Goal: Information Seeking & Learning: Learn about a topic

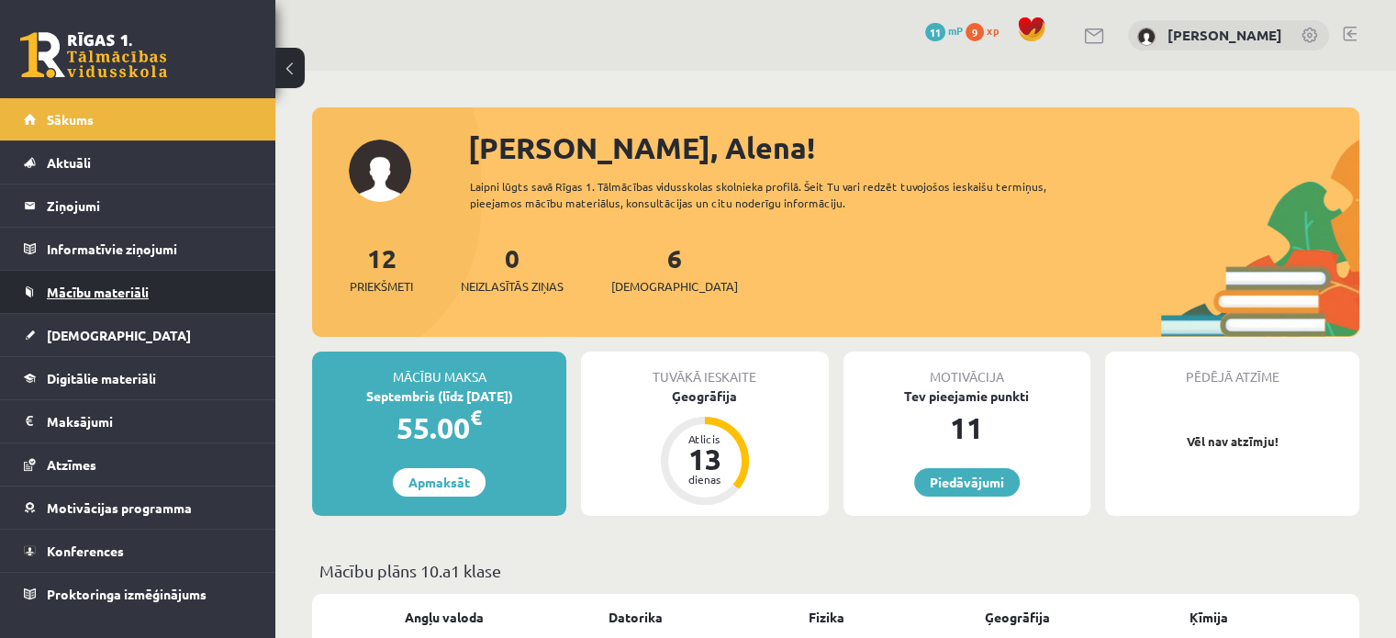
click at [103, 291] on span "Mācību materiāli" at bounding box center [98, 292] width 102 height 17
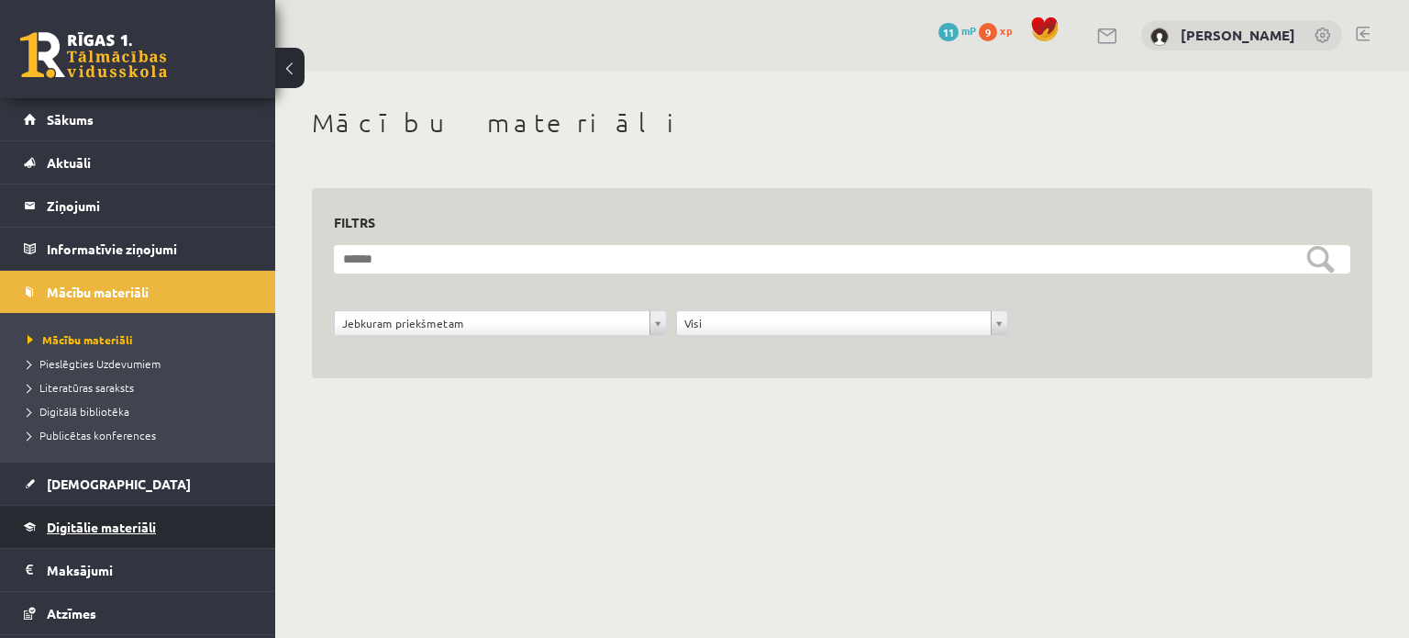
click at [86, 520] on span "Digitālie materiāli" at bounding box center [101, 526] width 109 height 17
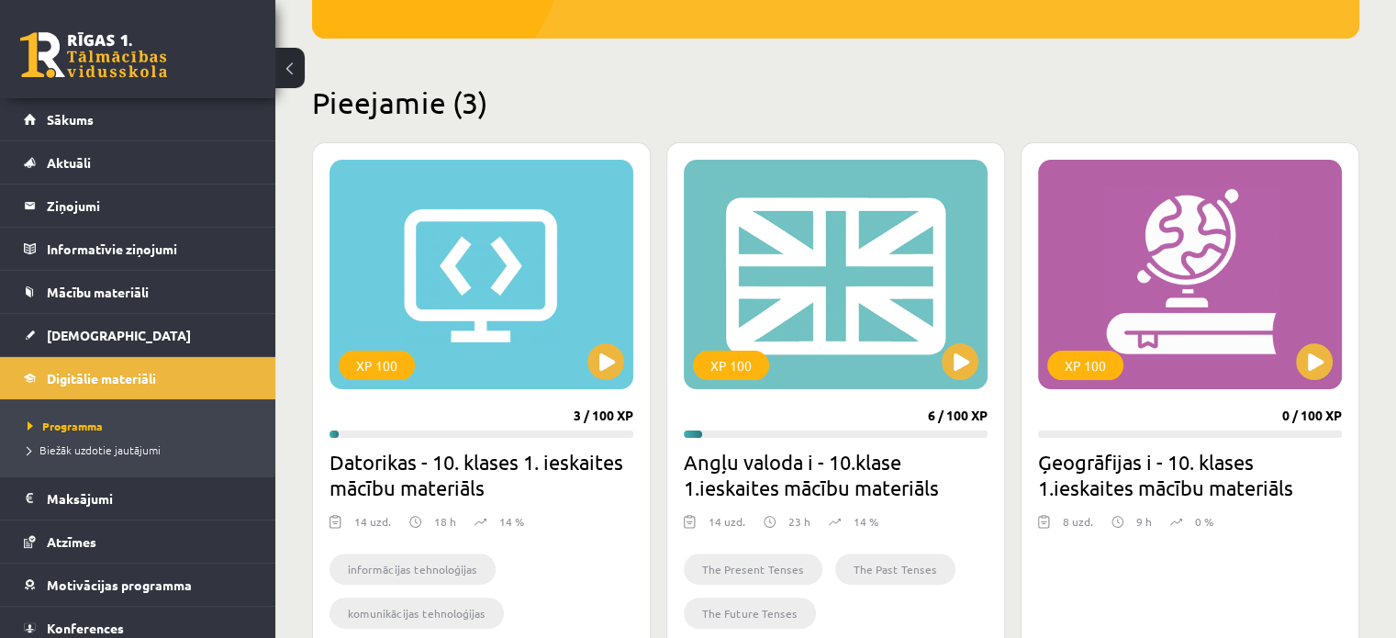
scroll to position [384, 0]
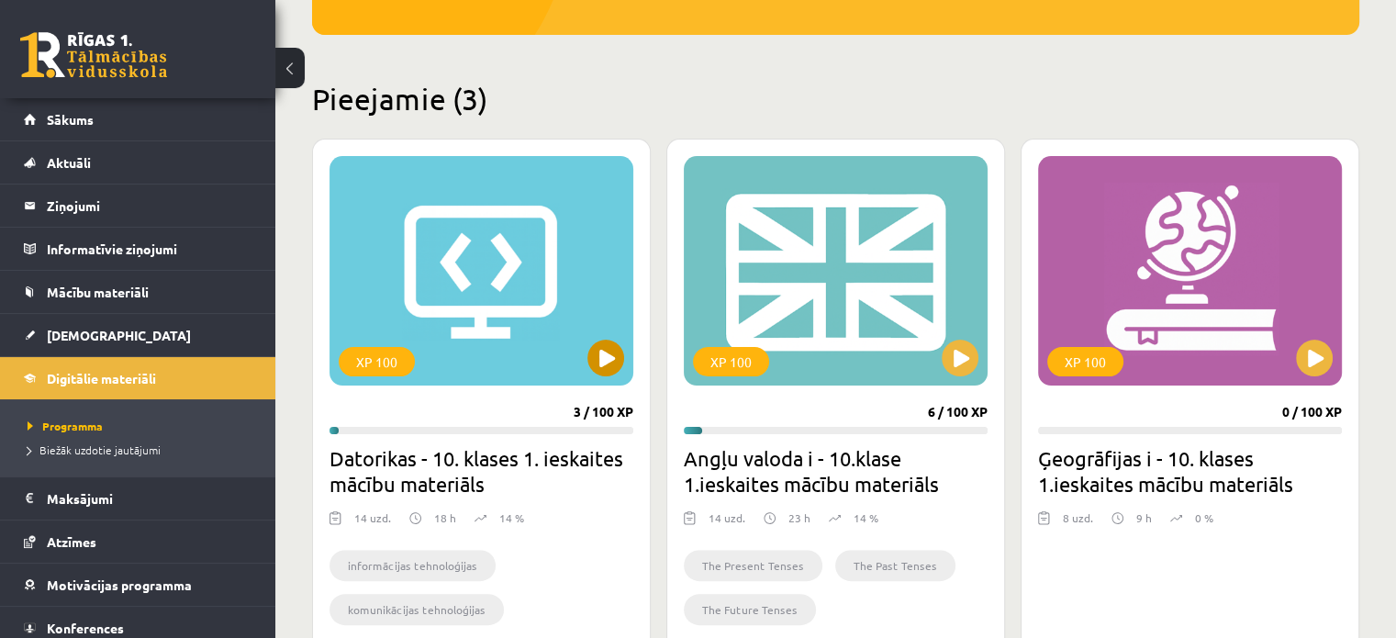
click at [510, 256] on div "XP 100" at bounding box center [481, 270] width 304 height 229
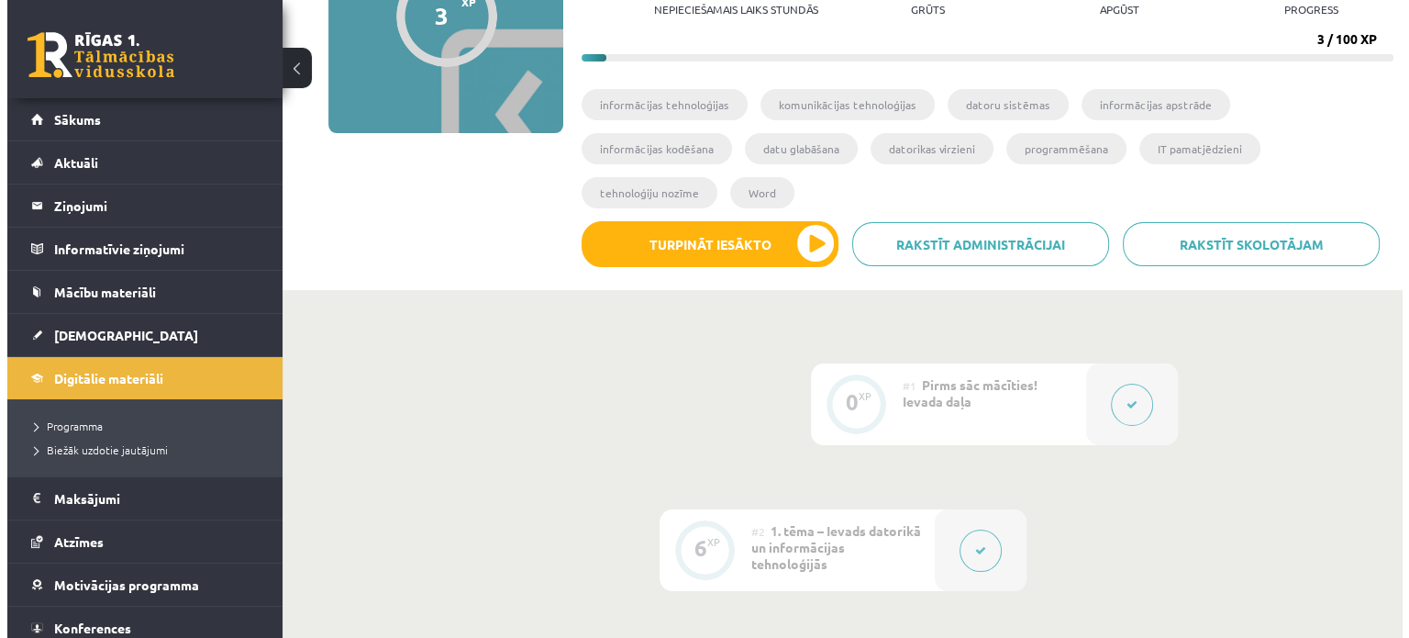
scroll to position [235, 0]
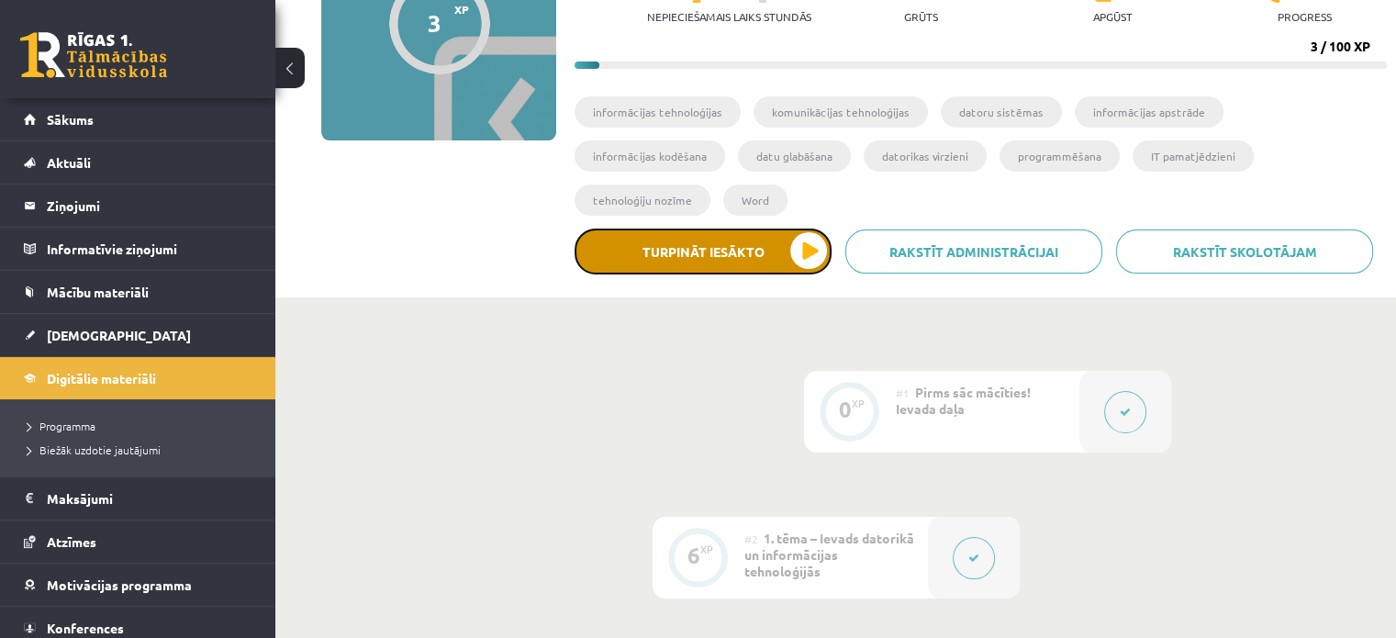
click at [671, 228] on button "Turpināt iesākto" at bounding box center [702, 251] width 257 height 46
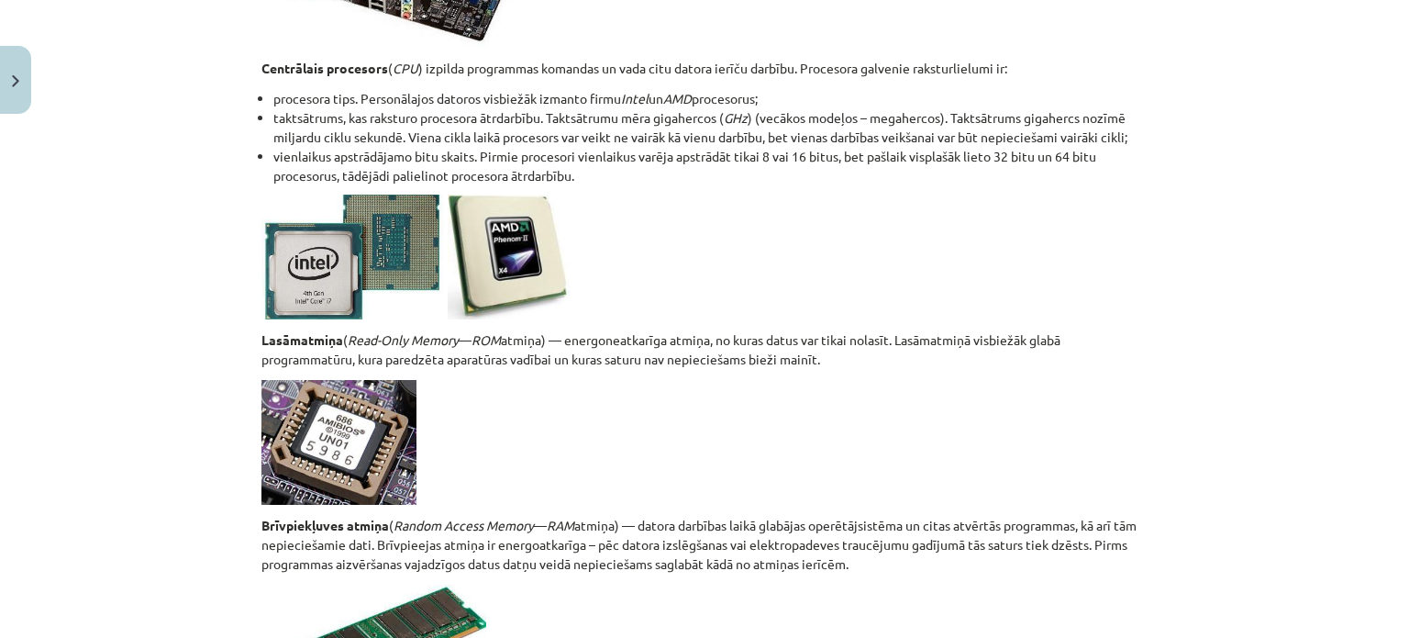
scroll to position [2696, 0]
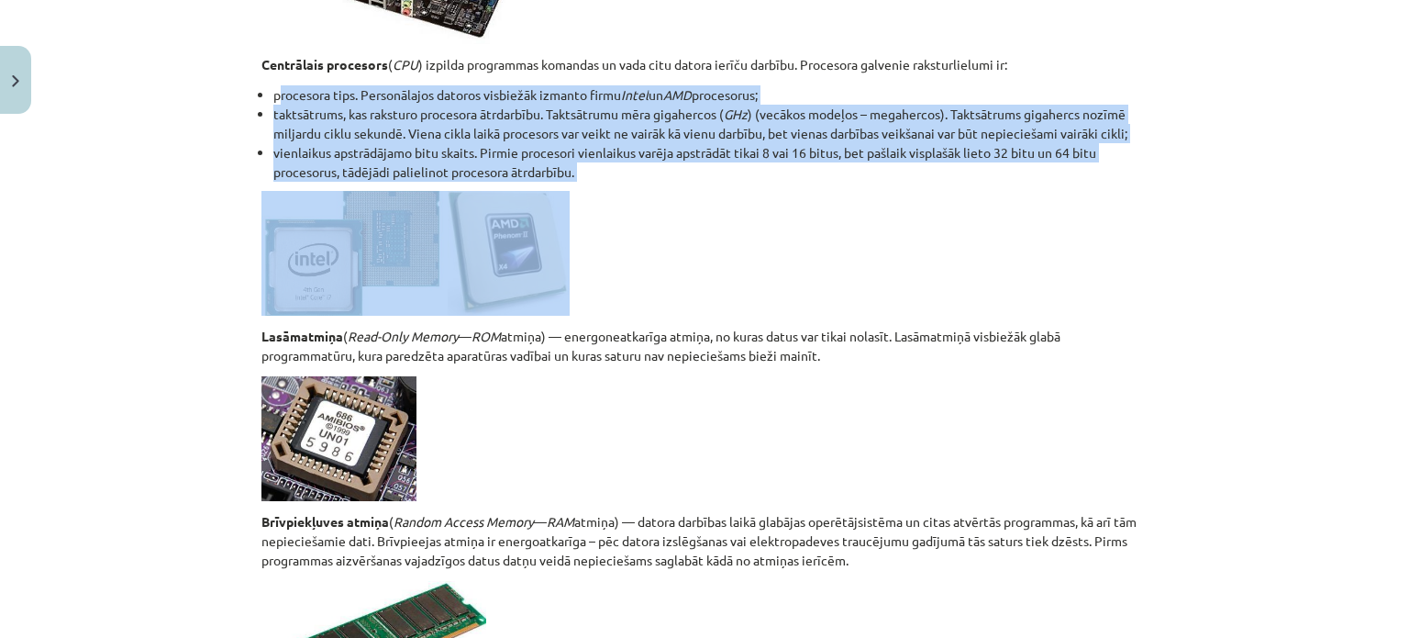
drag, startPoint x: 272, startPoint y: 93, endPoint x: 850, endPoint y: 297, distance: 613.2
click at [741, 299] on p at bounding box center [705, 253] width 886 height 125
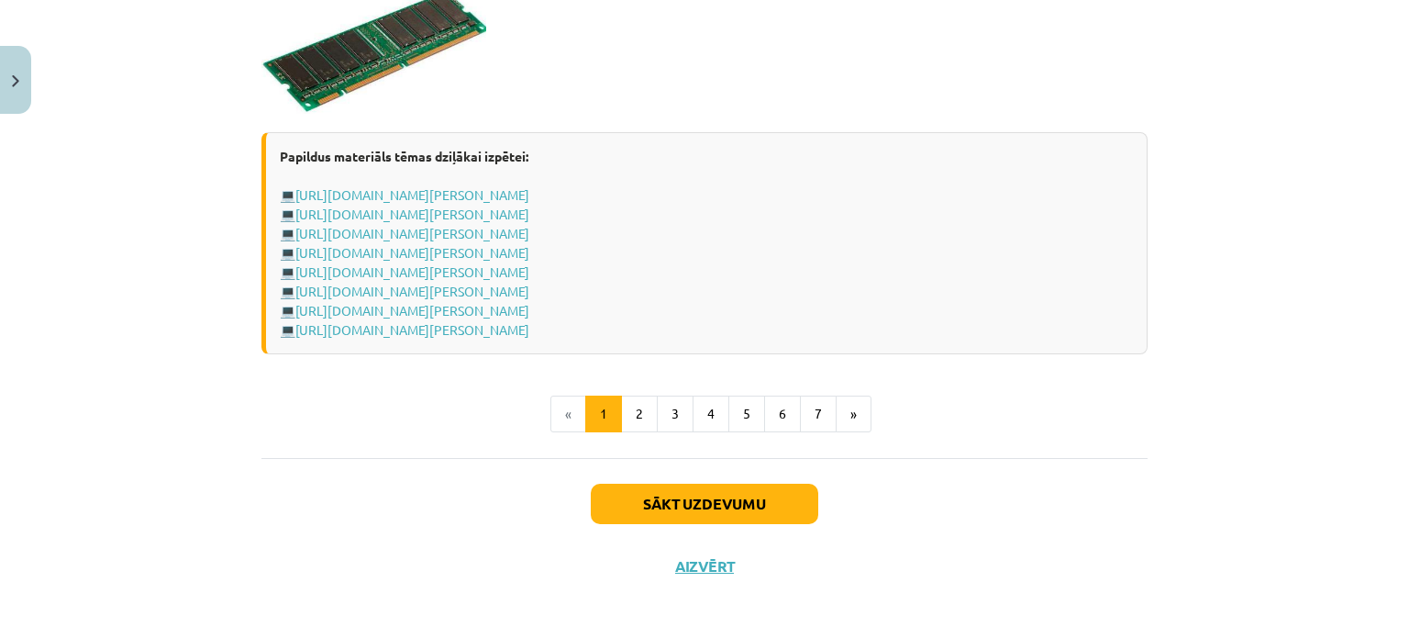
scroll to position [3291, 0]
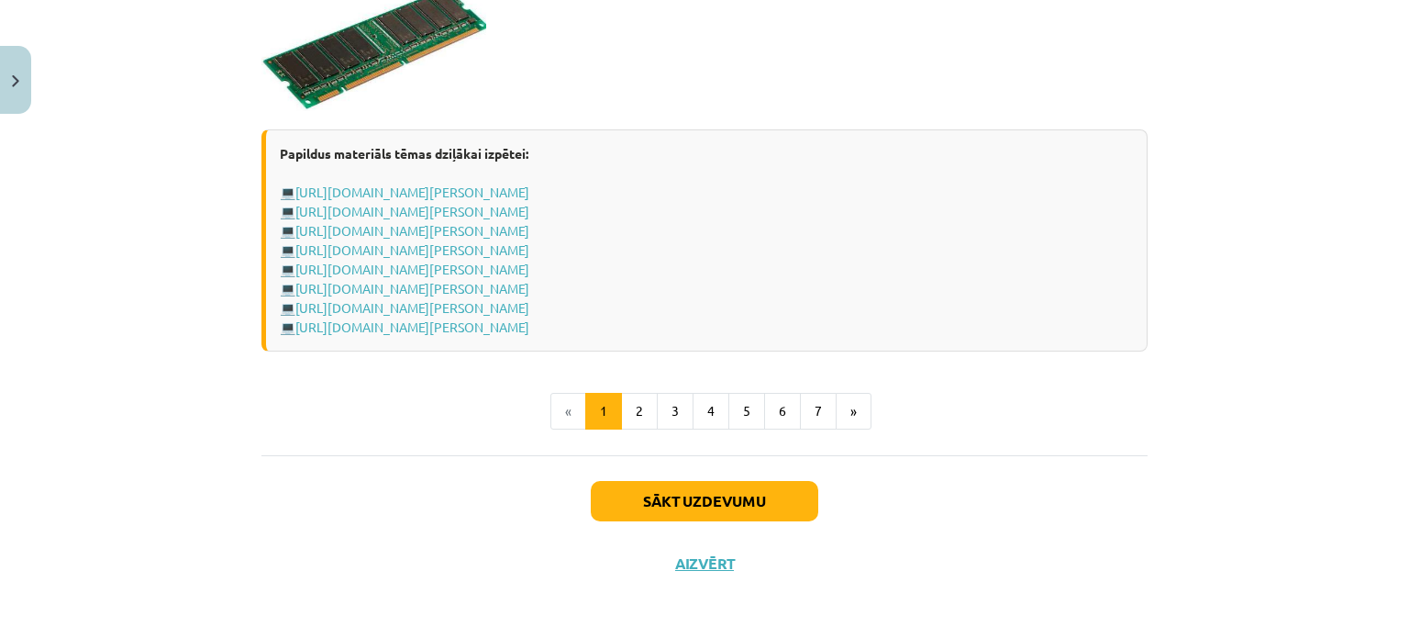
click at [488, 197] on div "Papildus materiāls tēmas dziļākai izpētei: 💻 https://www.uzdevumi.lv/p/informat…" at bounding box center [705, 240] width 886 height 222
click at [529, 192] on link "https://www.uzdevumi.lv/p/informatika/7-klase/it-pamatjedzieni-9881/re-f090ab19…" at bounding box center [412, 192] width 234 height 17
click at [602, 404] on button "1" at bounding box center [603, 411] width 37 height 37
click at [557, 408] on li "«" at bounding box center [569, 411] width 36 height 37
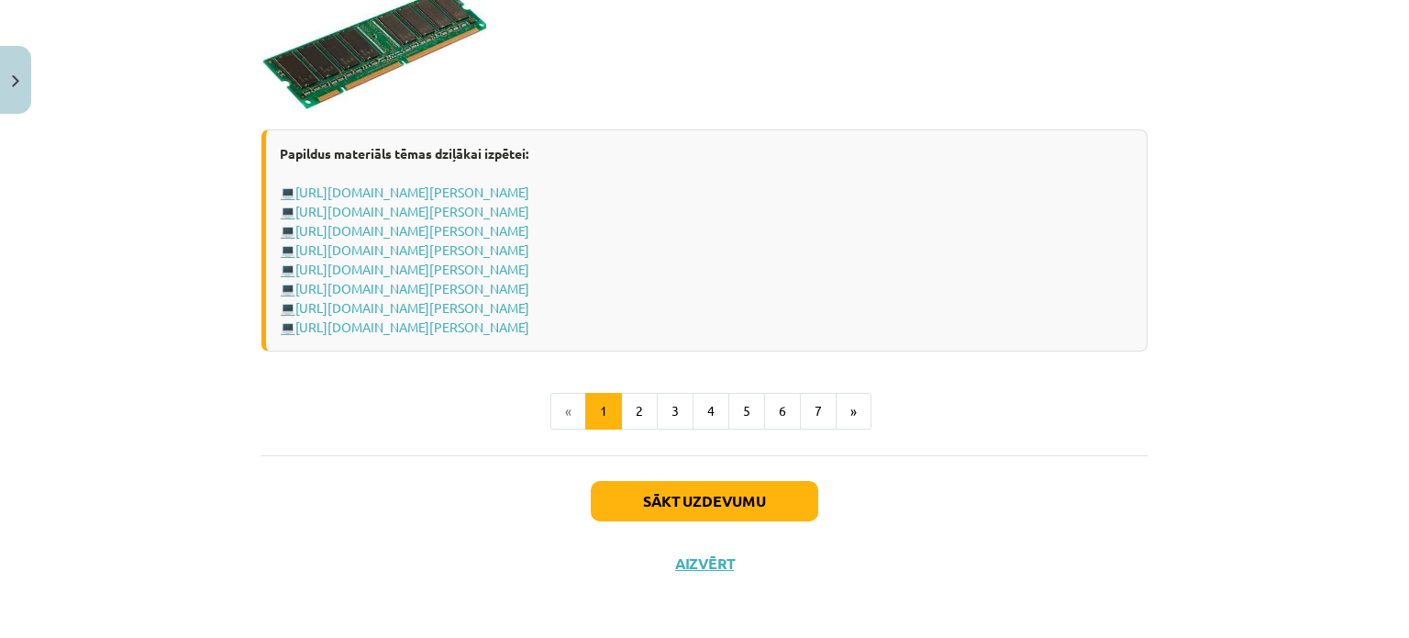
click at [557, 408] on li "«" at bounding box center [569, 411] width 36 height 37
click at [692, 562] on button "Aizvērt" at bounding box center [705, 563] width 70 height 18
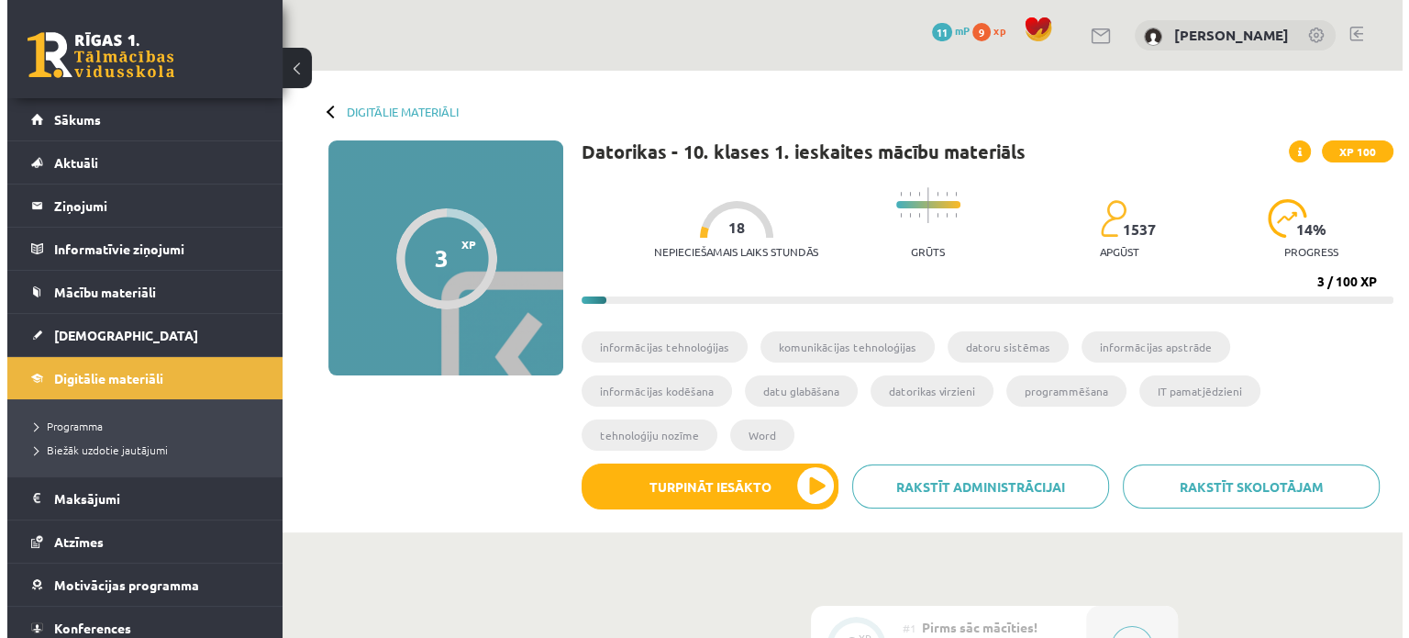
scroll to position [0, 0]
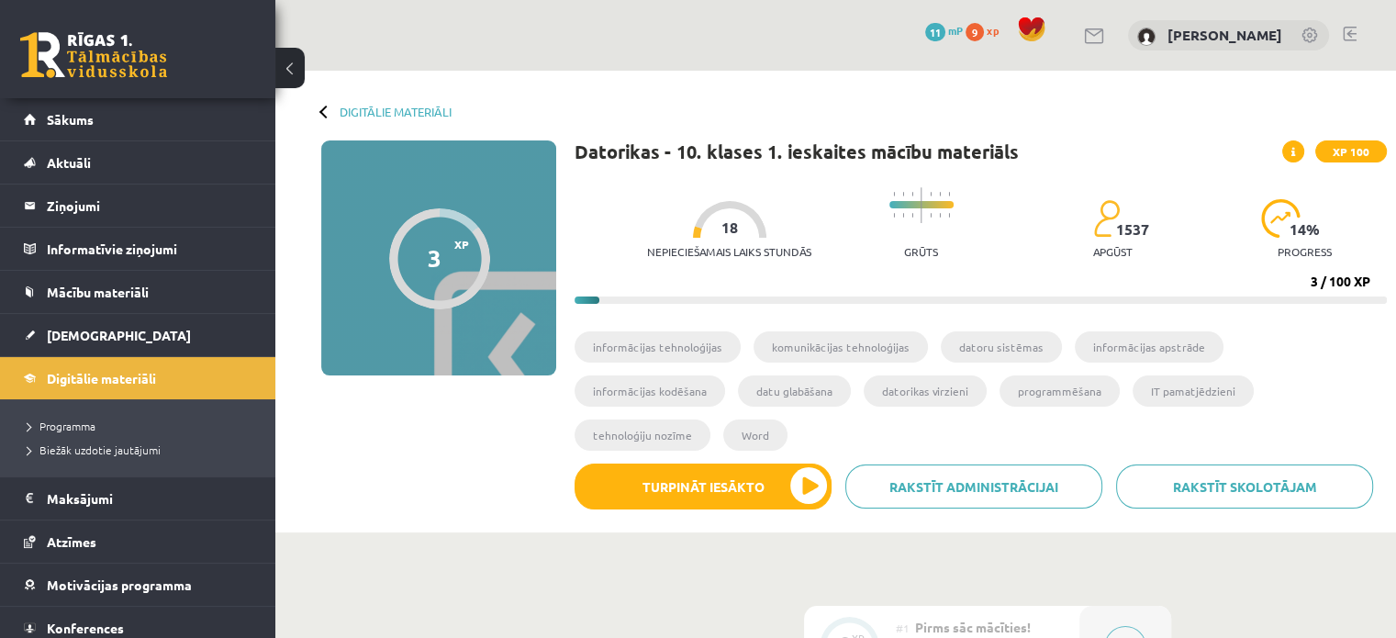
click at [1088, 606] on div at bounding box center [1125, 647] width 92 height 82
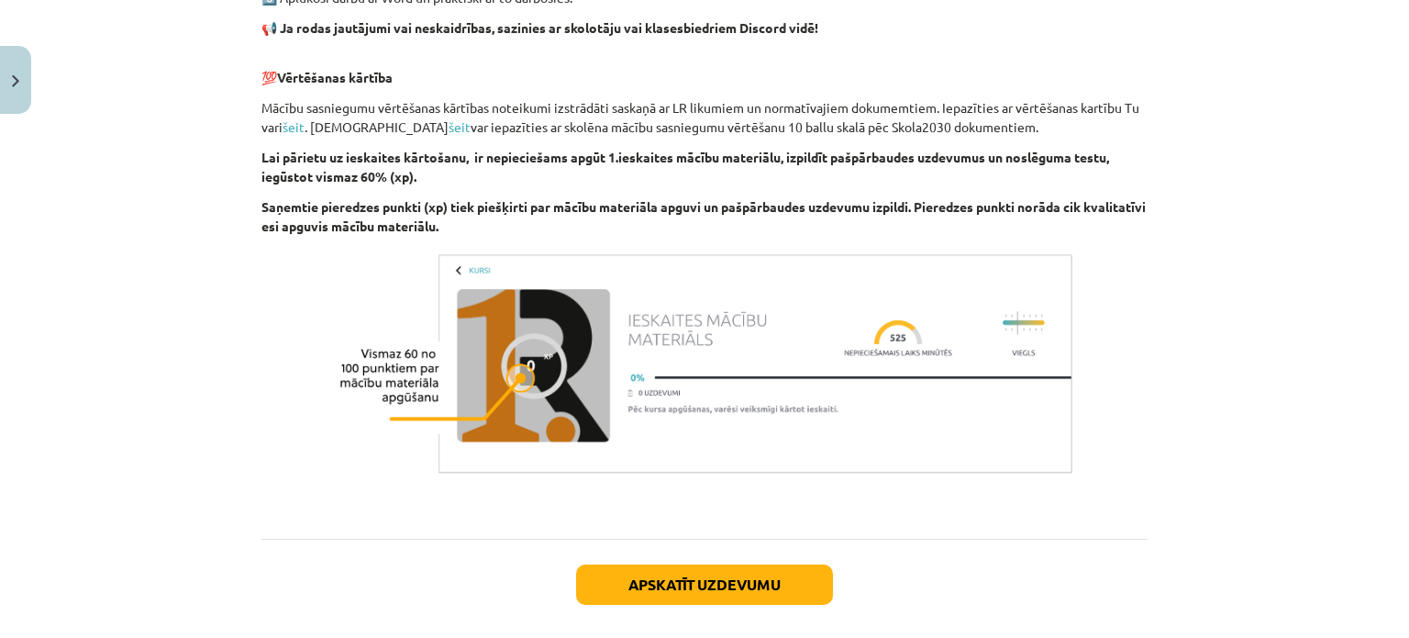
scroll to position [1365, 0]
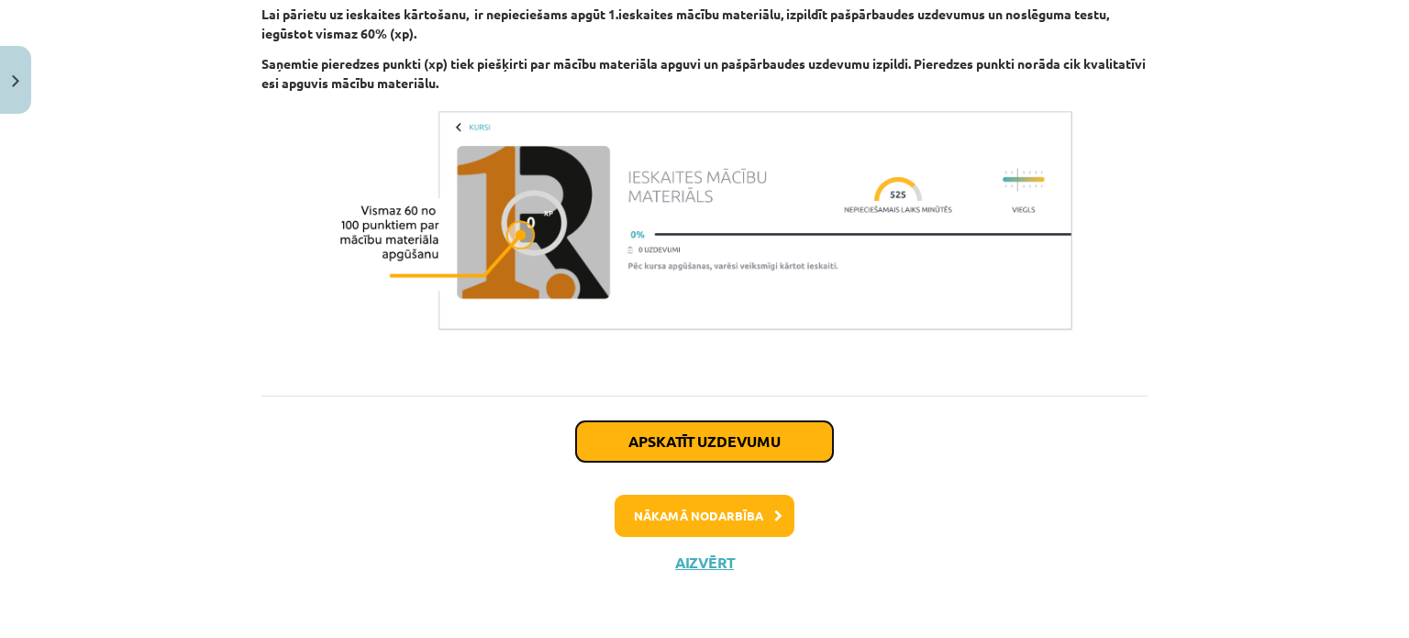
click at [702, 439] on button "Apskatīt uzdevumu" at bounding box center [704, 441] width 257 height 40
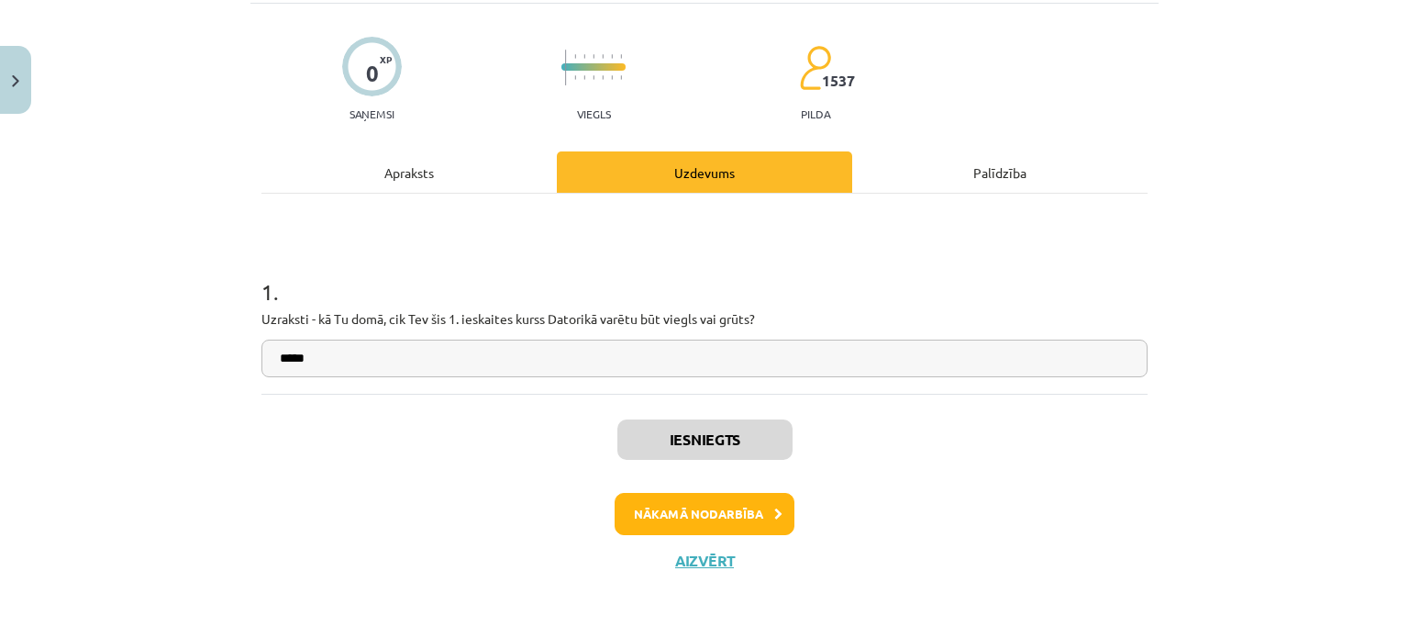
scroll to position [46, 0]
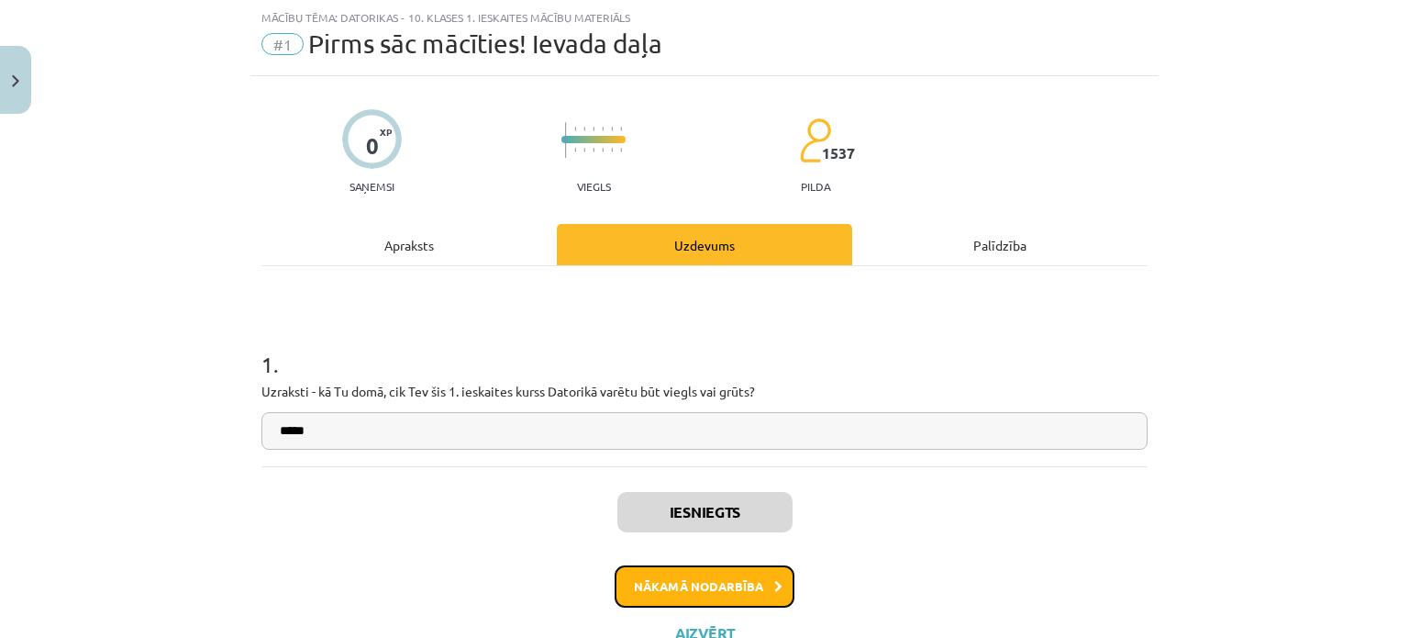
click at [671, 586] on button "Nākamā nodarbība" at bounding box center [705, 586] width 180 height 42
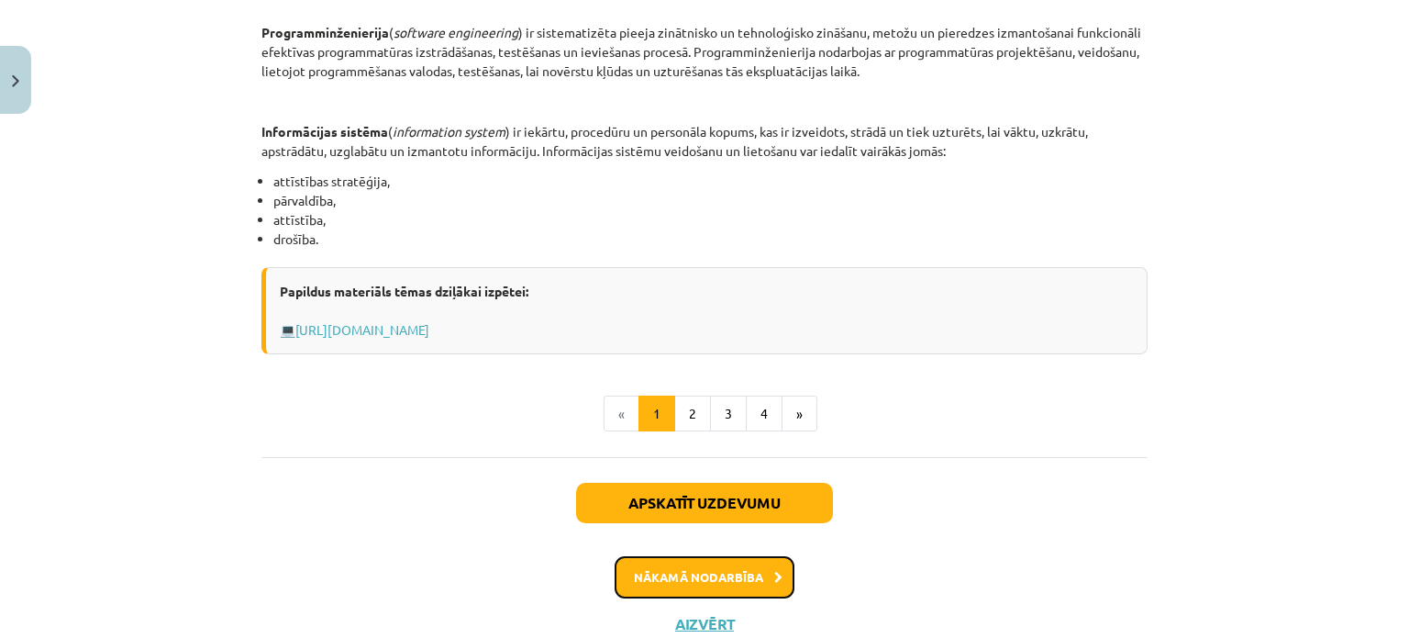
scroll to position [988, 0]
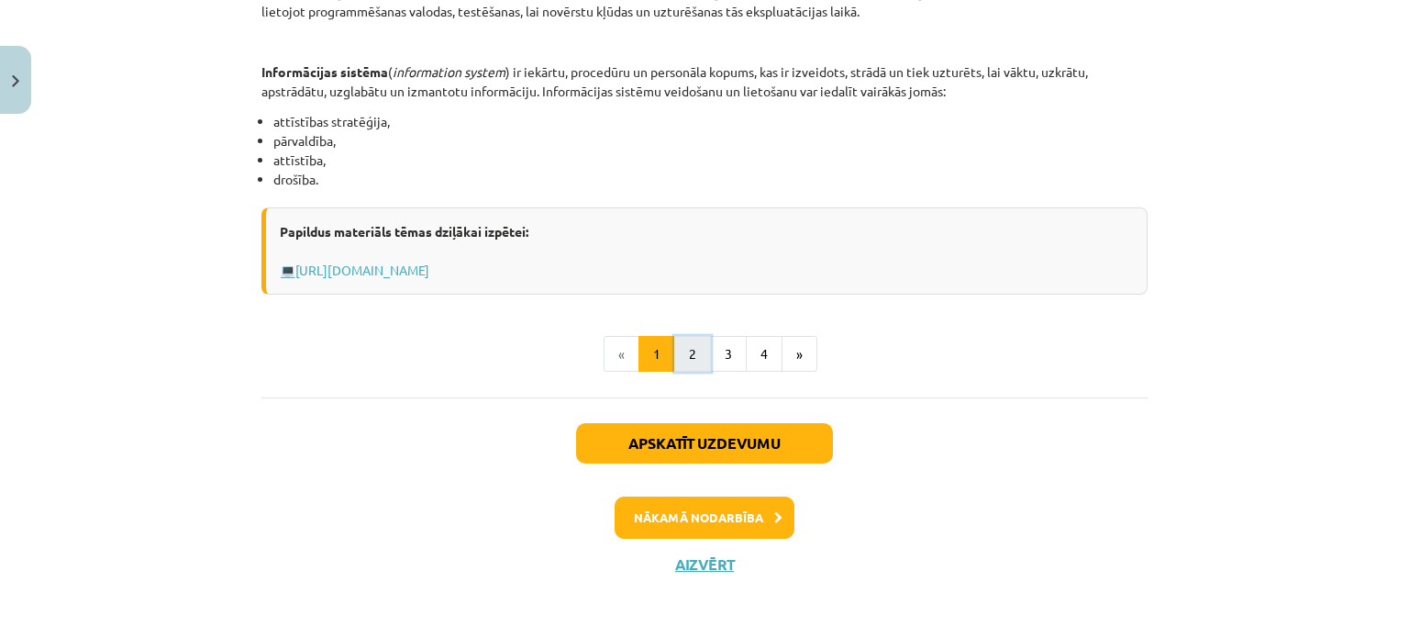
click at [688, 352] on button "2" at bounding box center [692, 354] width 37 height 37
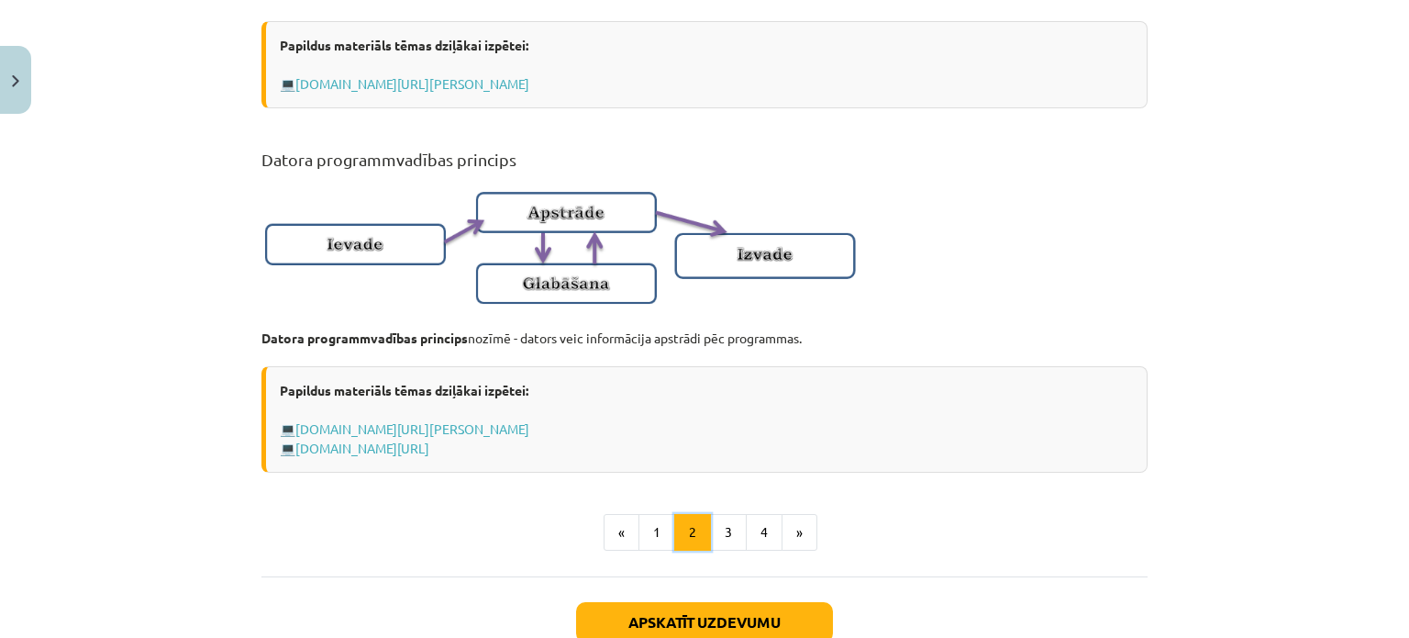
scroll to position [1277, 0]
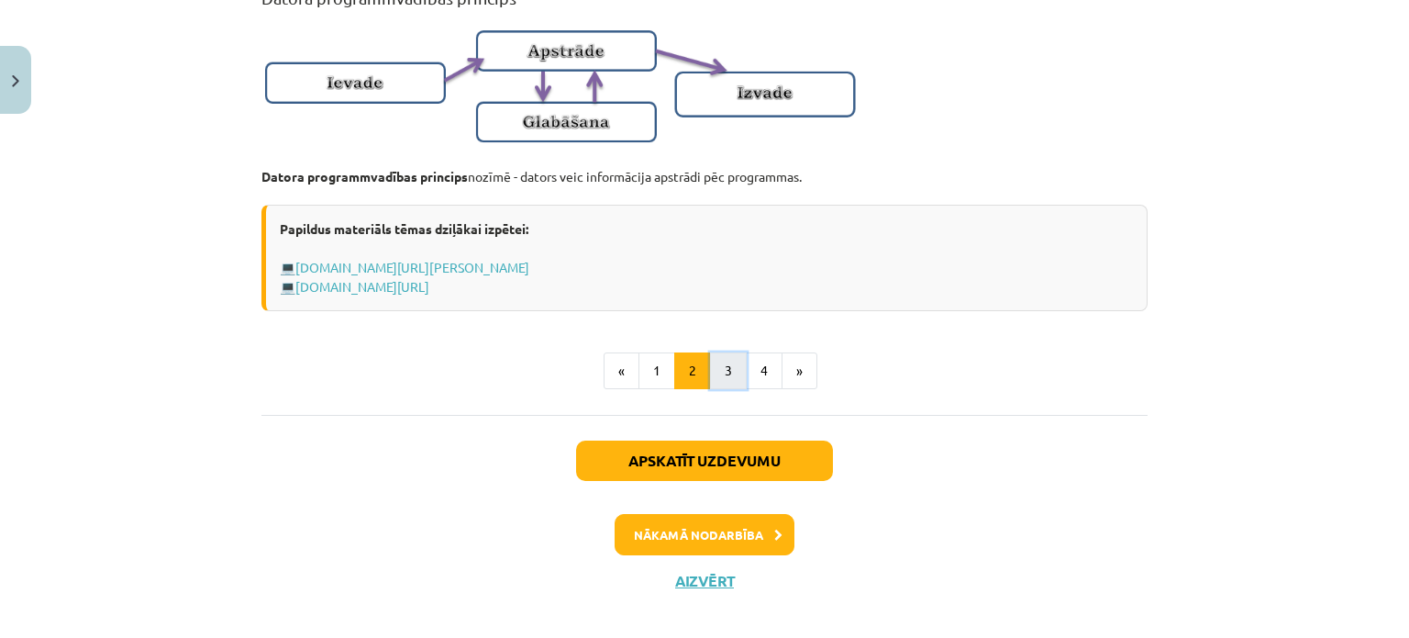
click at [731, 389] on button "3" at bounding box center [728, 370] width 37 height 37
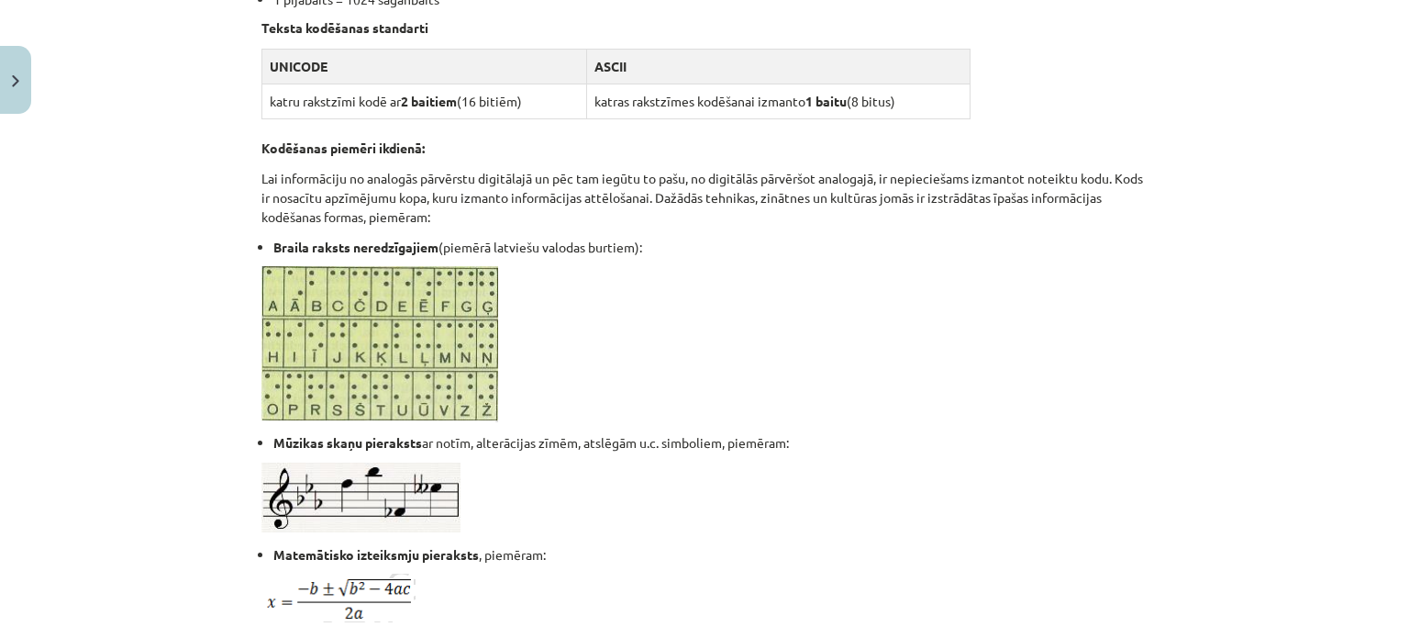
scroll to position [1283, 0]
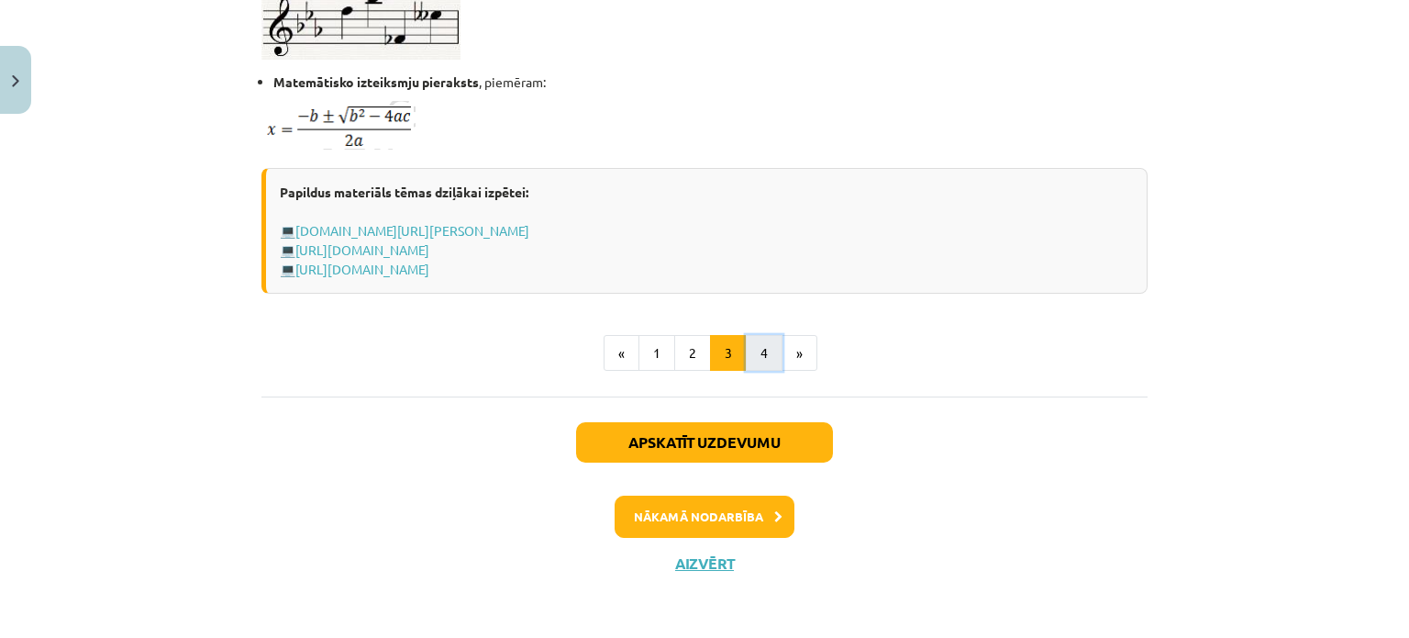
click at [749, 355] on button "4" at bounding box center [764, 353] width 37 height 37
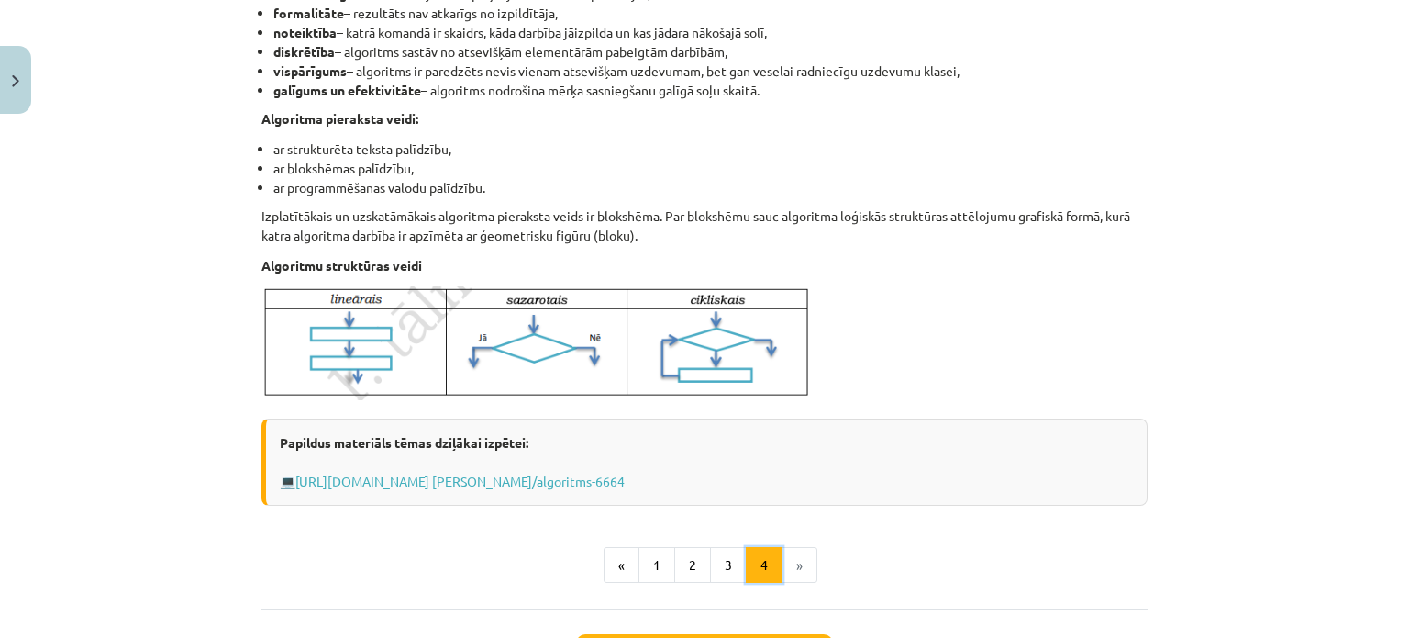
scroll to position [585, 0]
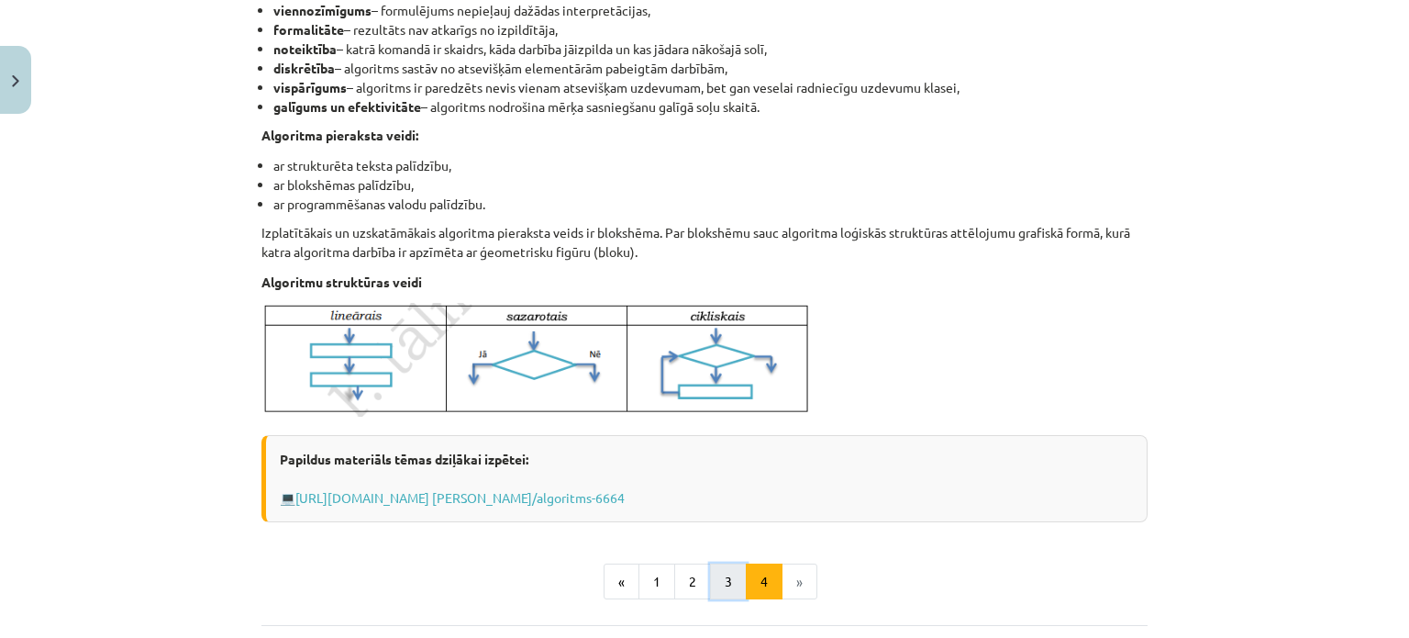
click at [719, 584] on button "3" at bounding box center [728, 581] width 37 height 37
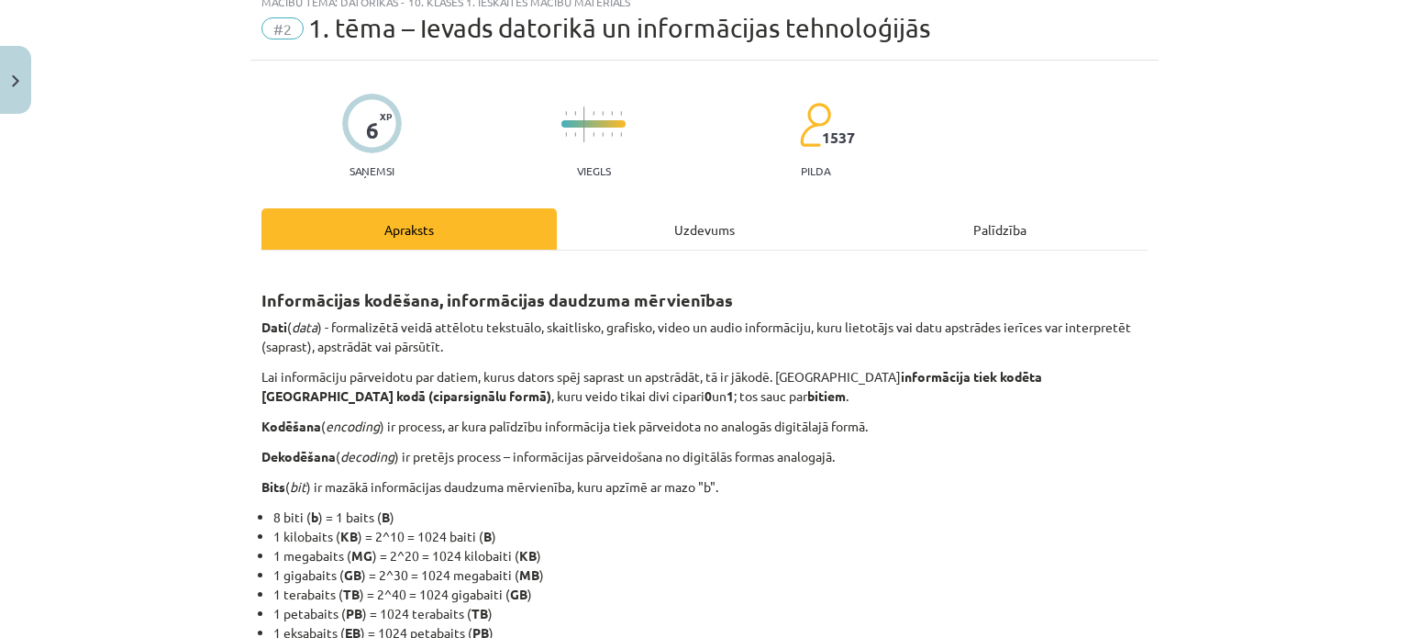
scroll to position [0, 0]
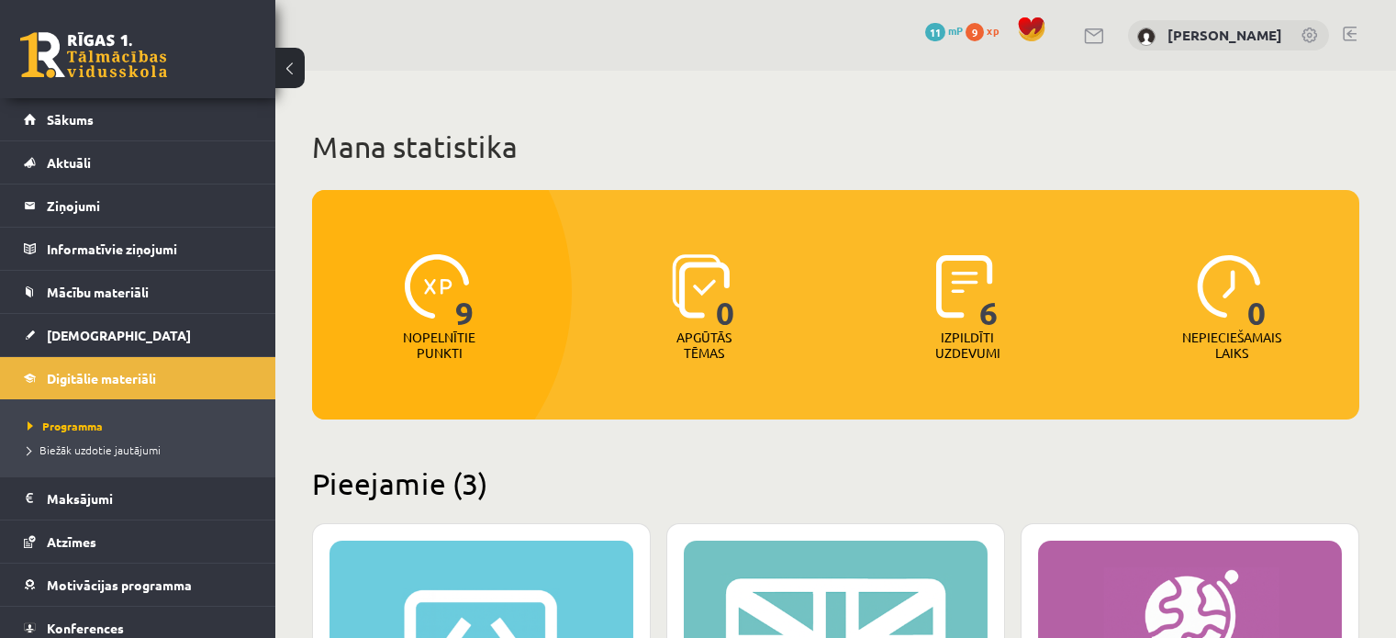
scroll to position [384, 0]
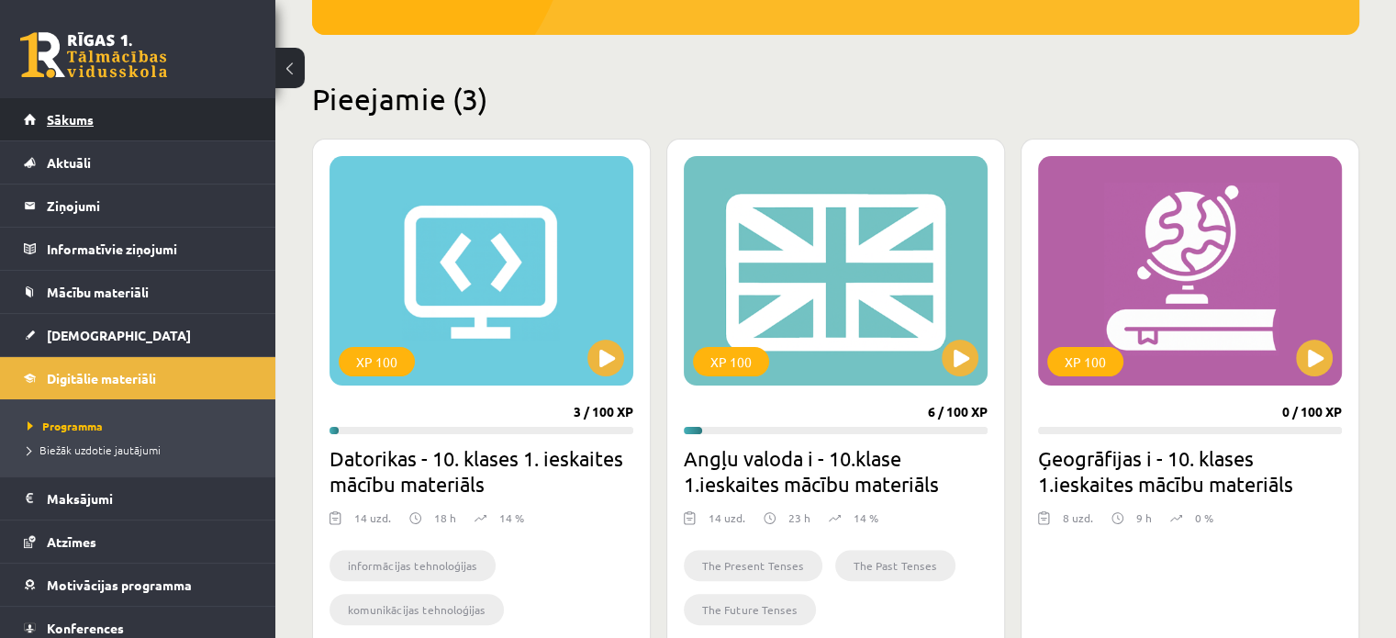
click at [85, 117] on span "Sākums" at bounding box center [70, 119] width 47 height 17
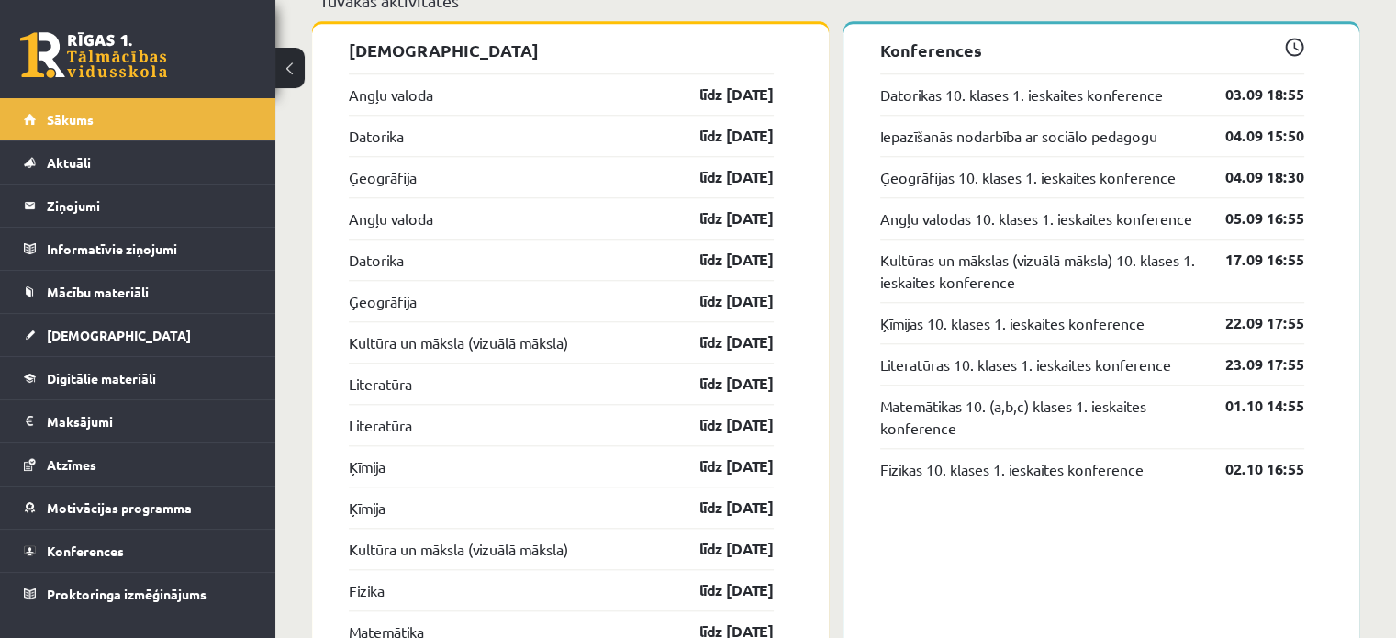
scroll to position [1673, 0]
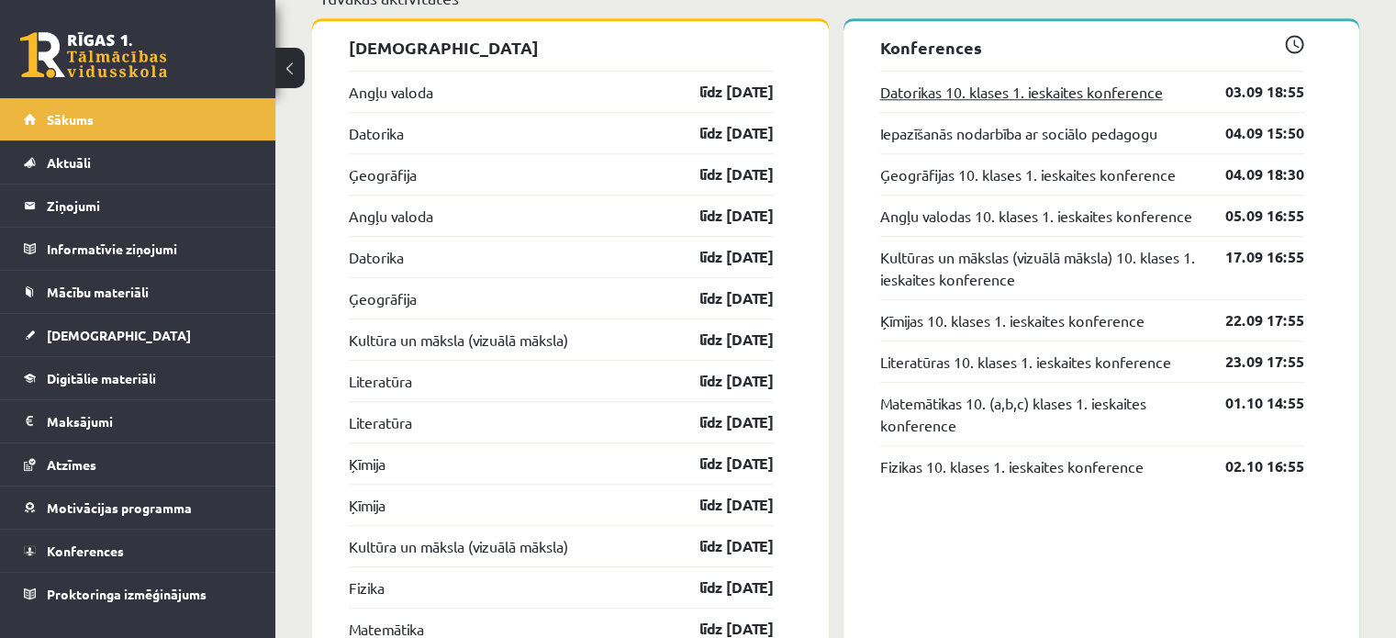
click at [1111, 98] on link "Datorikas 10. klases 1. ieskaites konference" at bounding box center [1021, 92] width 283 height 22
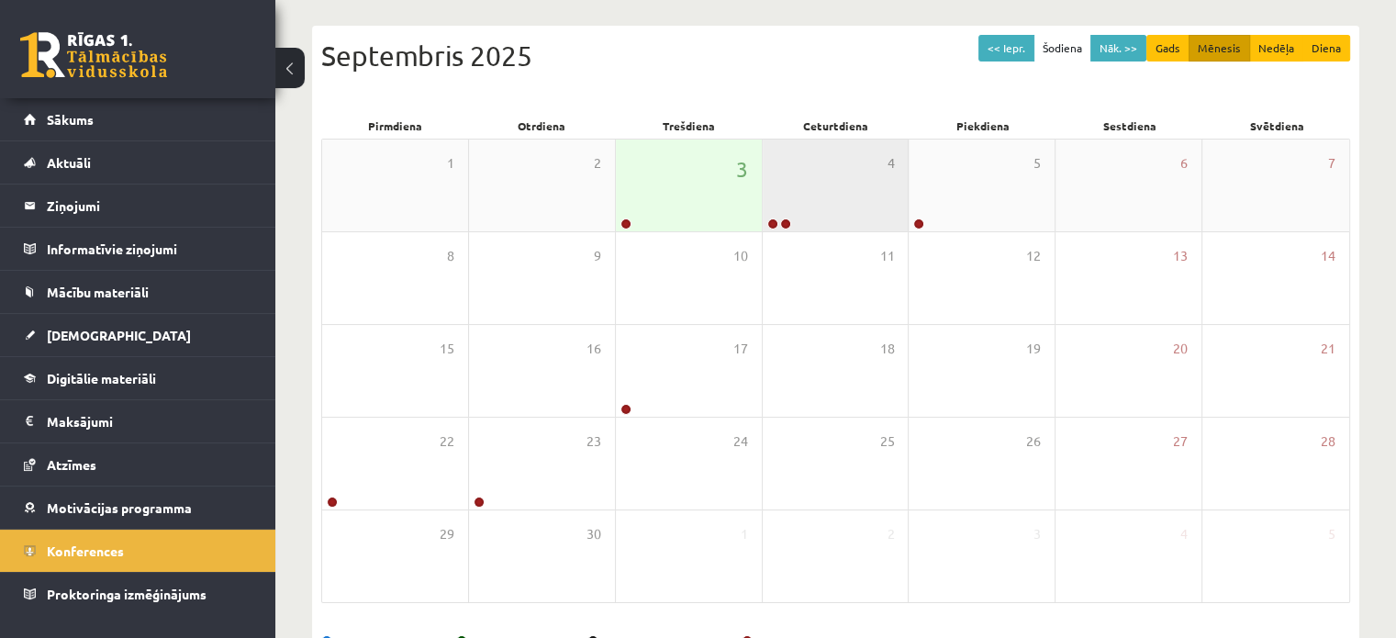
scroll to position [178, 0]
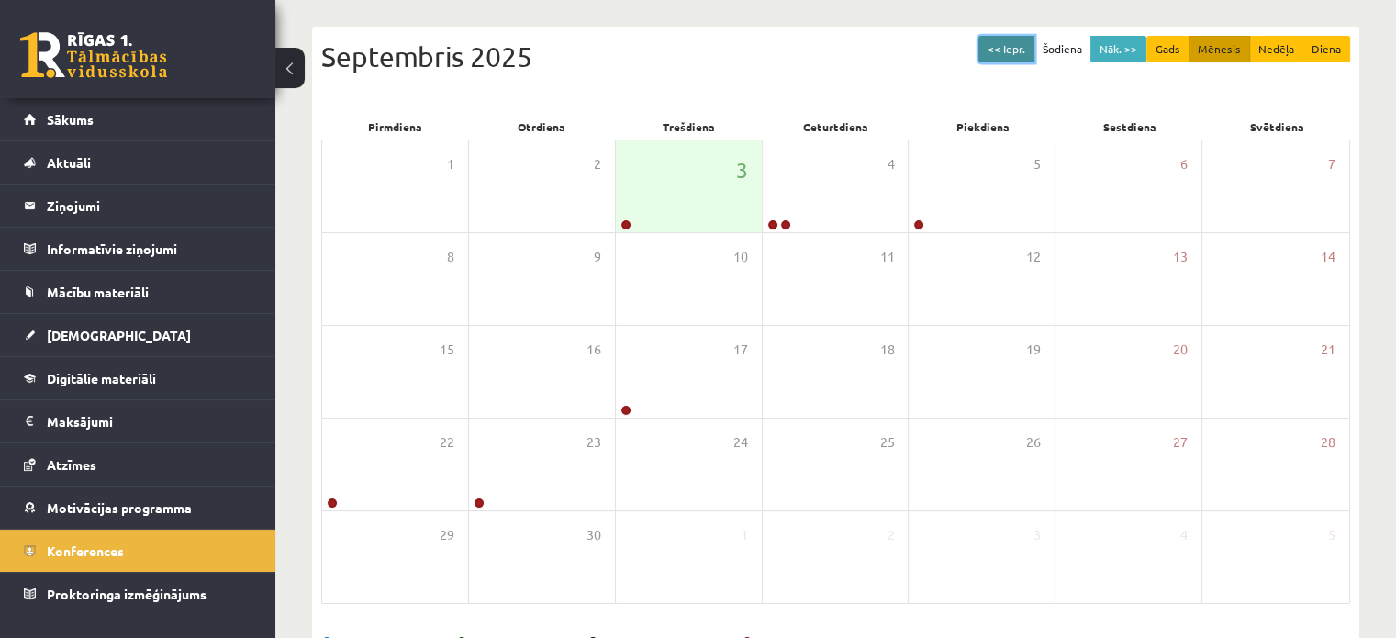
click at [995, 47] on button "<< Iepr." at bounding box center [1006, 49] width 56 height 27
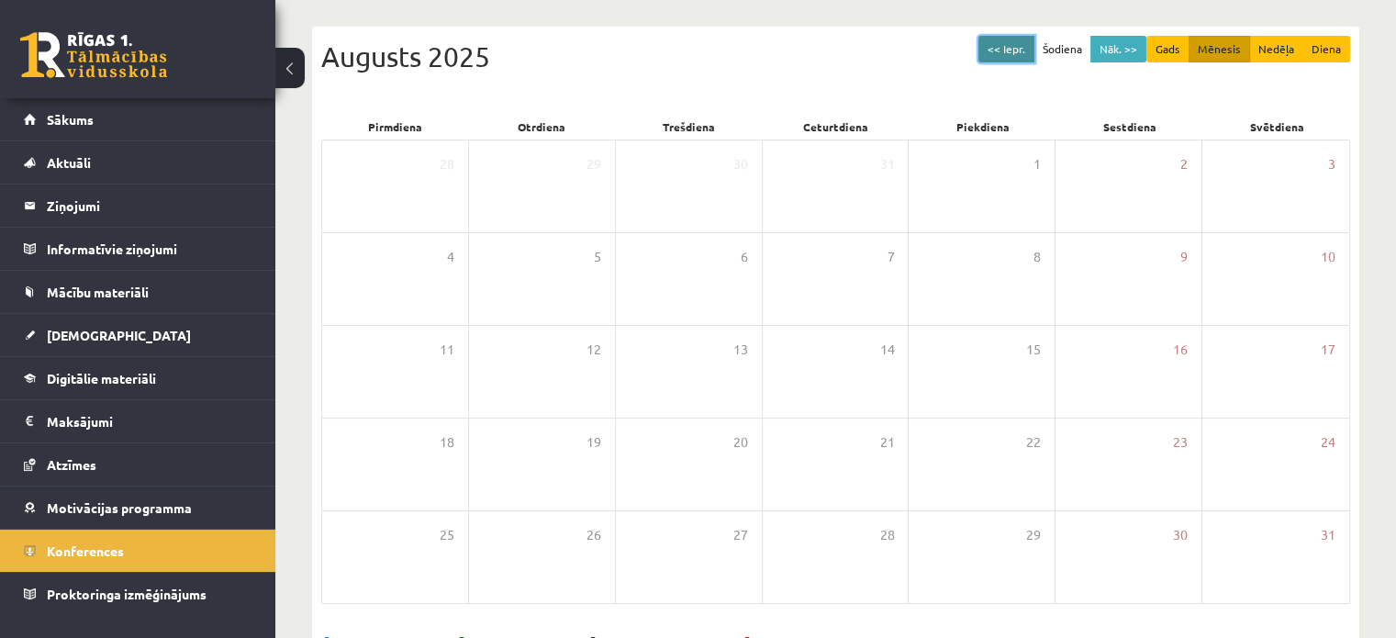
click at [995, 47] on button "<< Iepr." at bounding box center [1006, 49] width 56 height 27
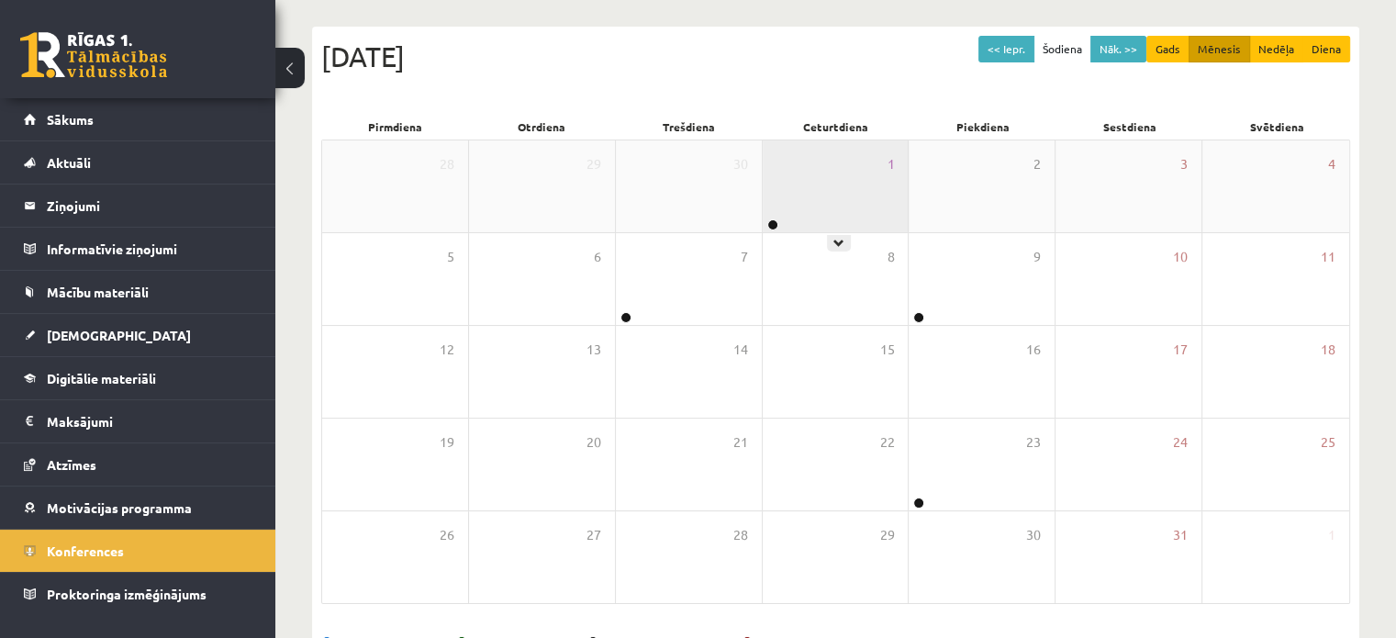
click at [767, 195] on div "1" at bounding box center [836, 186] width 146 height 92
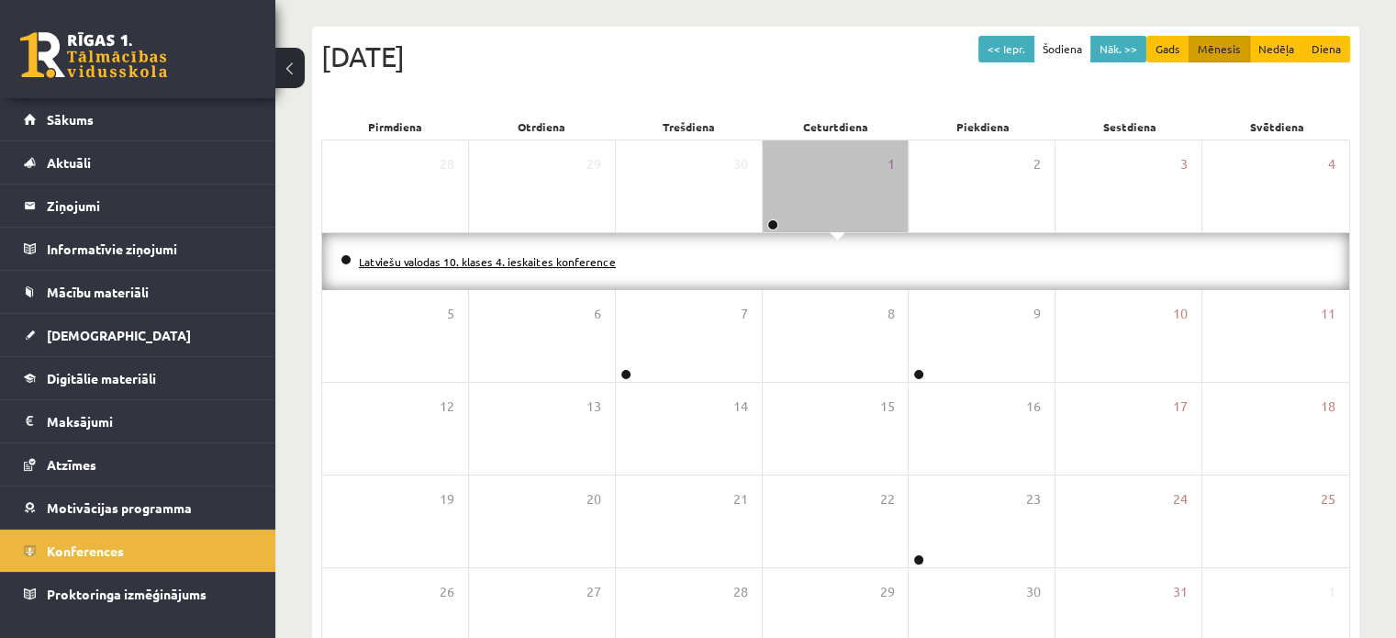
click at [585, 257] on link "Latviešu valodas 10. klases 4. ieskaites konference" at bounding box center [487, 261] width 257 height 15
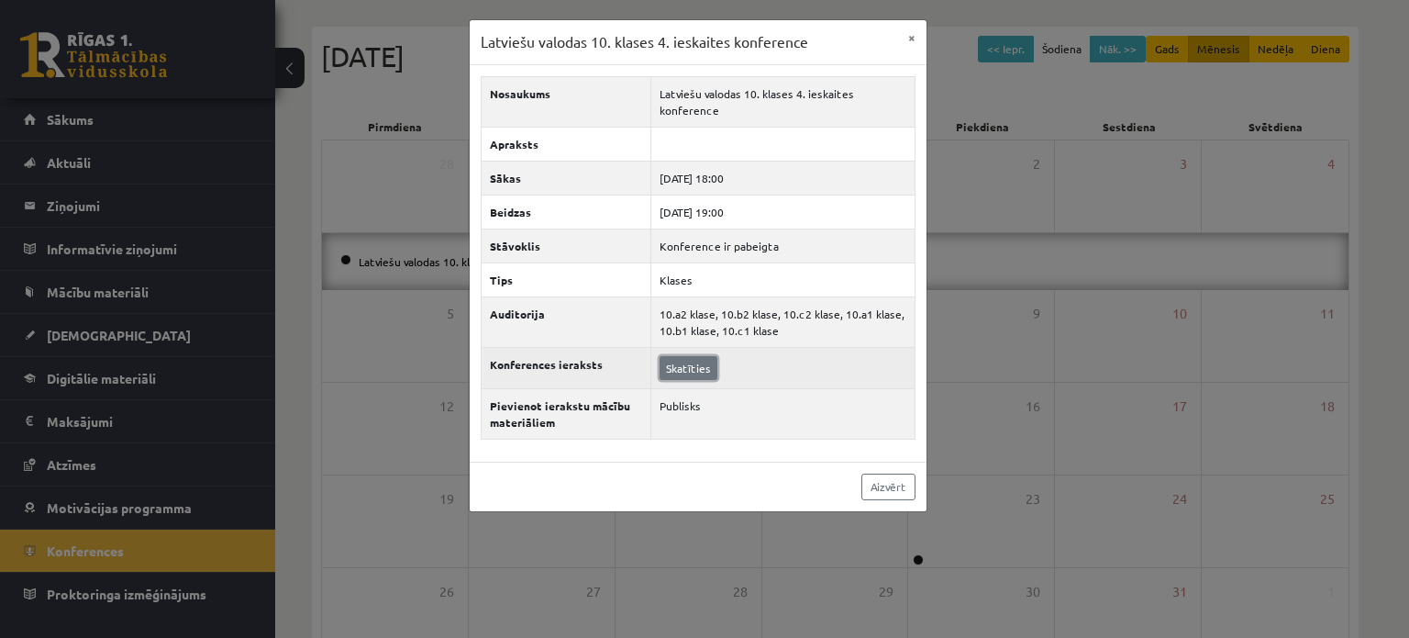
click at [680, 365] on link "Skatīties" at bounding box center [689, 368] width 58 height 24
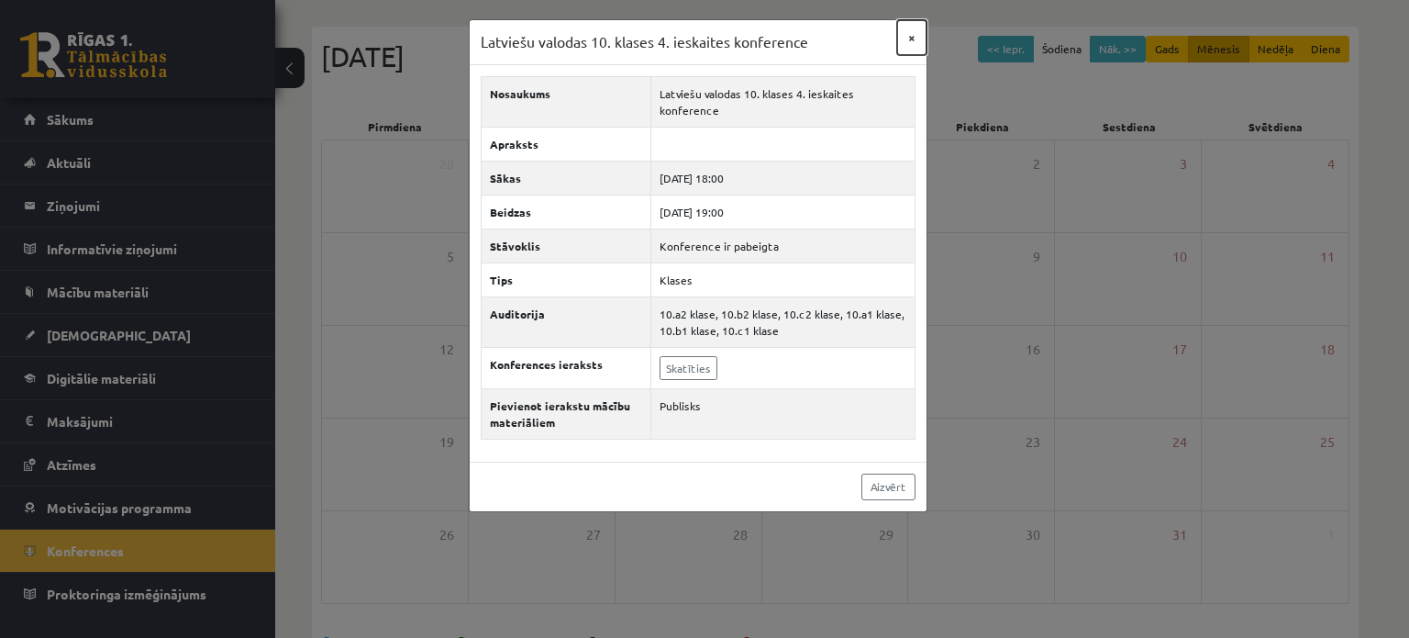
click at [909, 33] on button "×" at bounding box center [911, 37] width 29 height 35
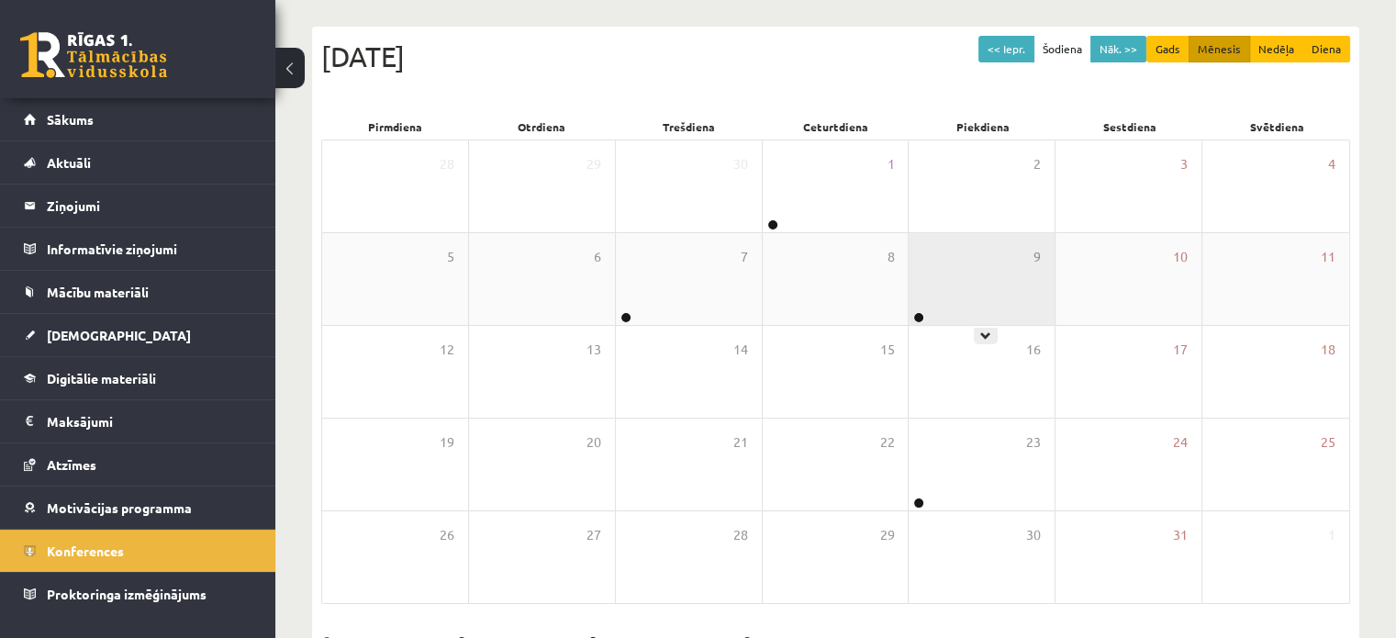
click at [935, 271] on div "9" at bounding box center [981, 279] width 146 height 92
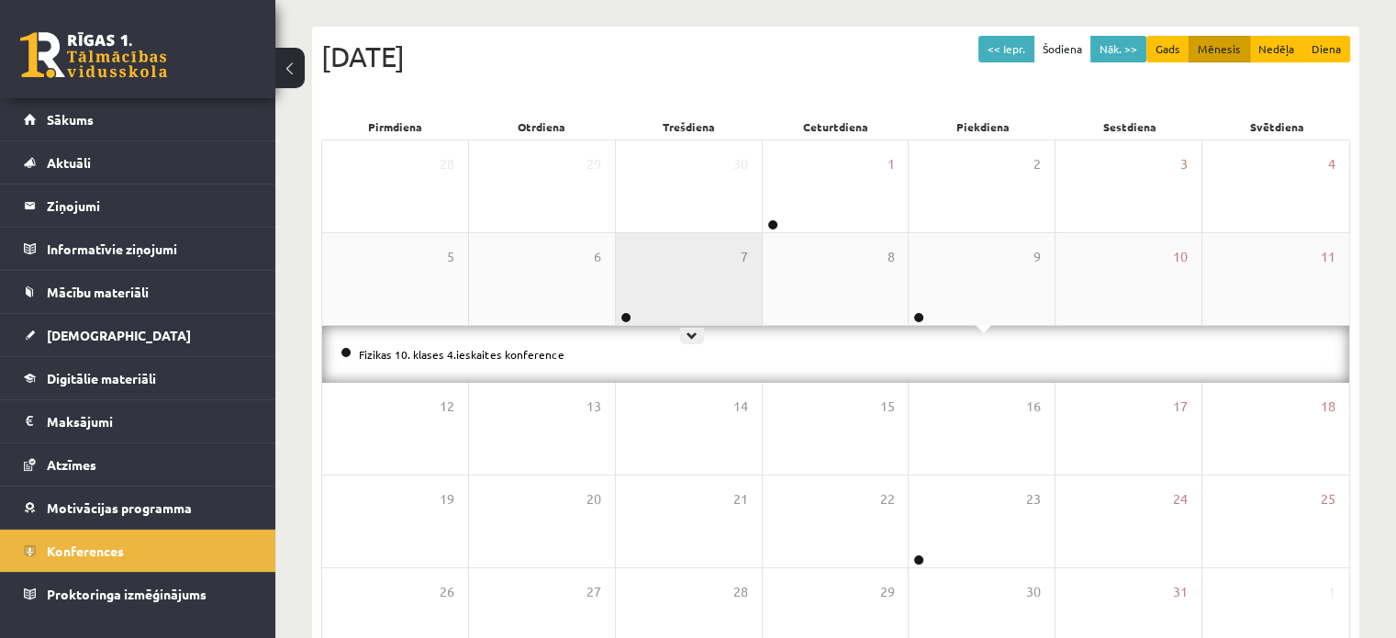
click at [694, 303] on div "7" at bounding box center [689, 279] width 146 height 92
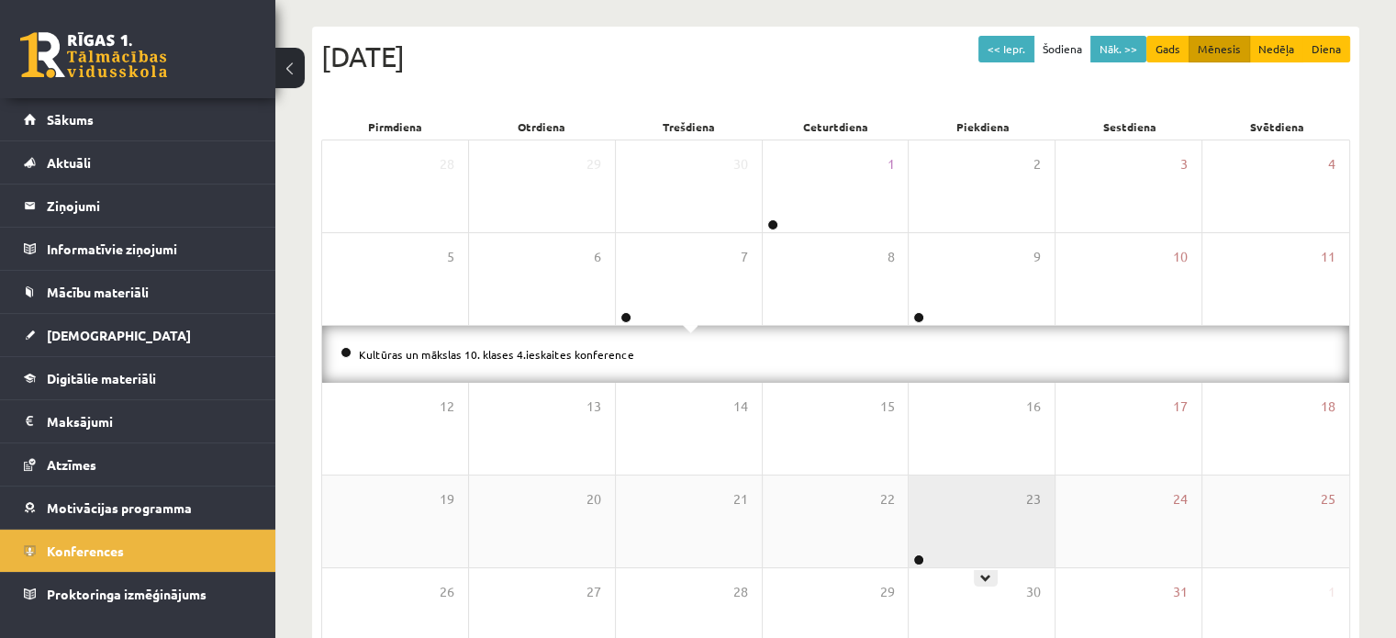
click at [1017, 529] on div "23" at bounding box center [981, 521] width 146 height 92
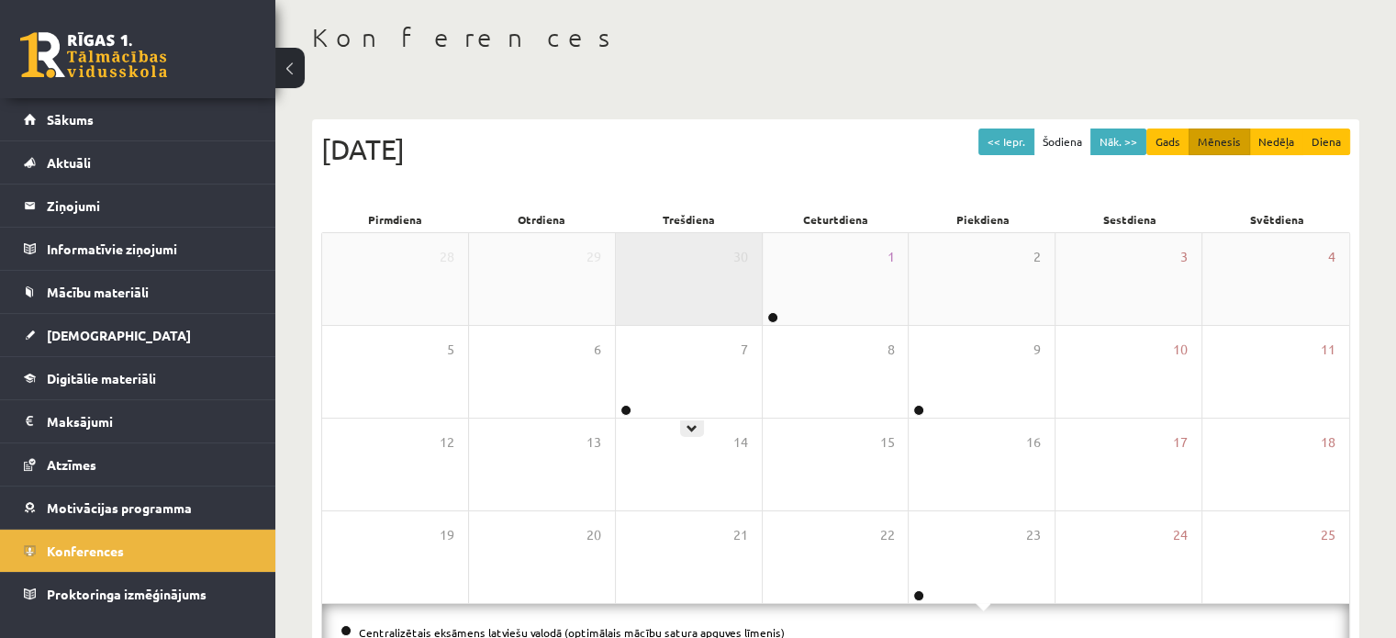
scroll to position [22, 0]
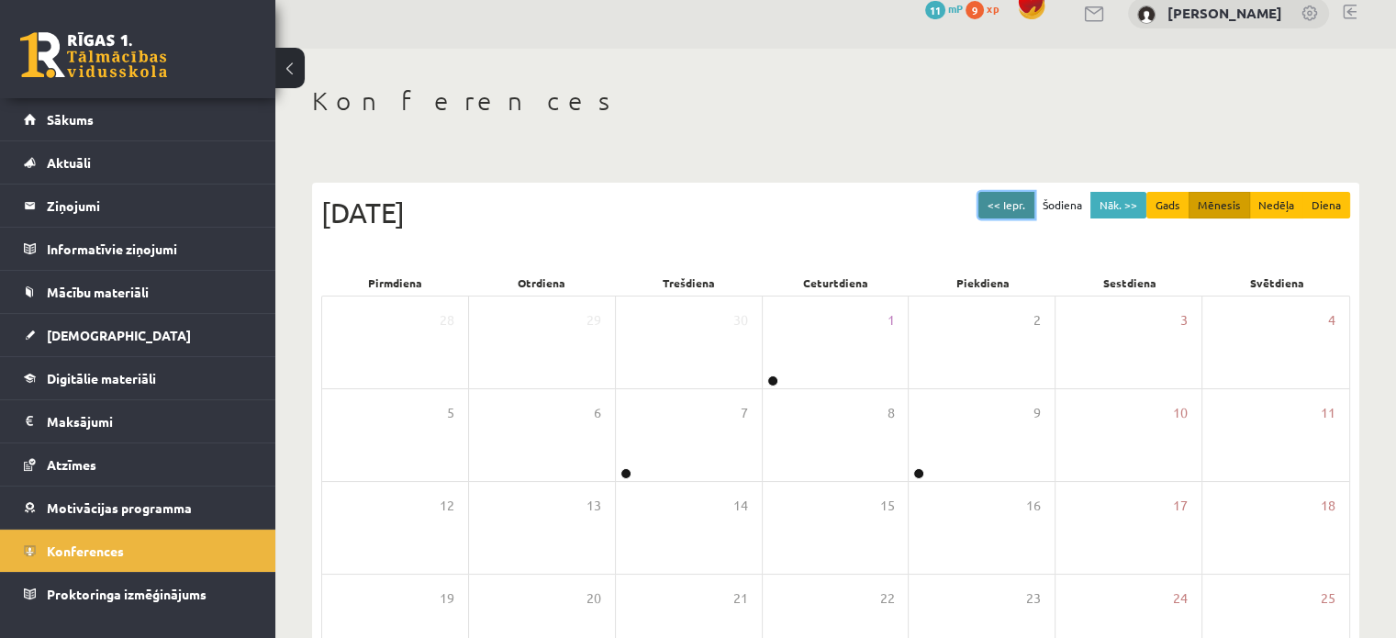
click at [1015, 208] on button "<< Iepr." at bounding box center [1006, 205] width 56 height 27
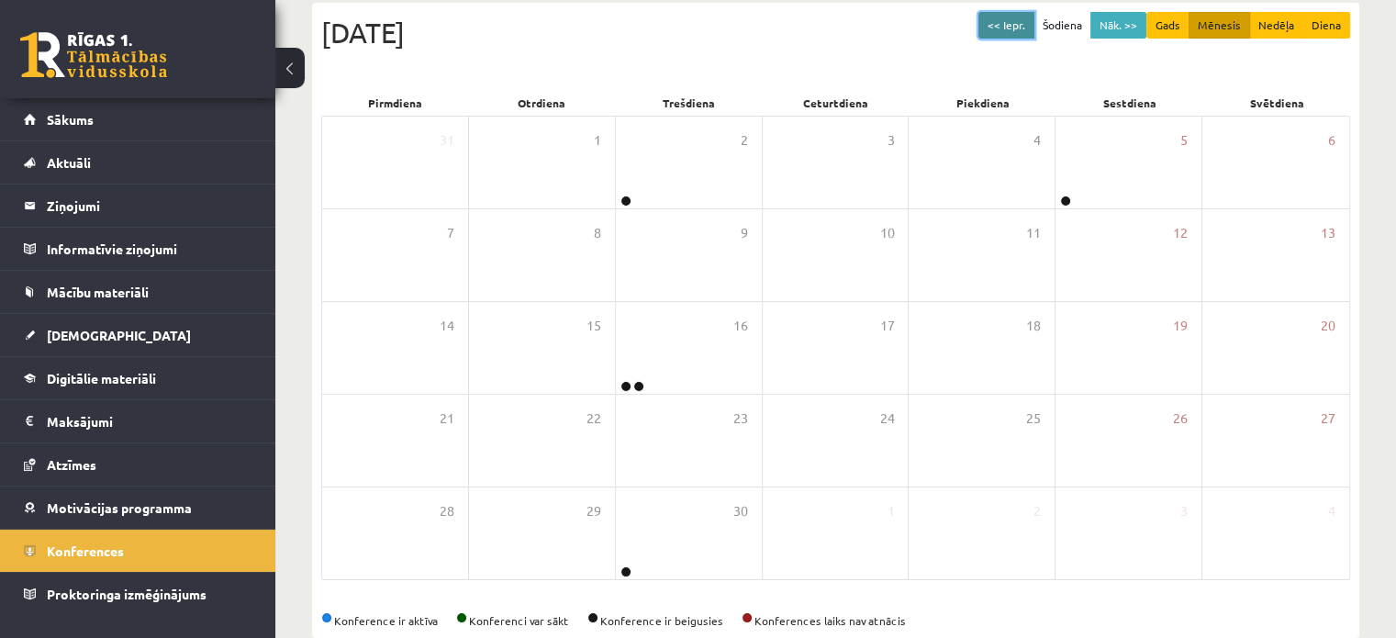
scroll to position [202, 0]
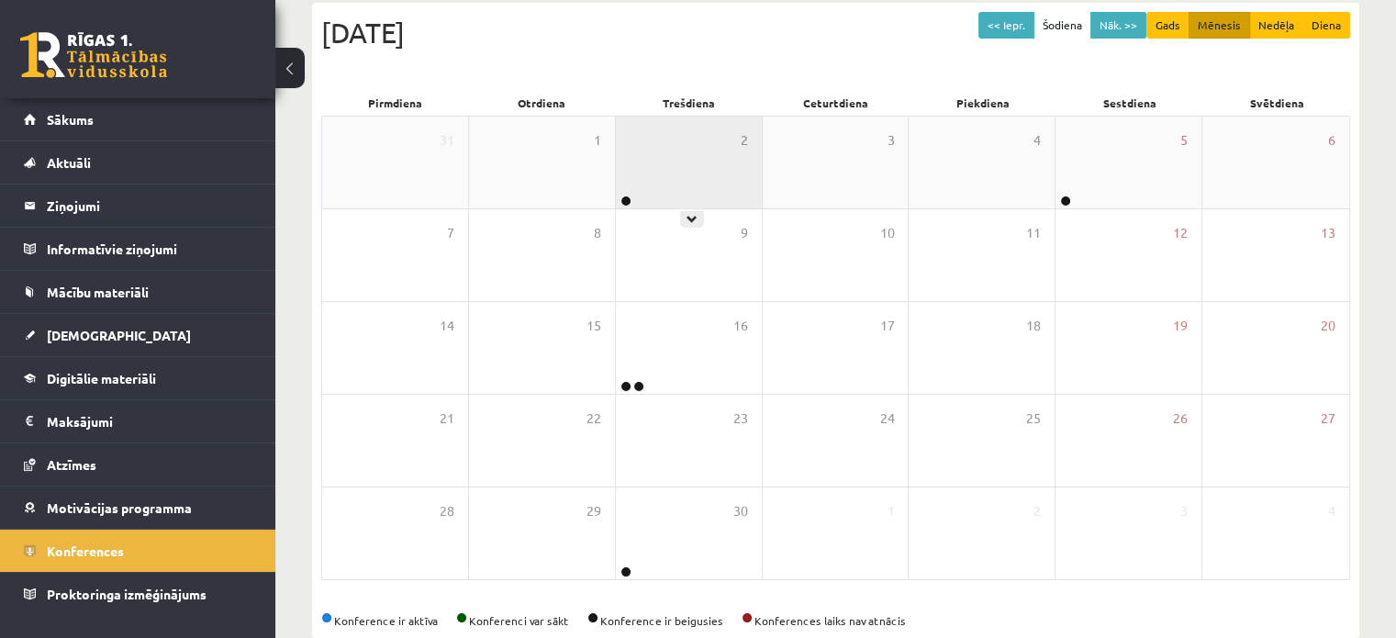
click at [674, 179] on div "2" at bounding box center [689, 163] width 146 height 92
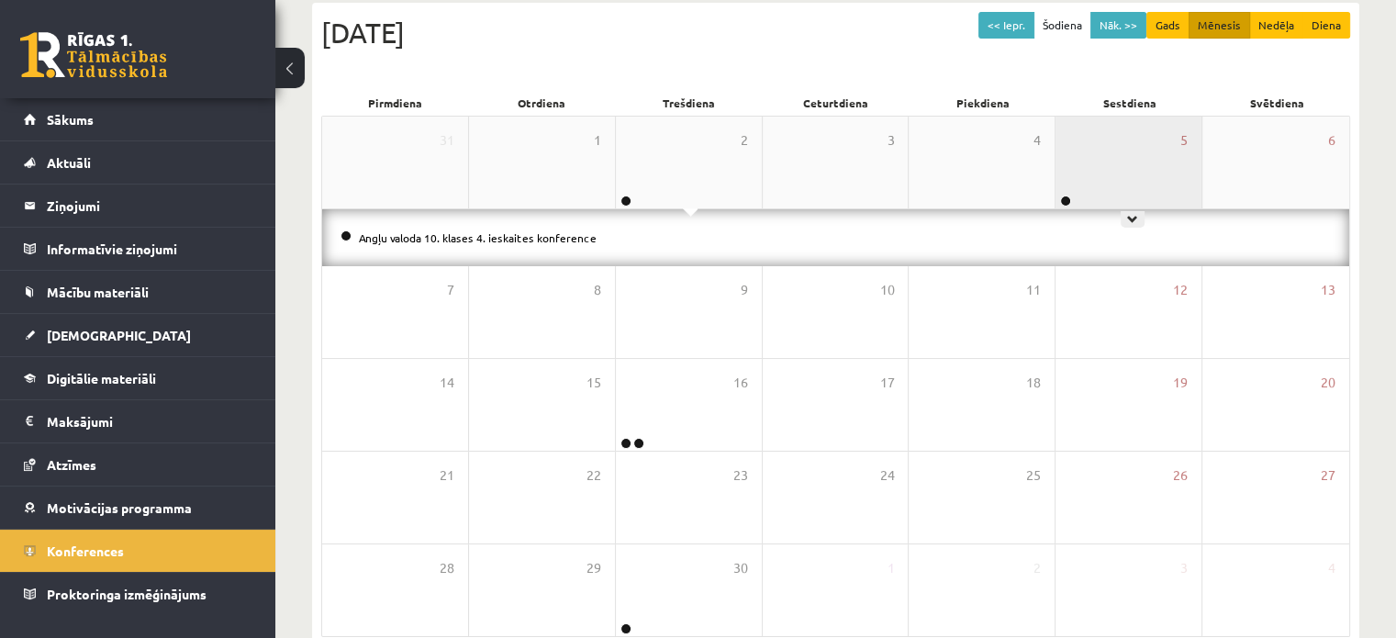
click at [1086, 177] on div "5" at bounding box center [1128, 163] width 146 height 92
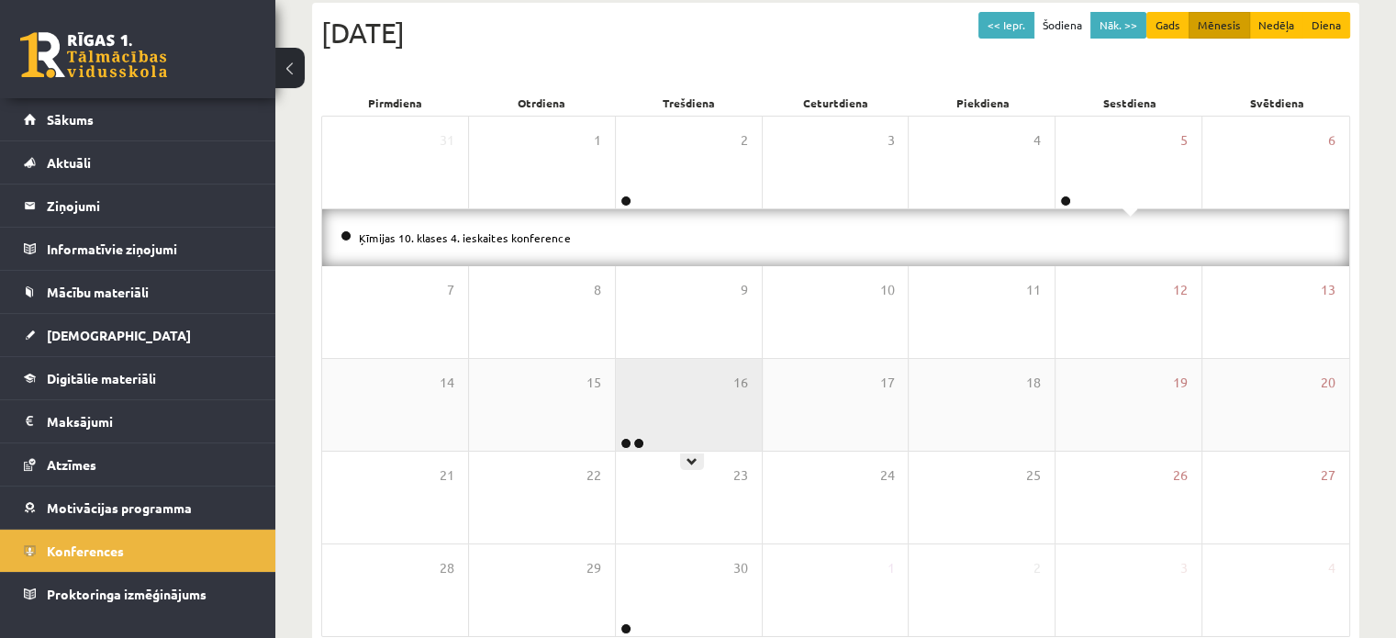
click at [696, 432] on div "16" at bounding box center [689, 405] width 146 height 92
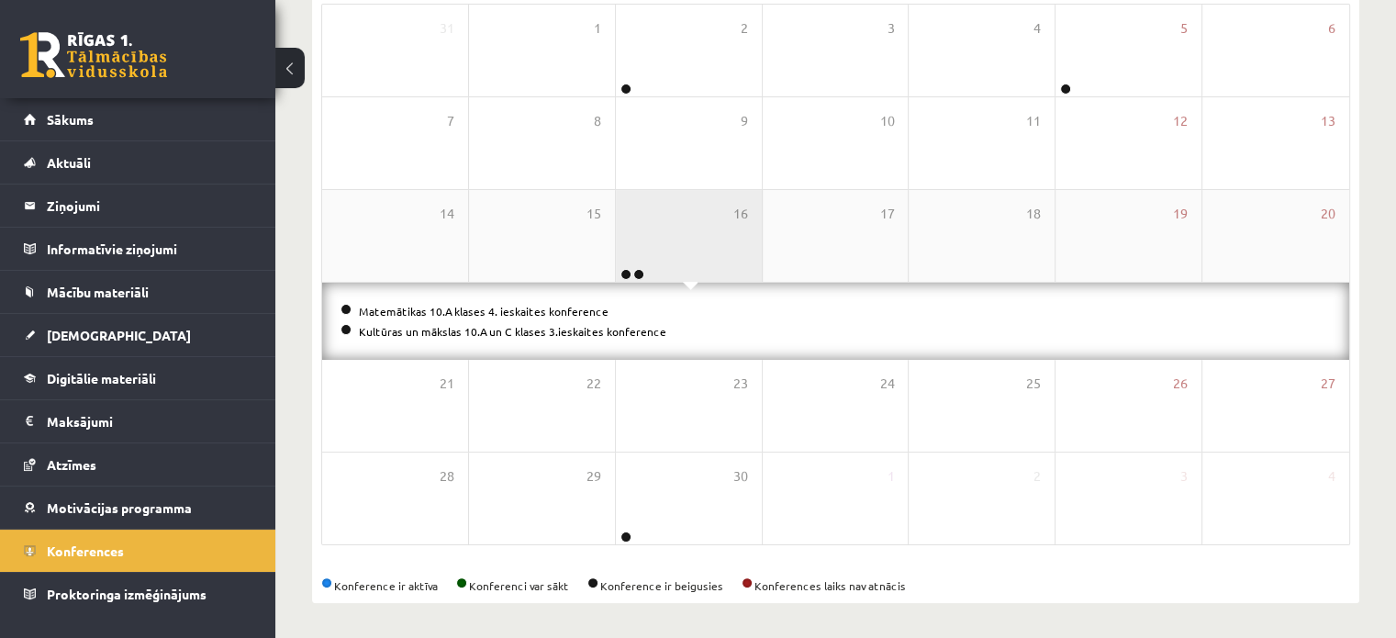
scroll to position [315, 0]
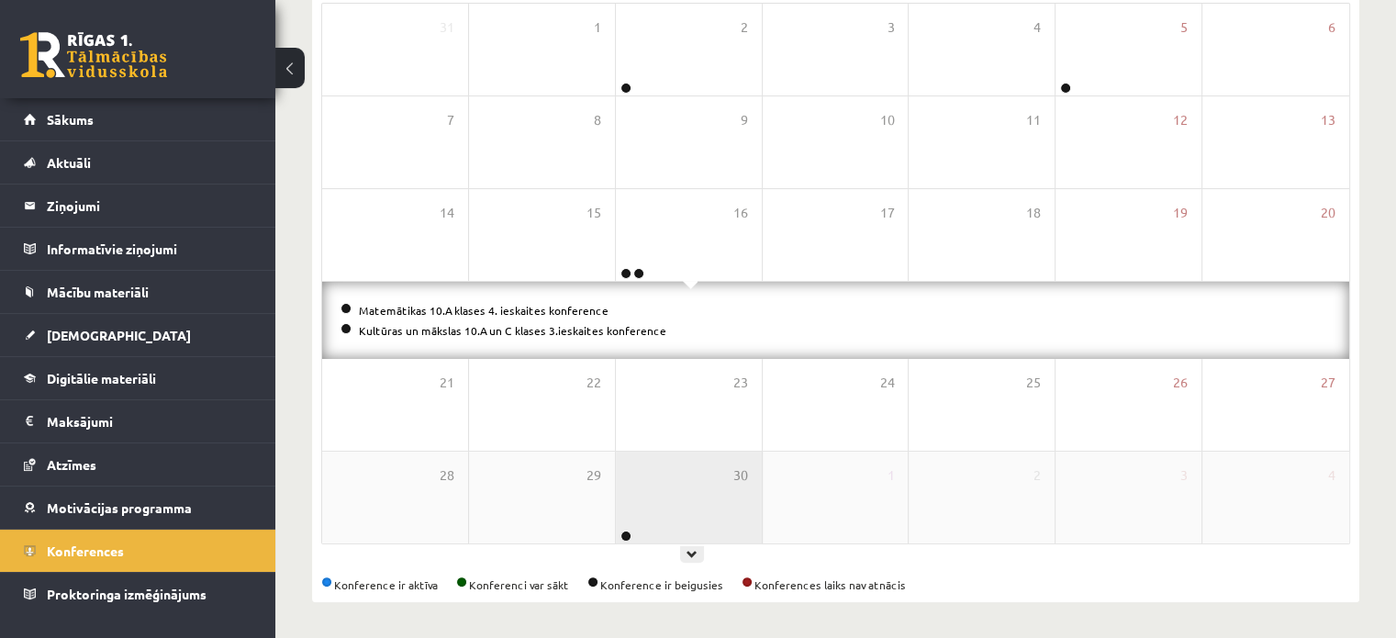
click at [694, 473] on div "30" at bounding box center [689, 497] width 146 height 92
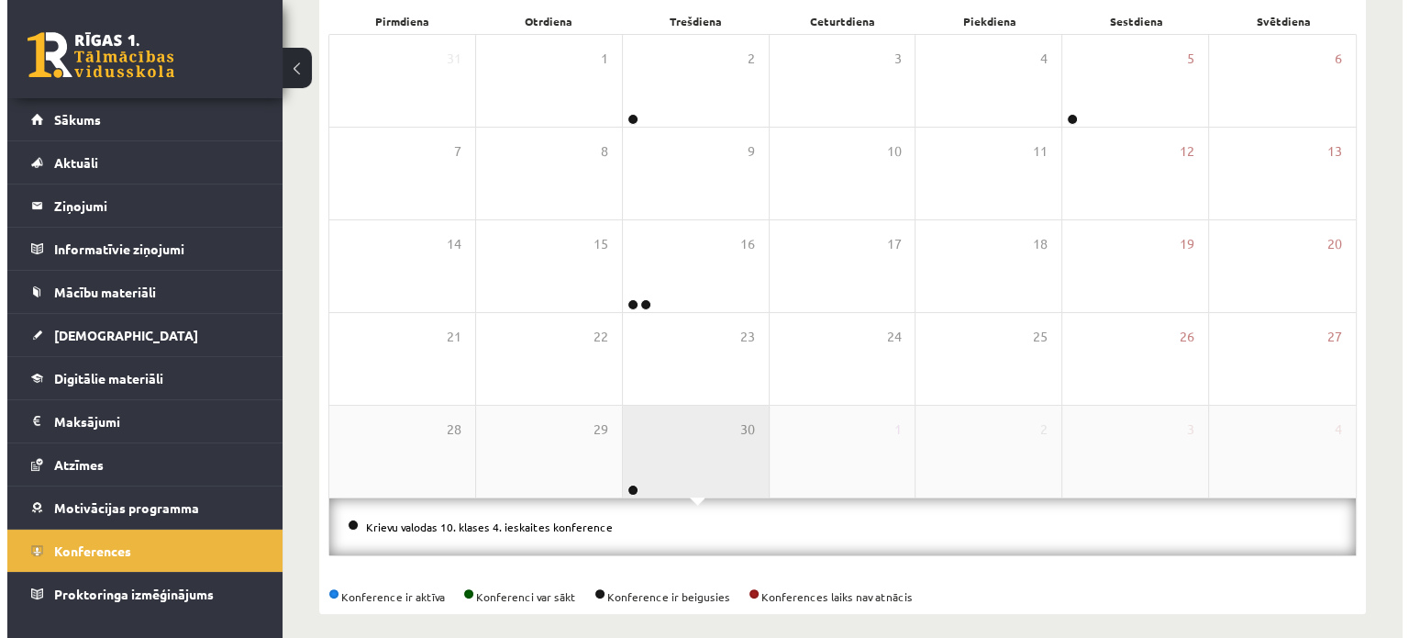
scroll to position [295, 0]
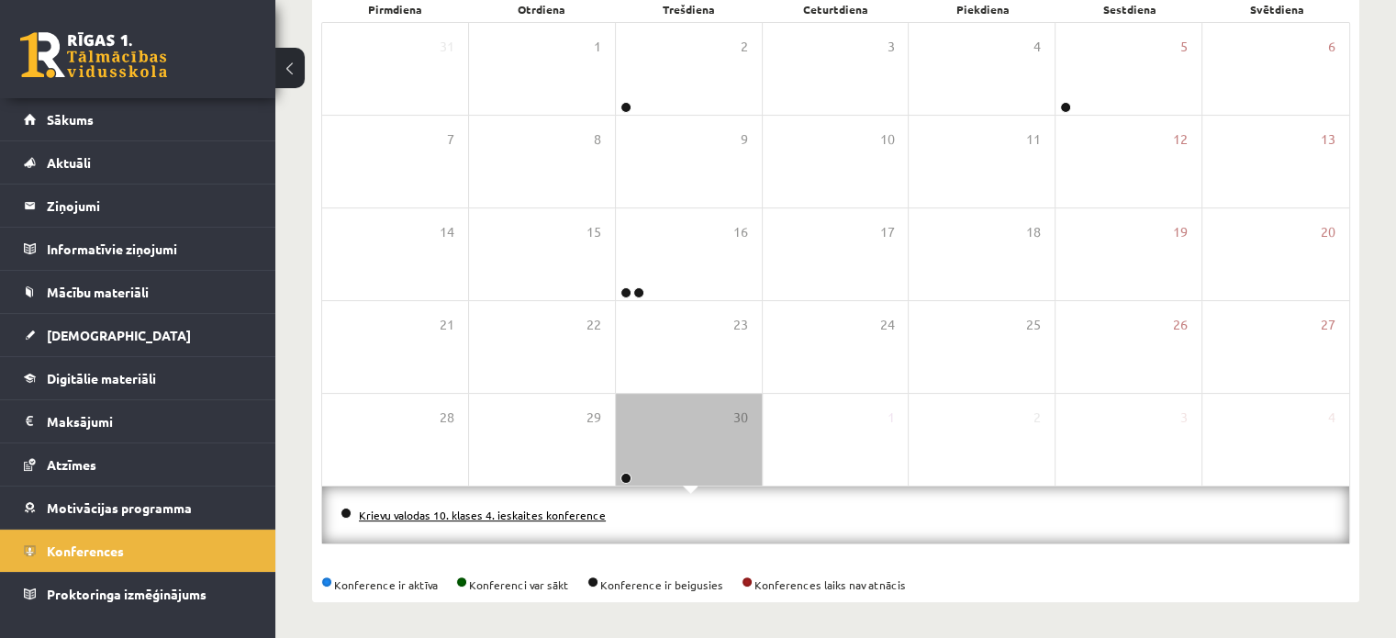
click at [540, 507] on link "Krievu valodas 10. klases 4. ieskaites konference" at bounding box center [482, 514] width 247 height 15
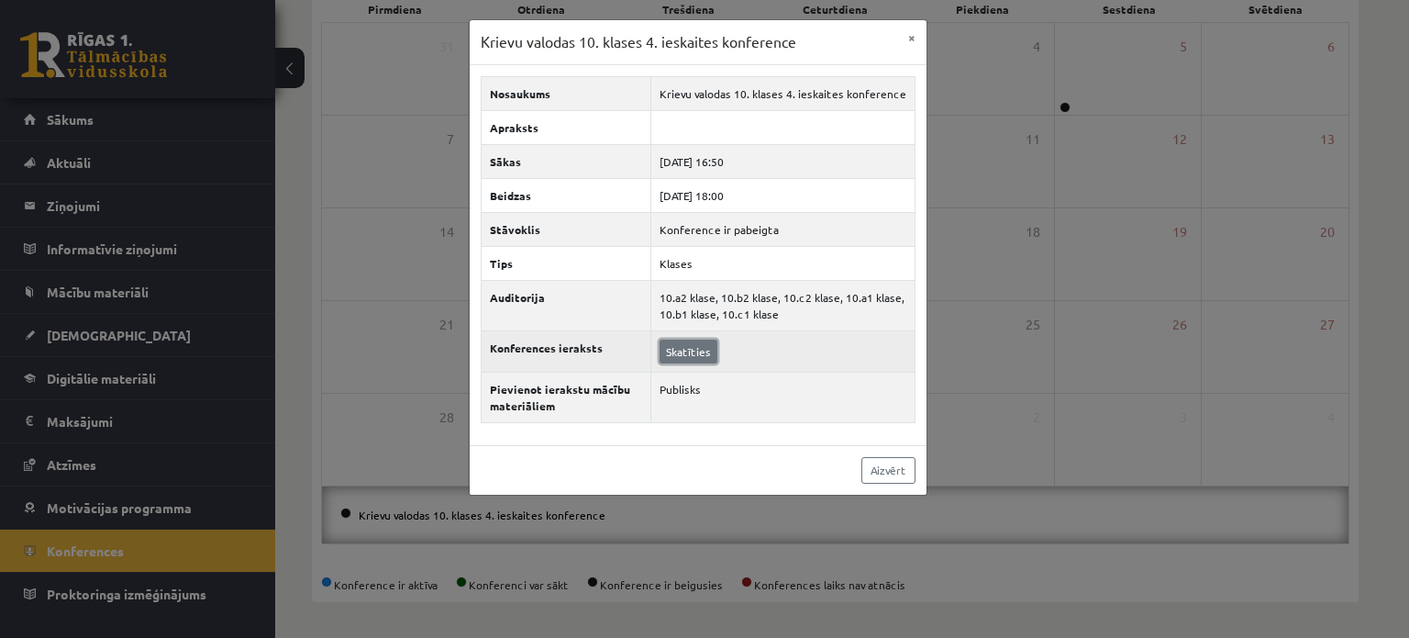
click at [683, 351] on link "Skatīties" at bounding box center [689, 352] width 58 height 24
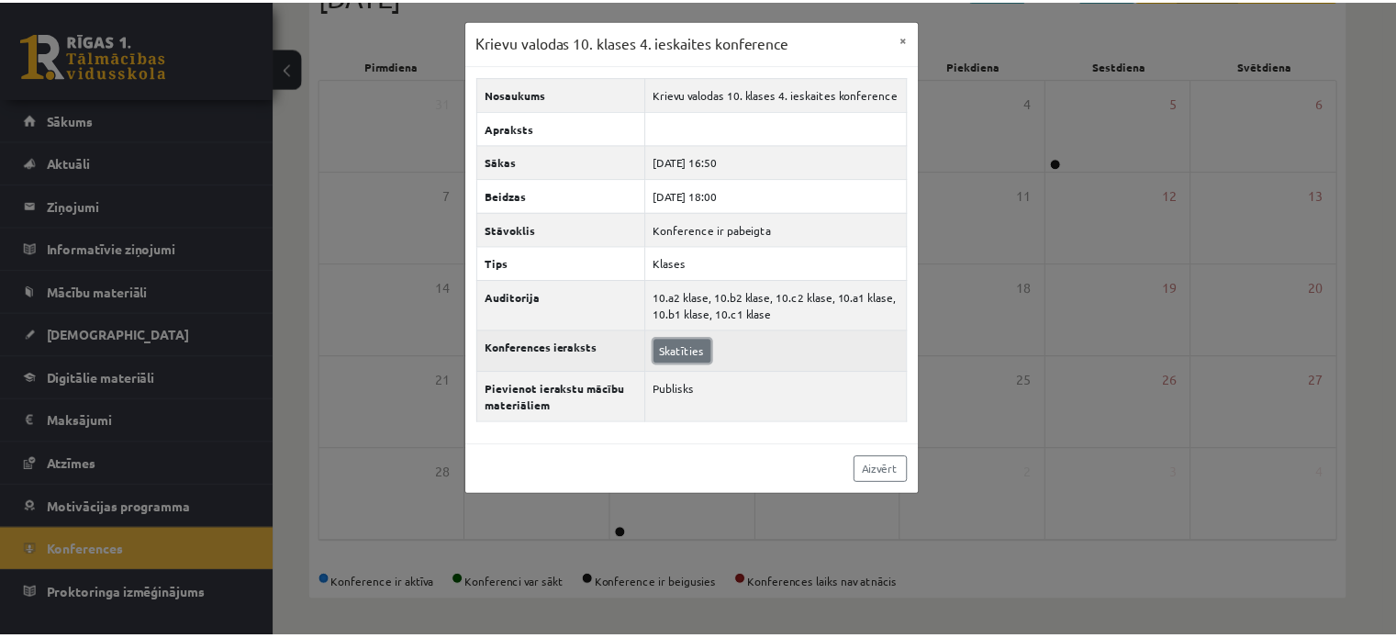
scroll to position [239, 0]
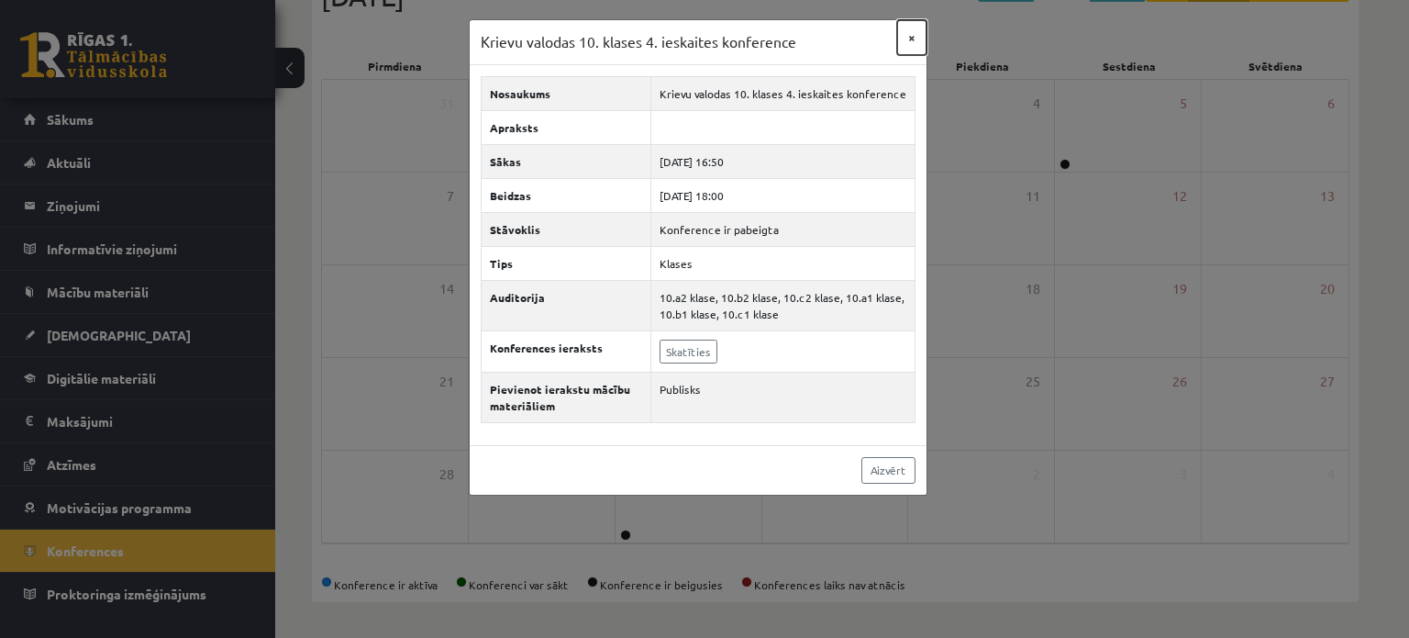
click at [916, 39] on button "×" at bounding box center [911, 37] width 29 height 35
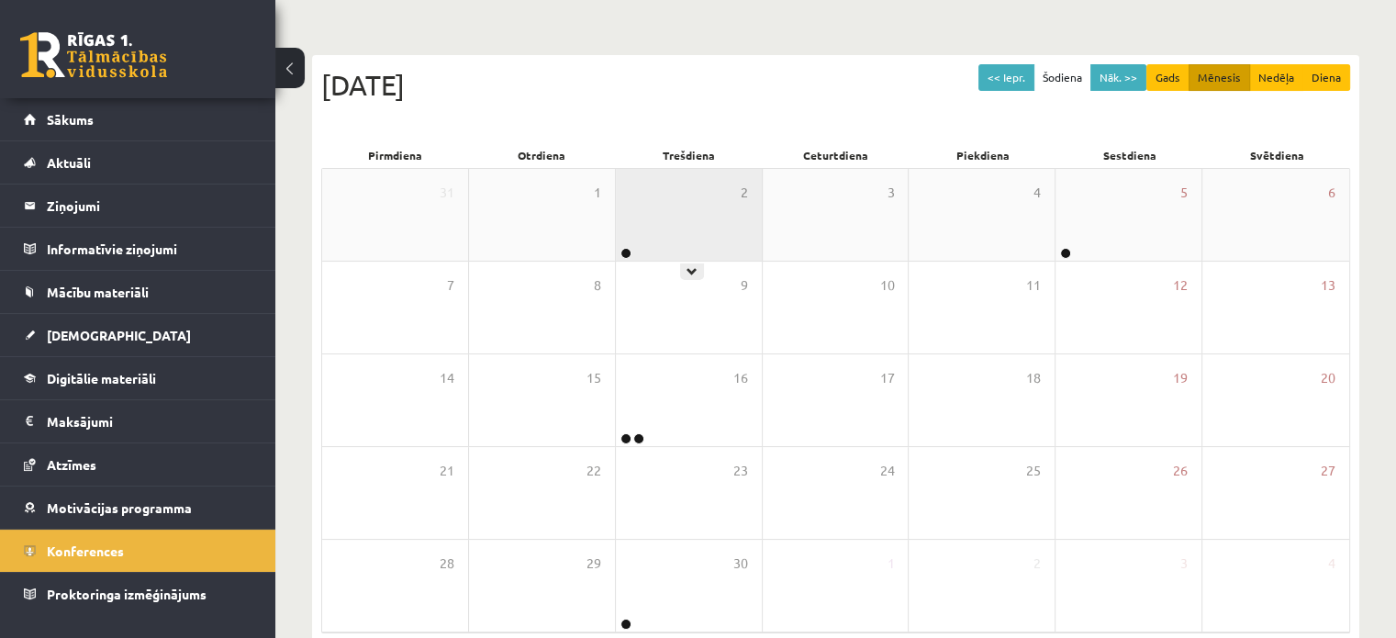
scroll to position [143, 0]
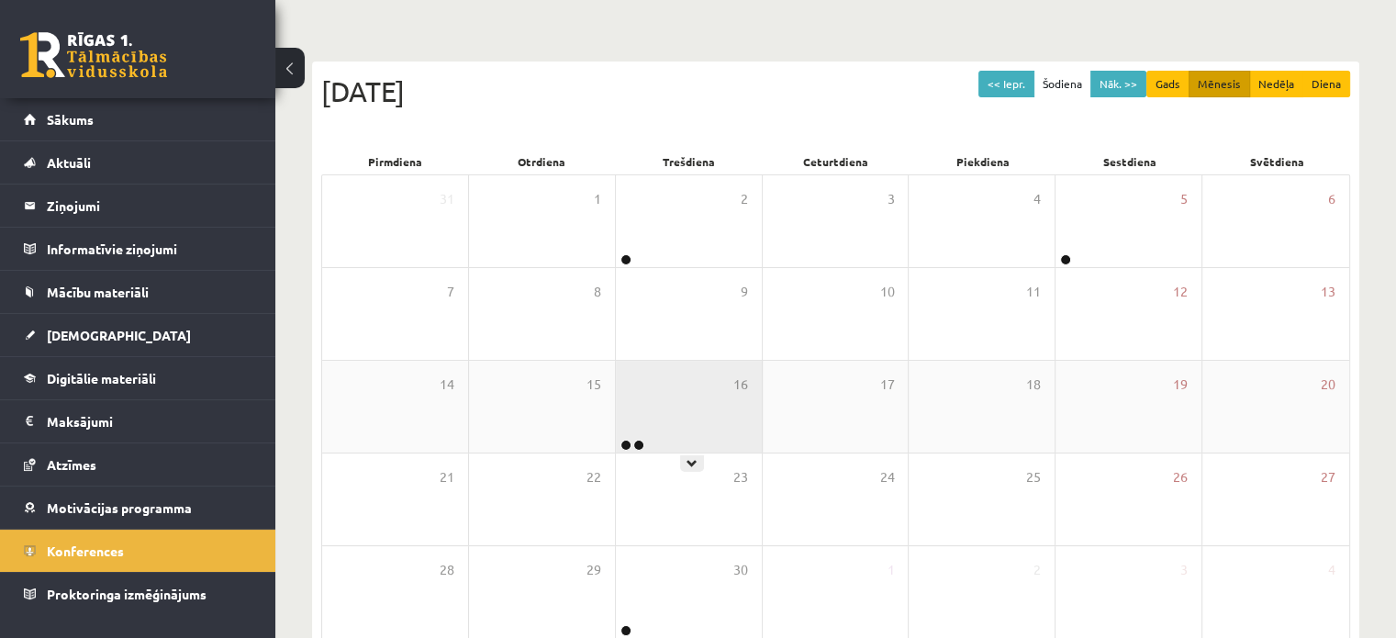
click at [653, 418] on div "16" at bounding box center [689, 407] width 146 height 92
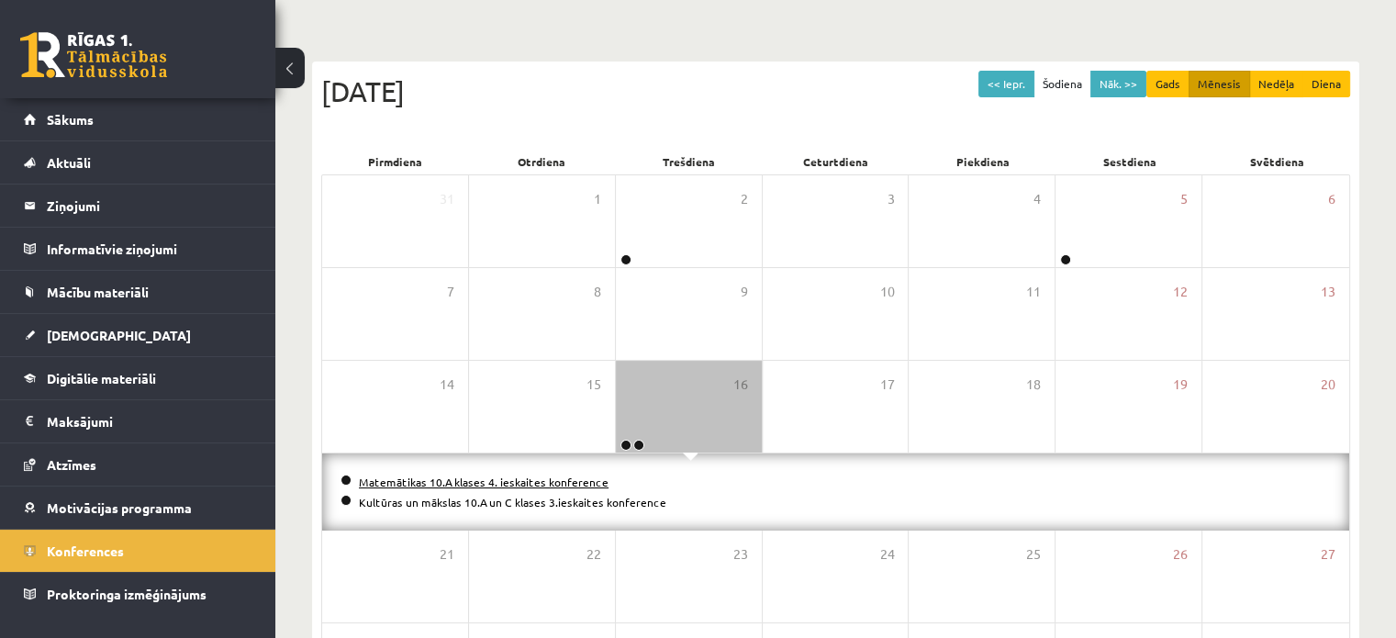
click at [481, 474] on link "Matemātikas 10.A klases 4. ieskaites konference" at bounding box center [484, 481] width 250 height 15
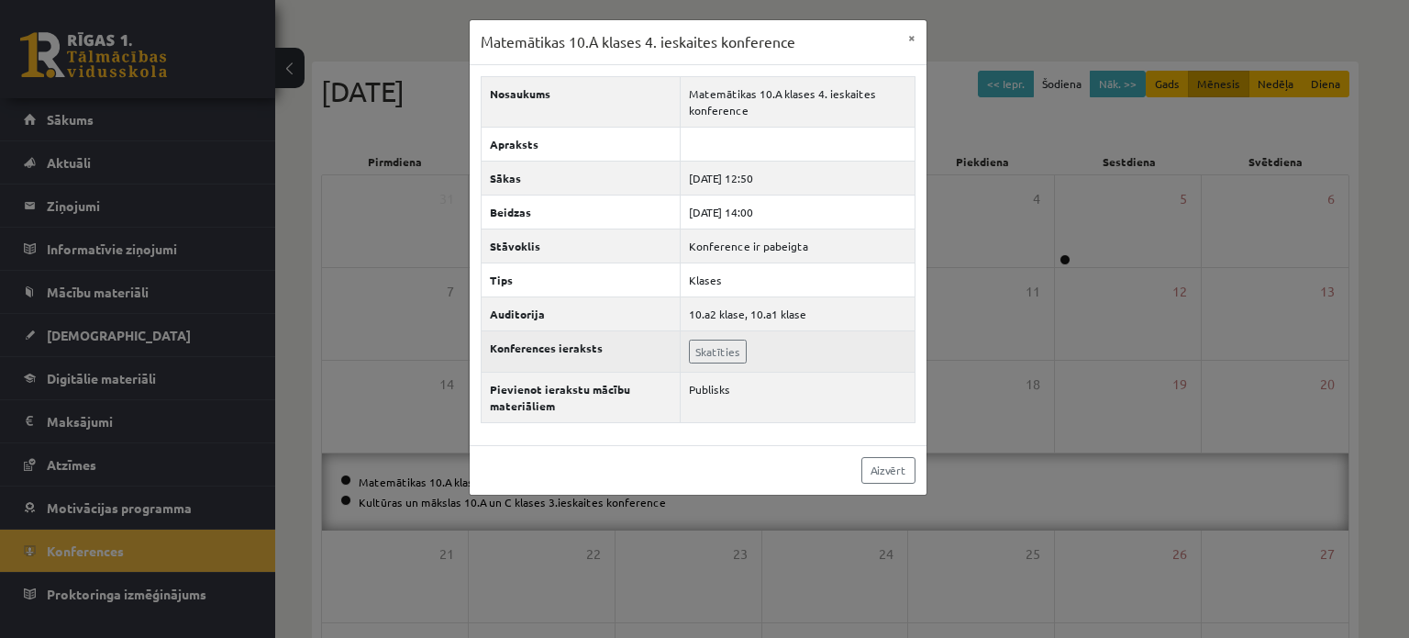
click at [704, 362] on td "Skatīties" at bounding box center [798, 350] width 234 height 41
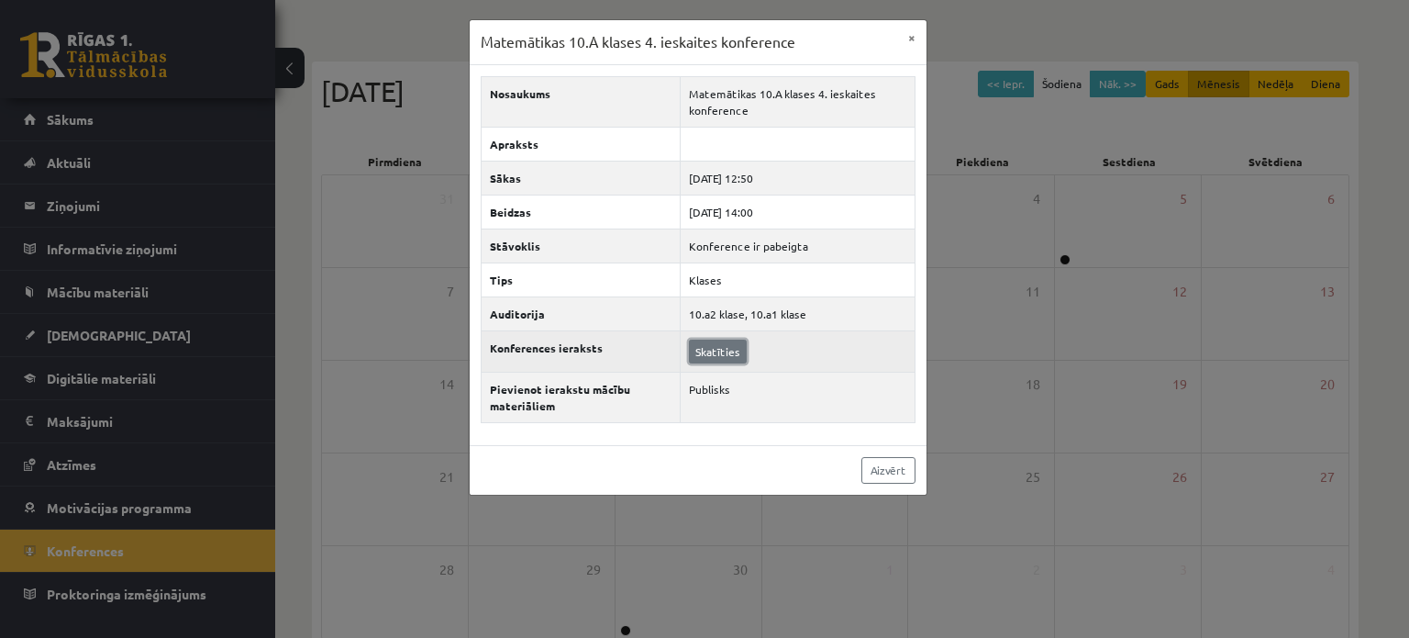
click at [712, 341] on link "Skatīties" at bounding box center [718, 352] width 58 height 24
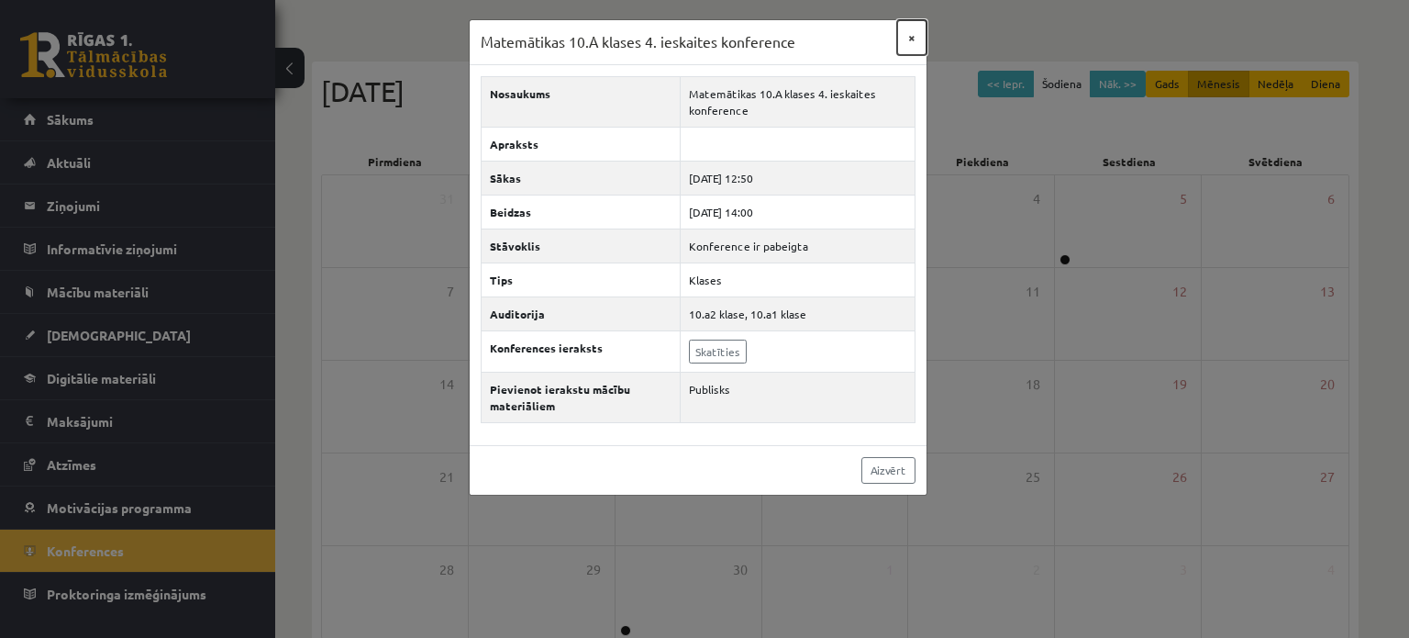
click at [899, 43] on button "×" at bounding box center [911, 37] width 29 height 35
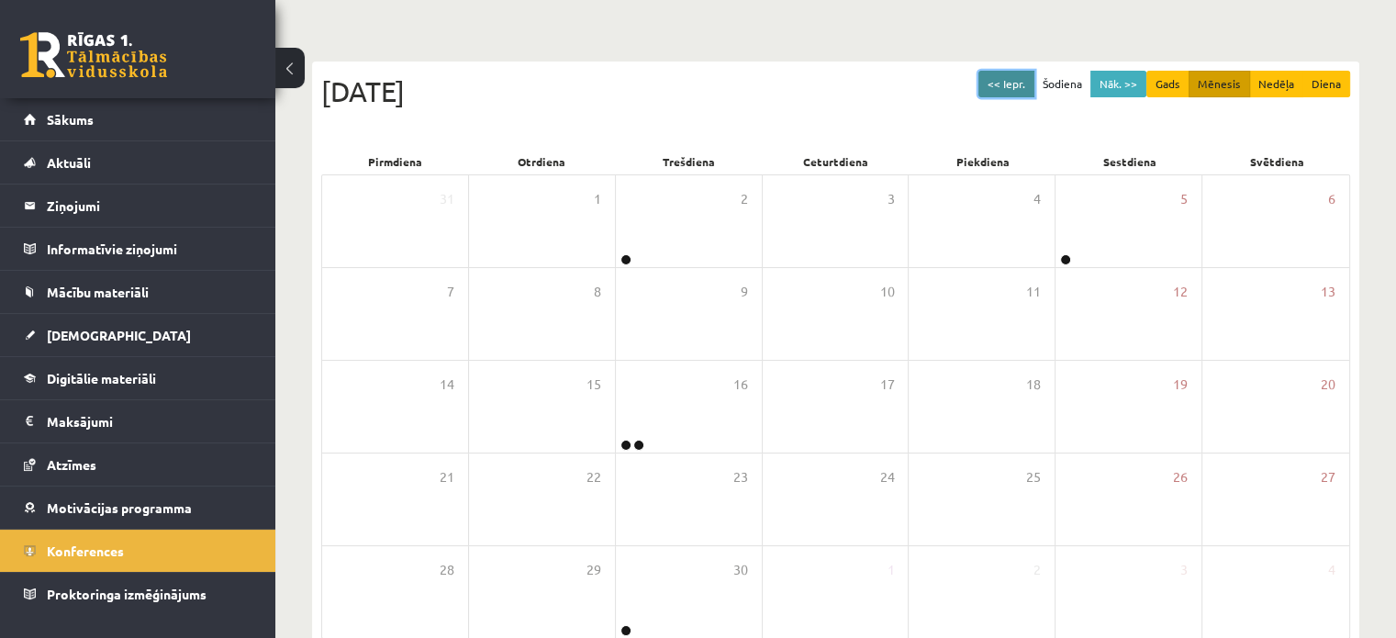
click at [1022, 78] on button "<< Iepr." at bounding box center [1006, 84] width 56 height 27
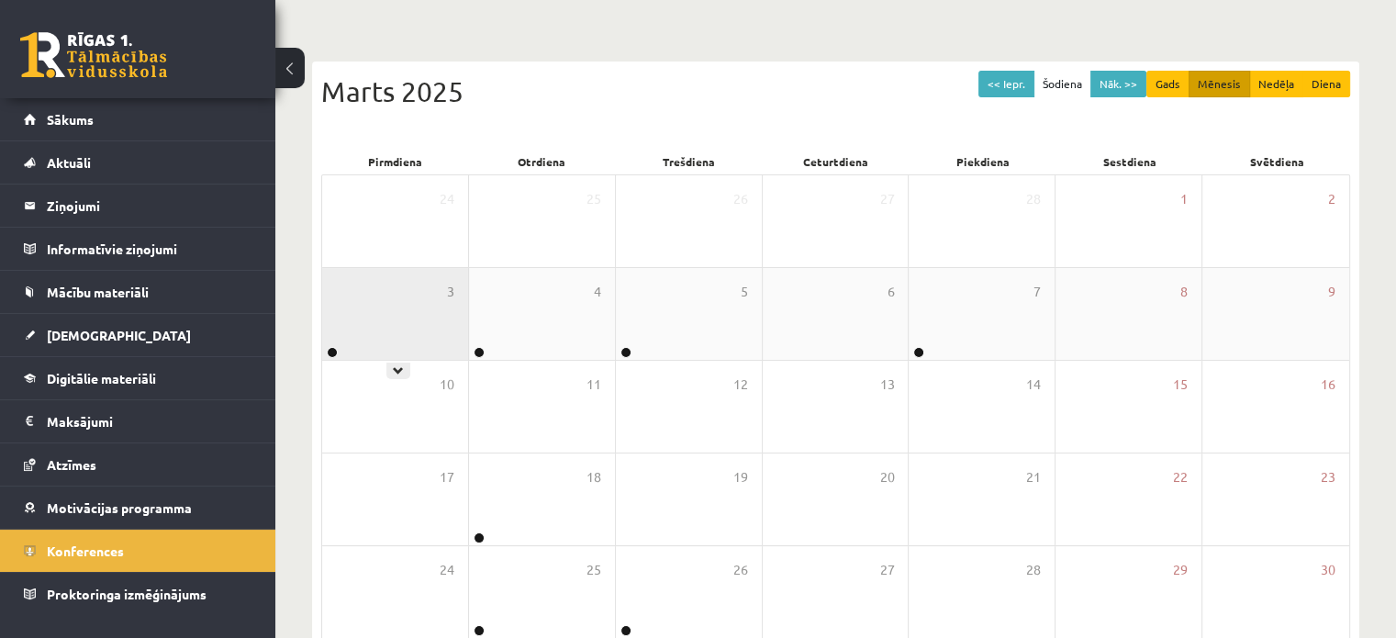
click at [423, 323] on div "3" at bounding box center [395, 314] width 146 height 92
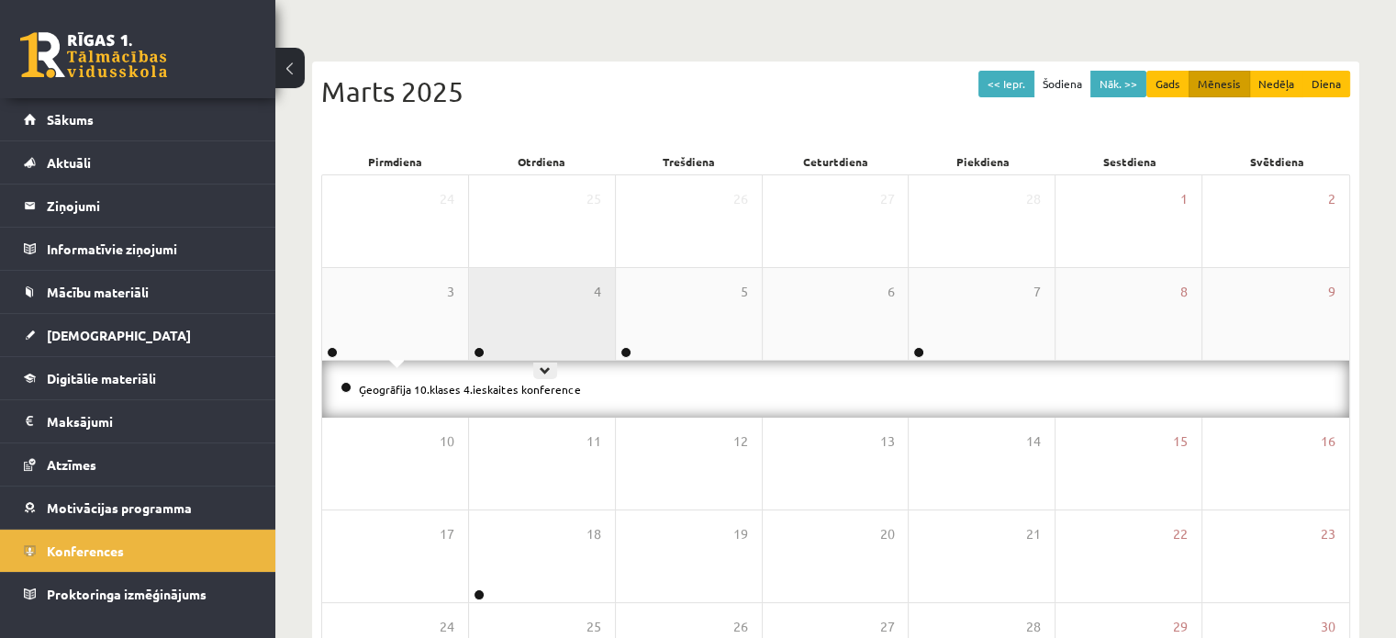
click at [548, 316] on div "4" at bounding box center [542, 314] width 146 height 92
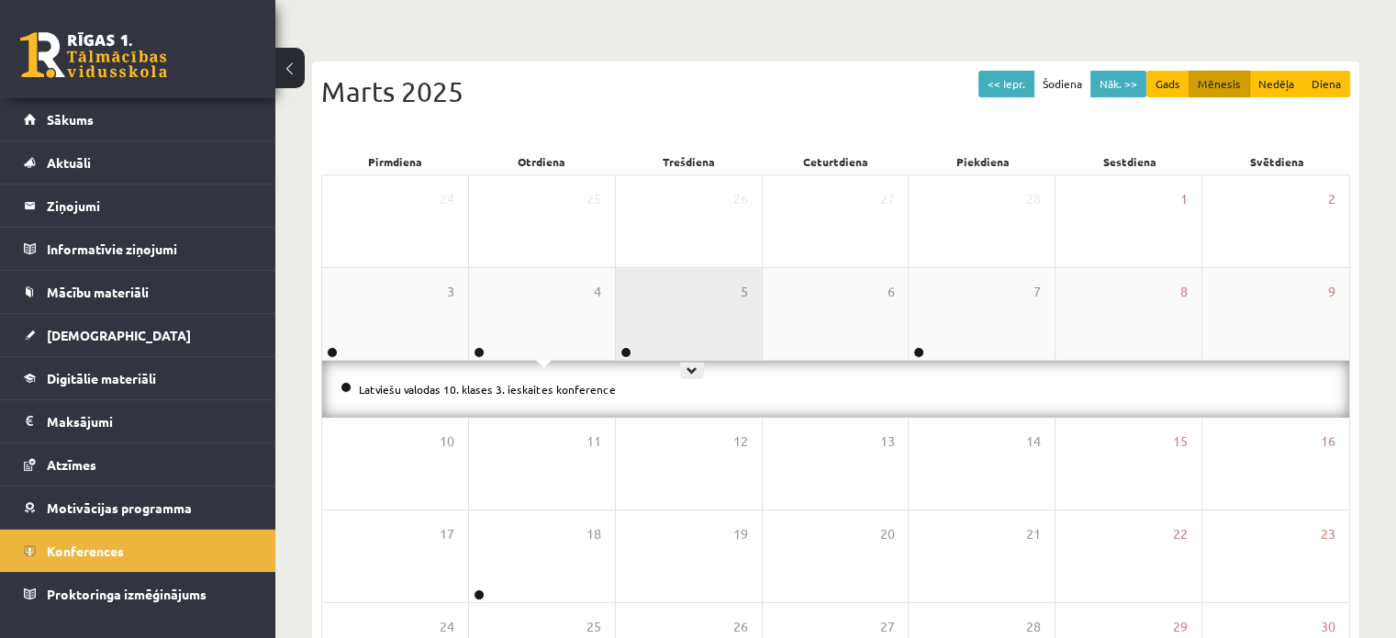
click at [671, 306] on div "5" at bounding box center [689, 314] width 146 height 92
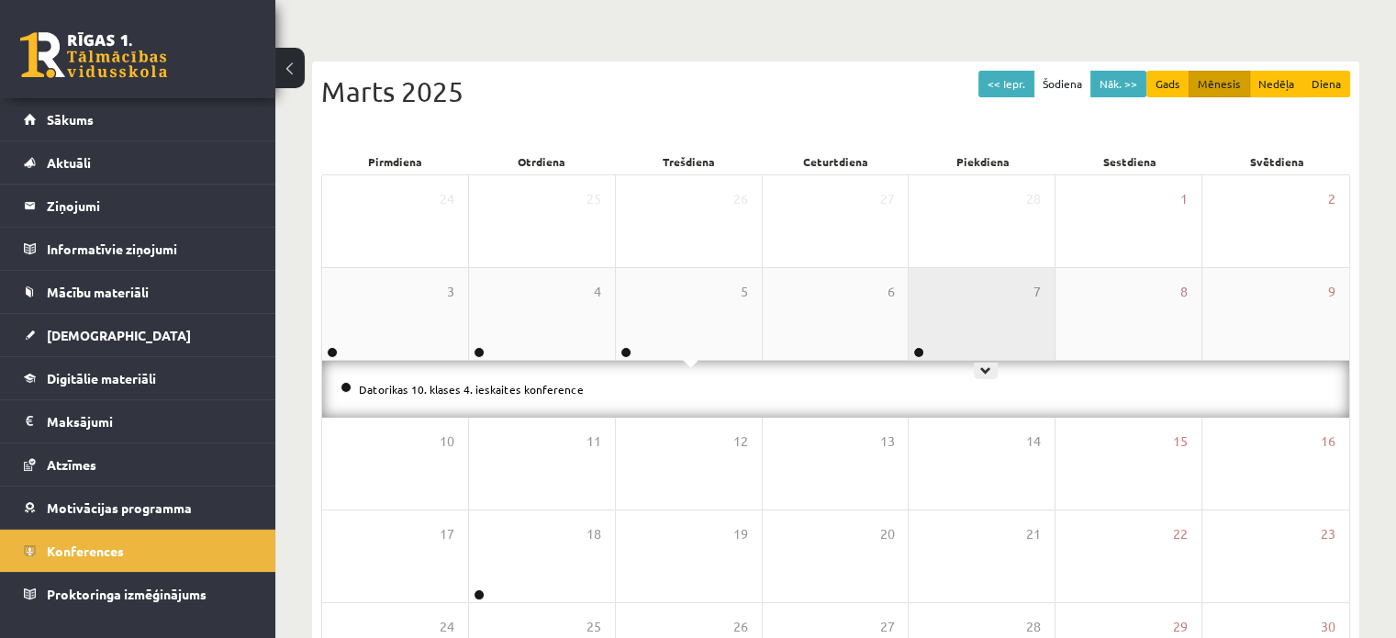
click at [965, 307] on div "7" at bounding box center [981, 314] width 146 height 92
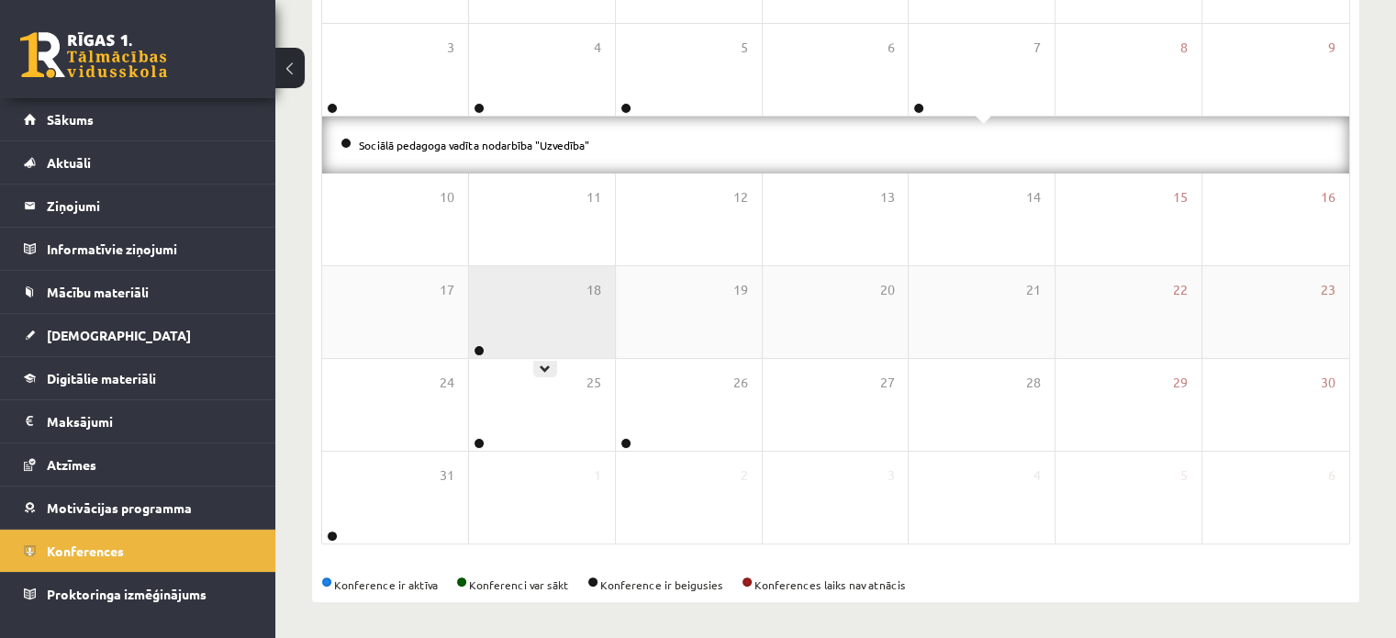
click at [540, 336] on div "18" at bounding box center [542, 312] width 146 height 92
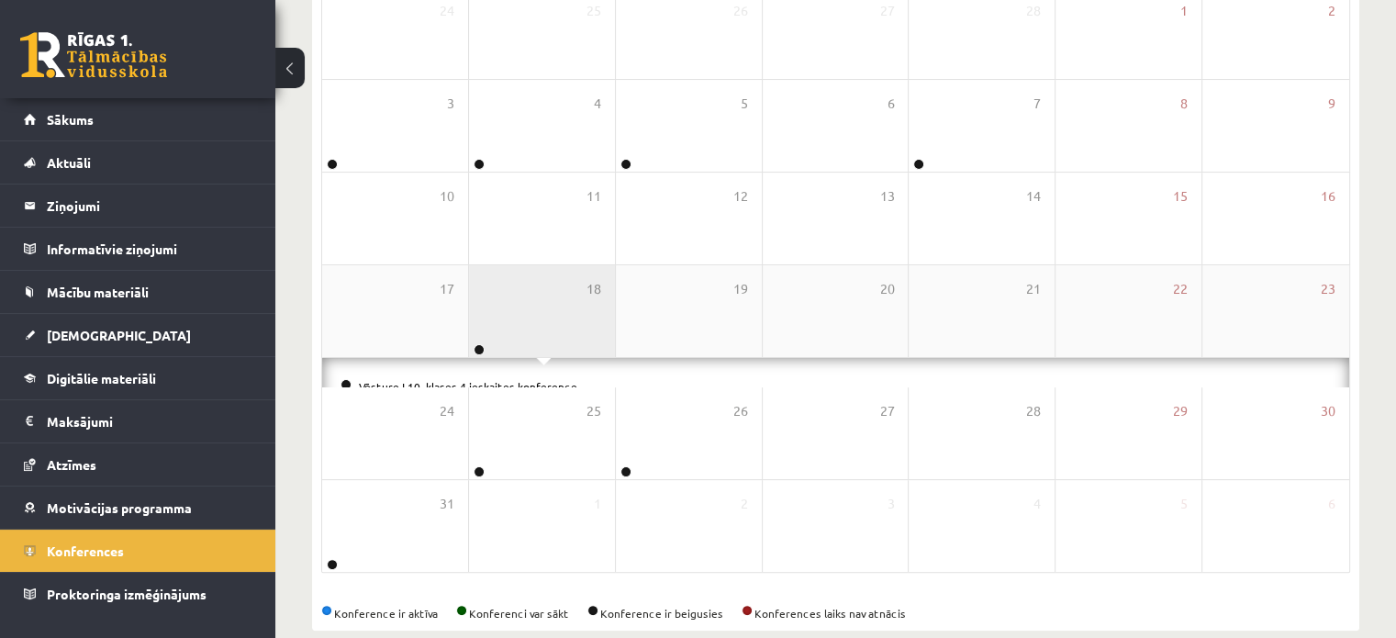
scroll to position [387, 0]
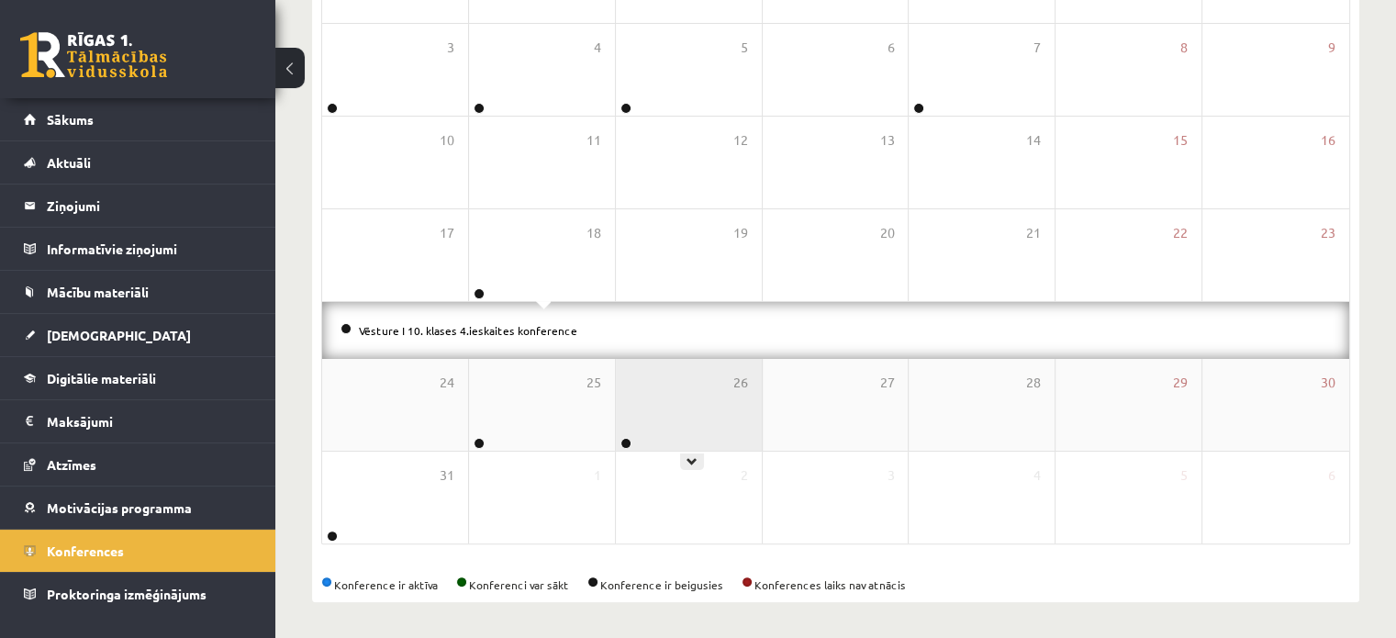
click at [647, 392] on div "26" at bounding box center [689, 405] width 146 height 92
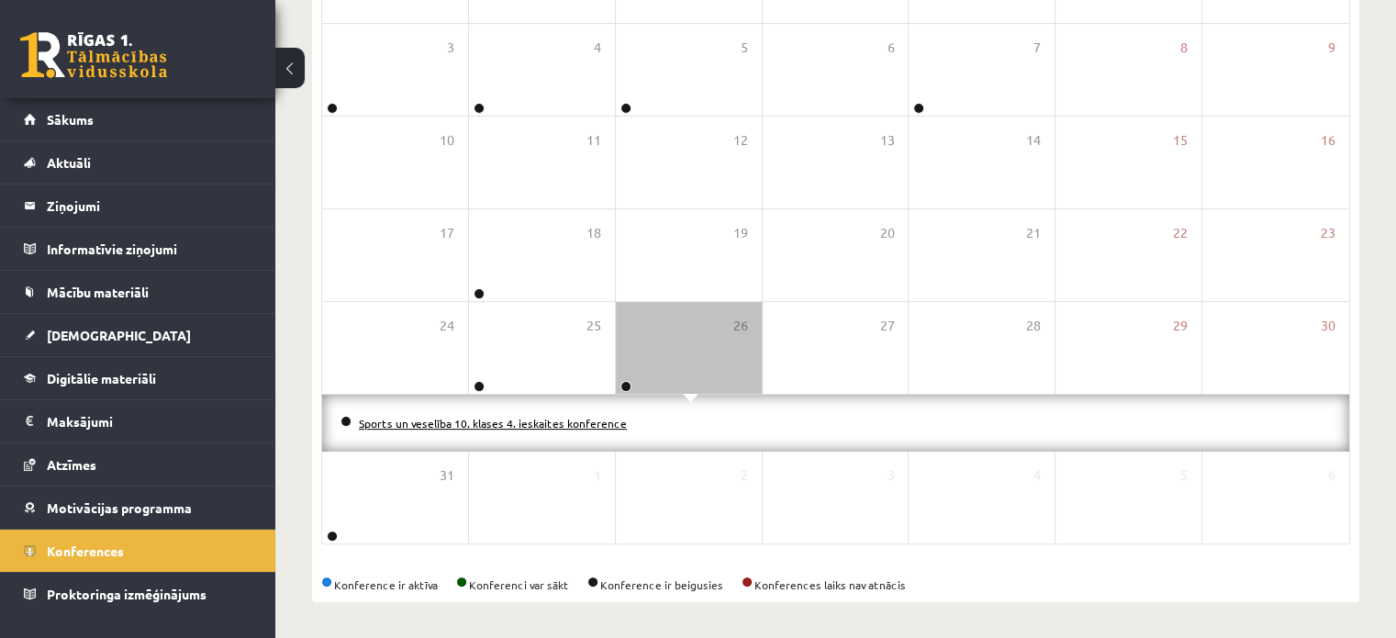
click at [529, 418] on link "Sports un veselība 10. klases 4. ieskaites konference" at bounding box center [493, 423] width 268 height 15
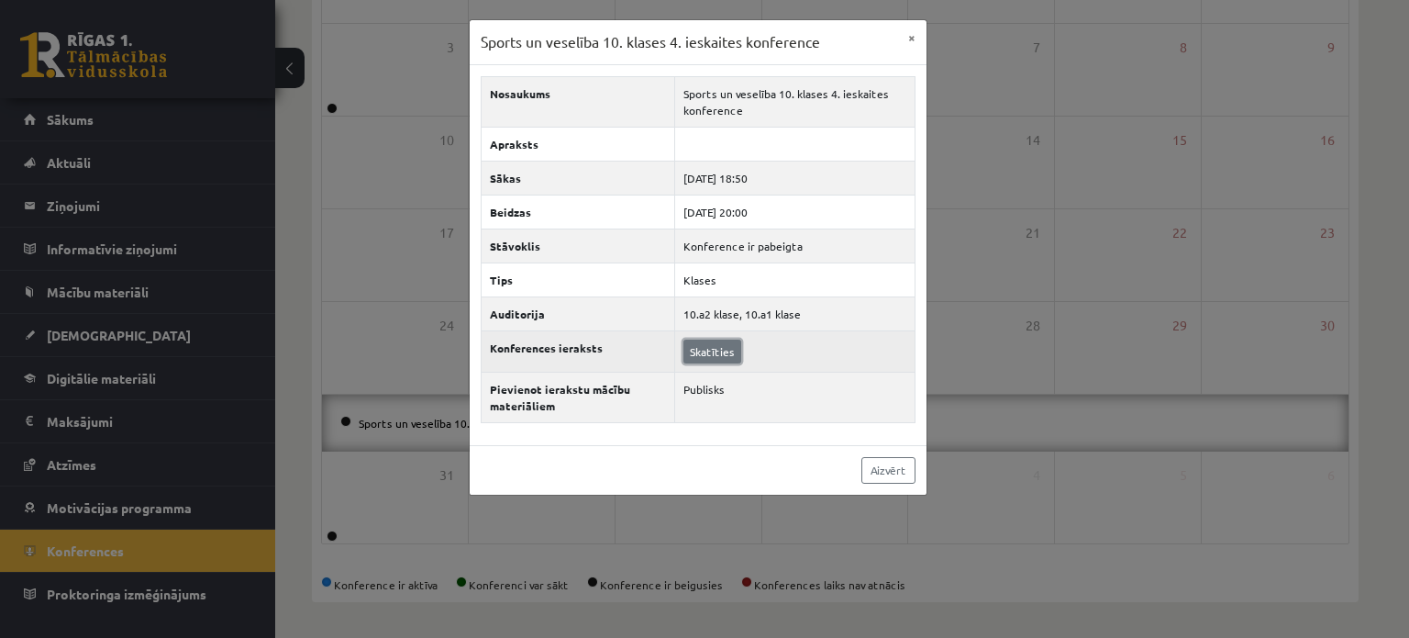
click at [696, 347] on link "Skatīties" at bounding box center [713, 352] width 58 height 24
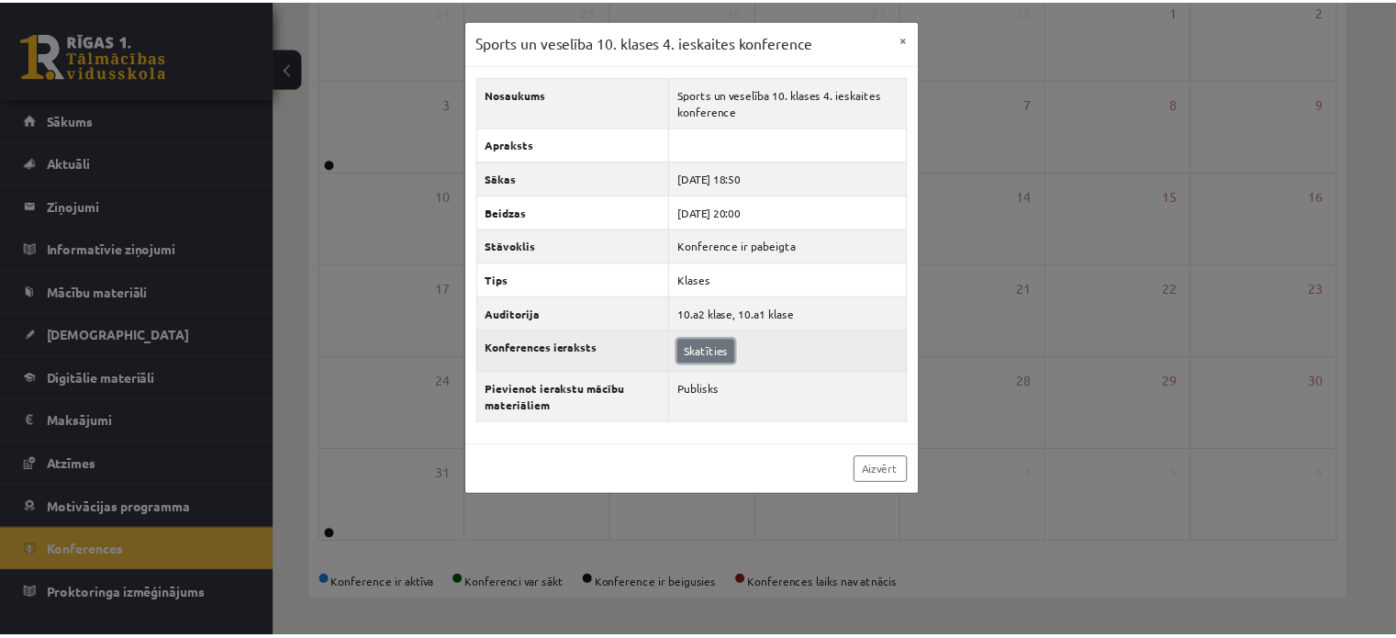
scroll to position [330, 0]
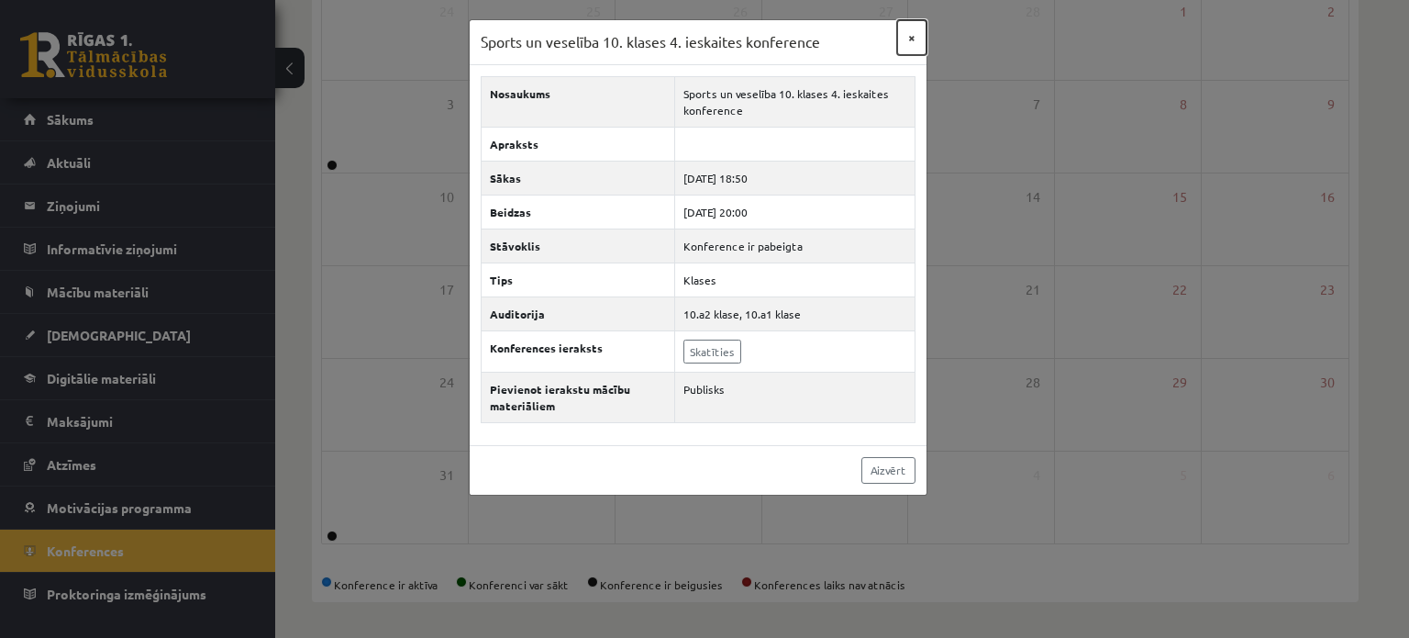
click at [913, 42] on button "×" at bounding box center [911, 37] width 29 height 35
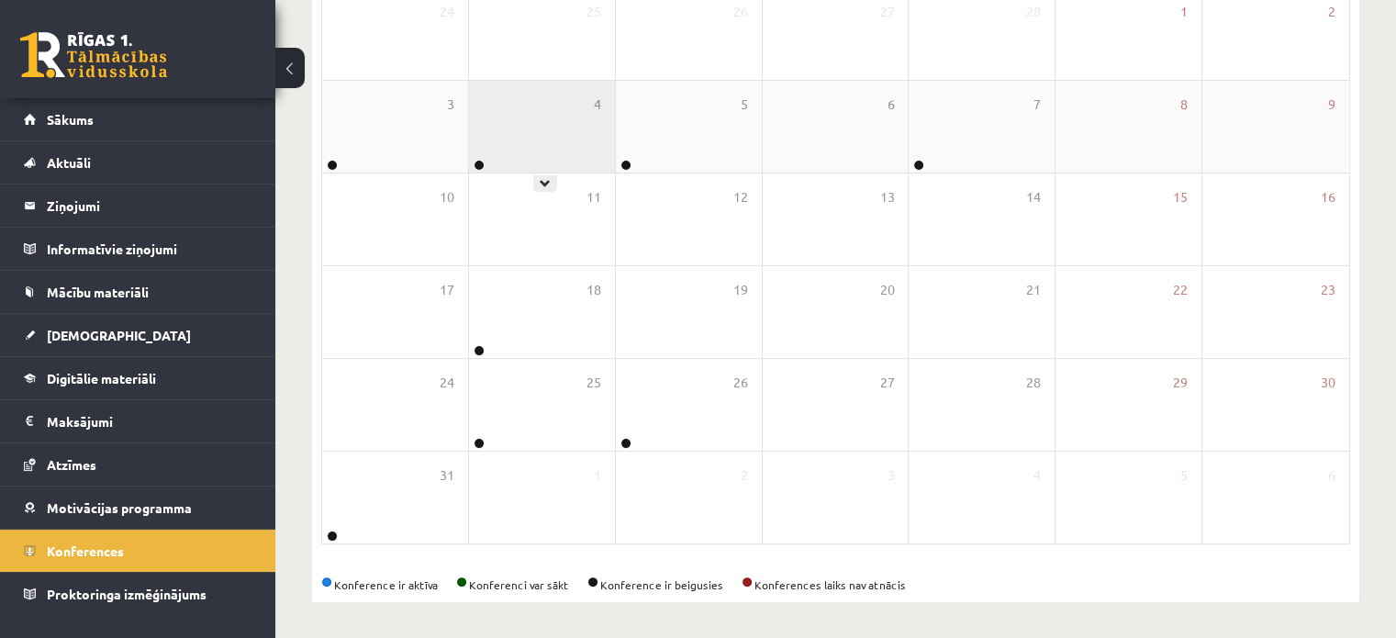
click at [540, 168] on div "4" at bounding box center [542, 127] width 146 height 92
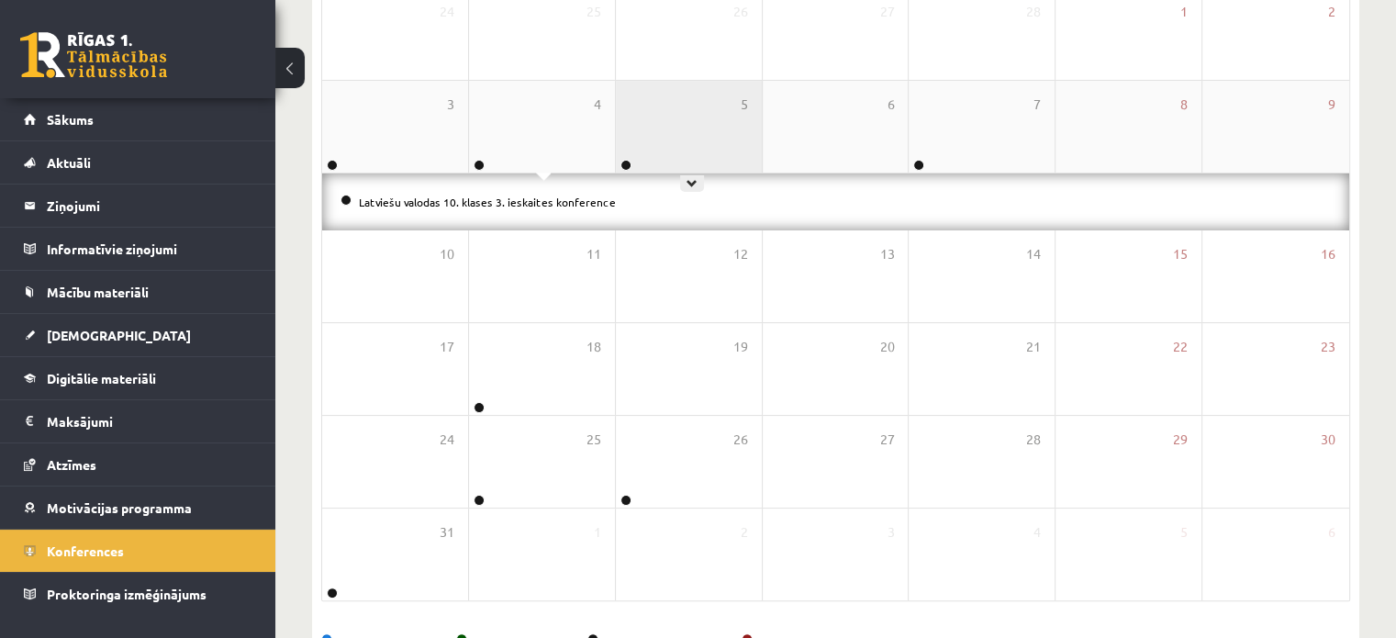
click at [704, 154] on div "5" at bounding box center [689, 127] width 146 height 92
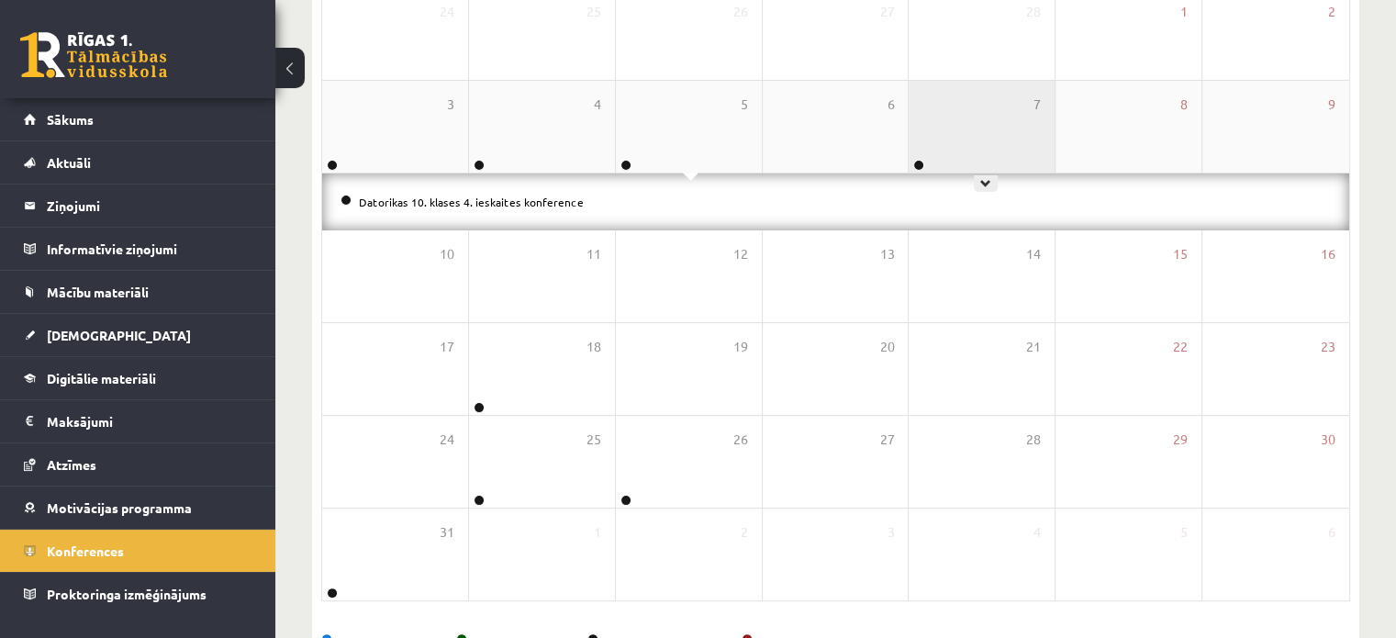
click at [918, 155] on div "7" at bounding box center [981, 127] width 146 height 92
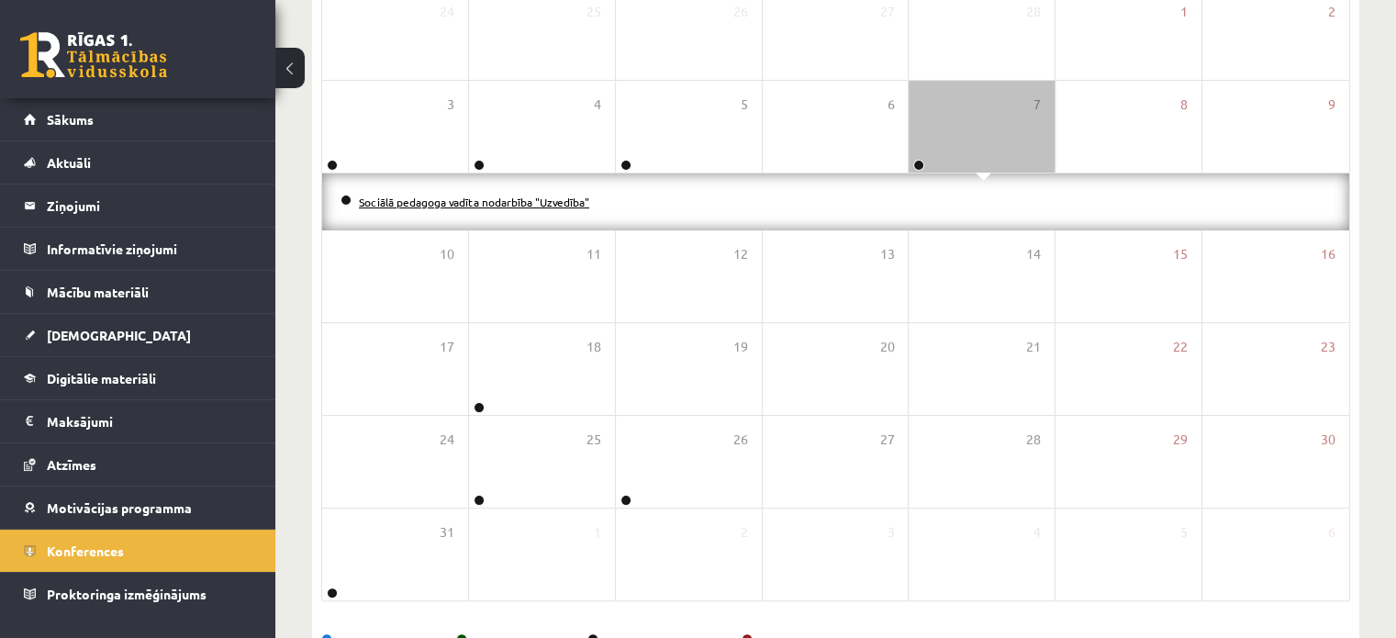
click at [531, 206] on link "Sociālā pedagoga vadīta nodarbība "Uzvedība"" at bounding box center [474, 202] width 230 height 15
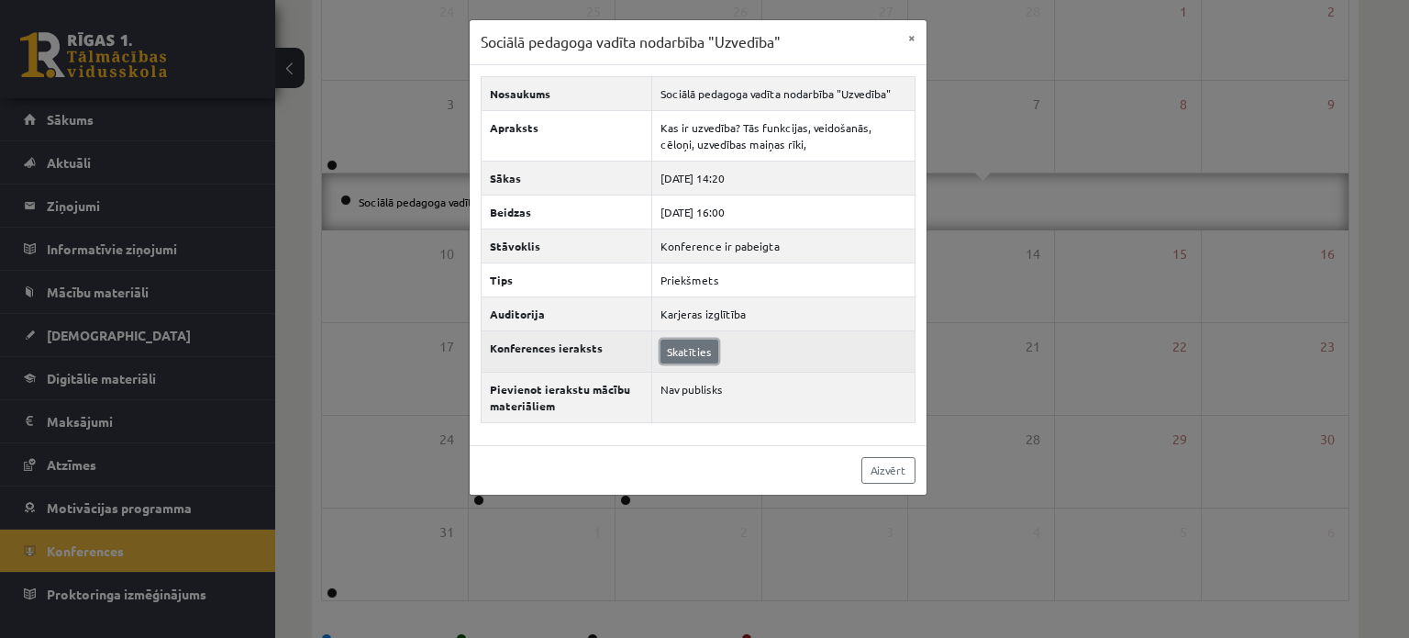
click at [699, 351] on link "Skatīties" at bounding box center [690, 352] width 58 height 24
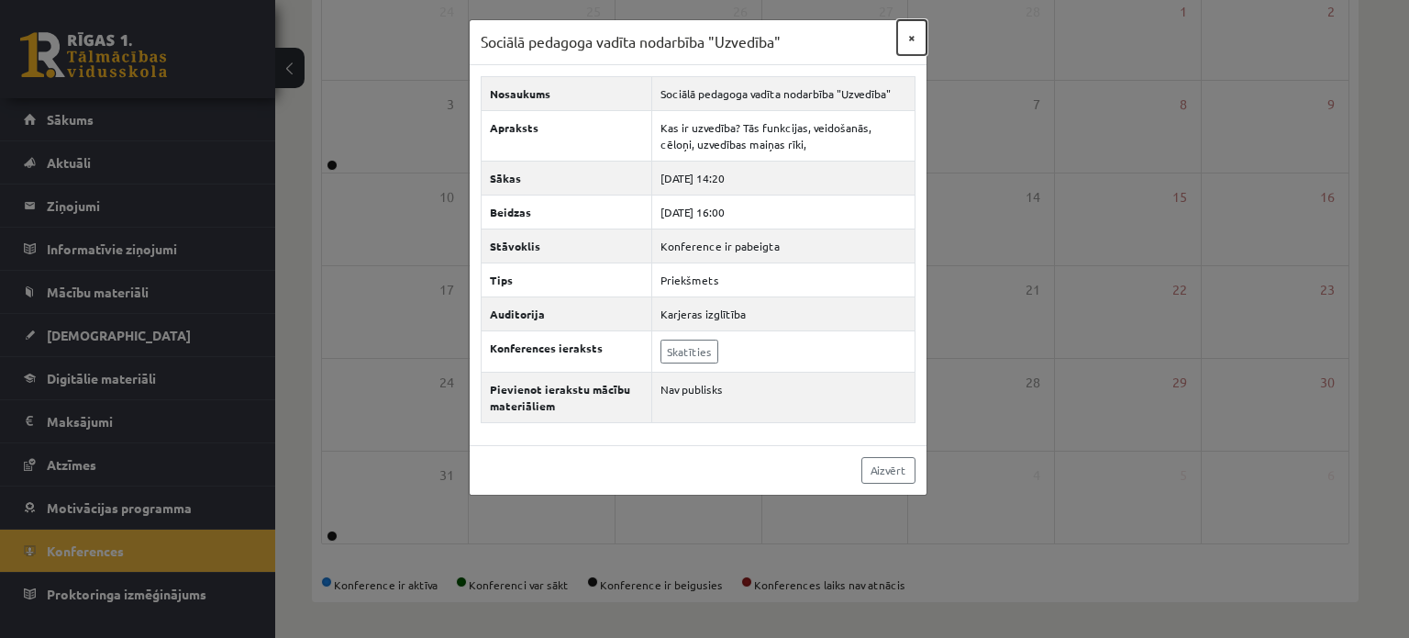
click at [910, 36] on button "×" at bounding box center [911, 37] width 29 height 35
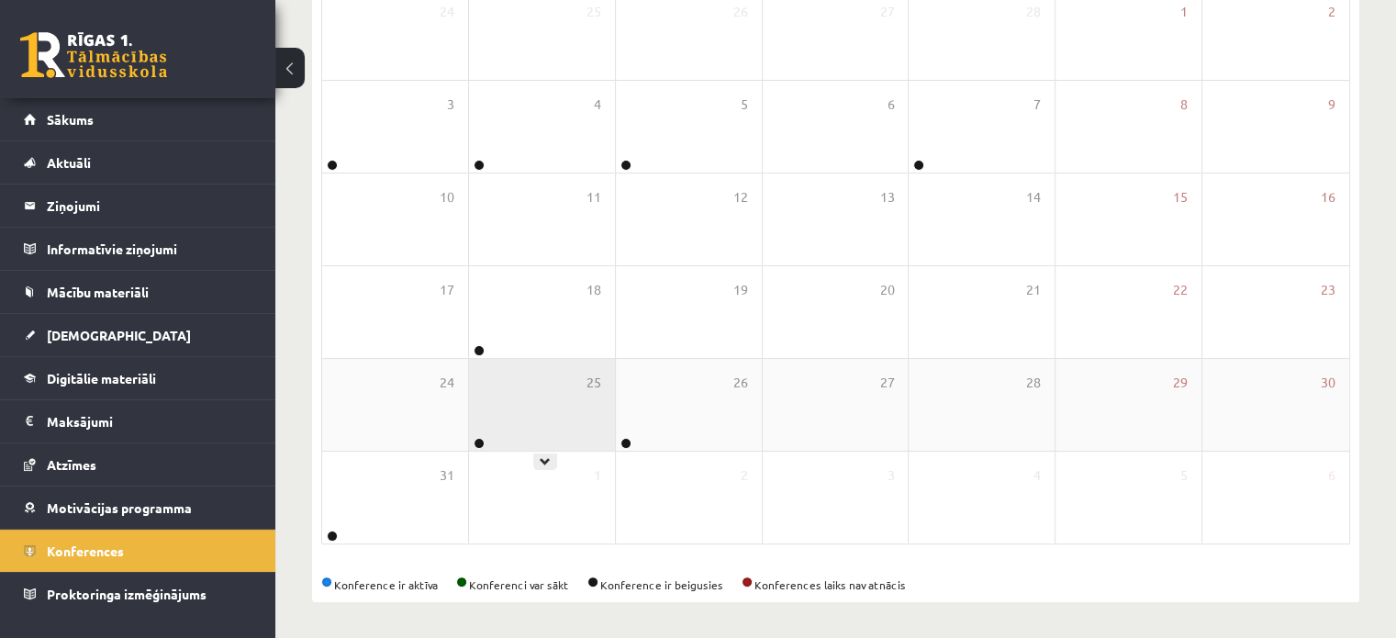
click at [575, 367] on div "25" at bounding box center [542, 405] width 146 height 92
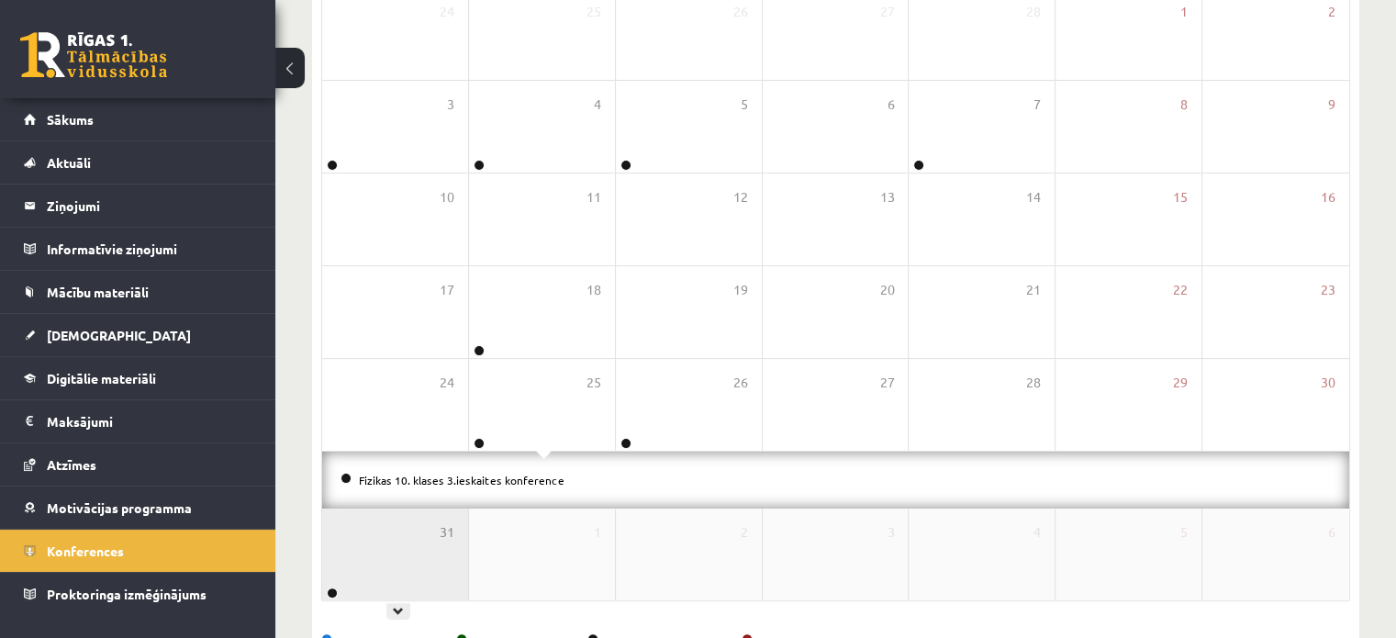
click at [393, 529] on div "31" at bounding box center [395, 554] width 146 height 92
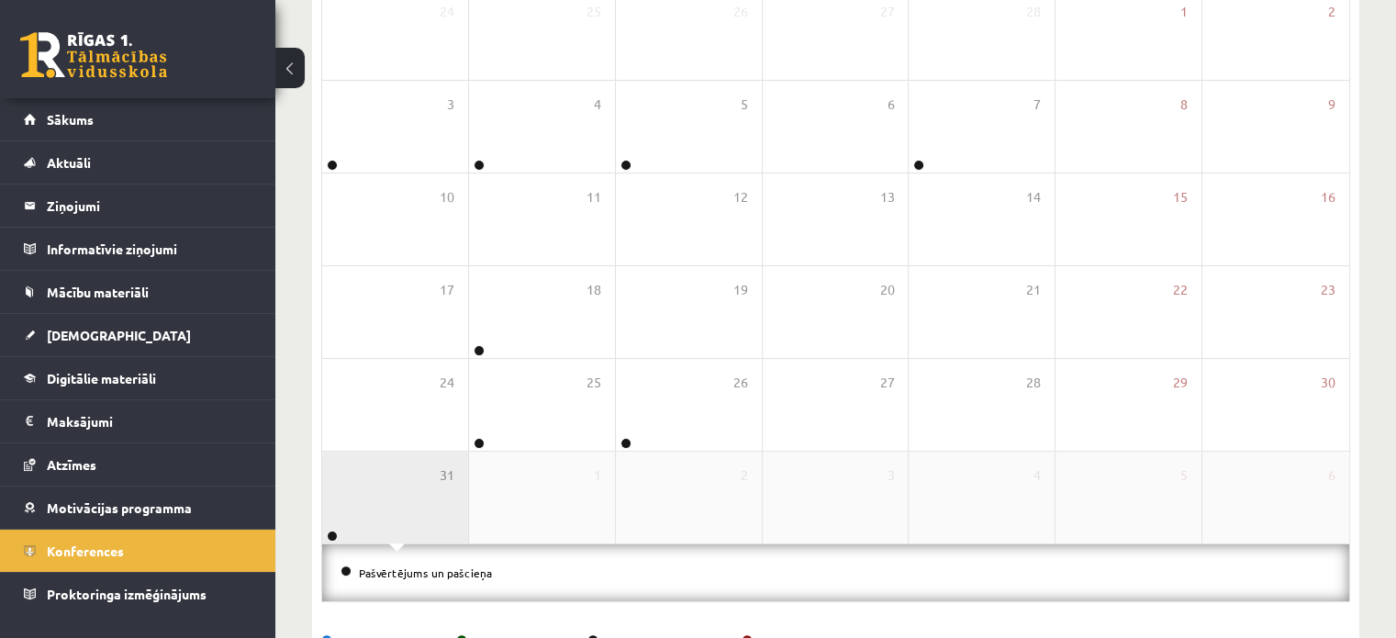
click at [401, 525] on div "31" at bounding box center [395, 497] width 146 height 92
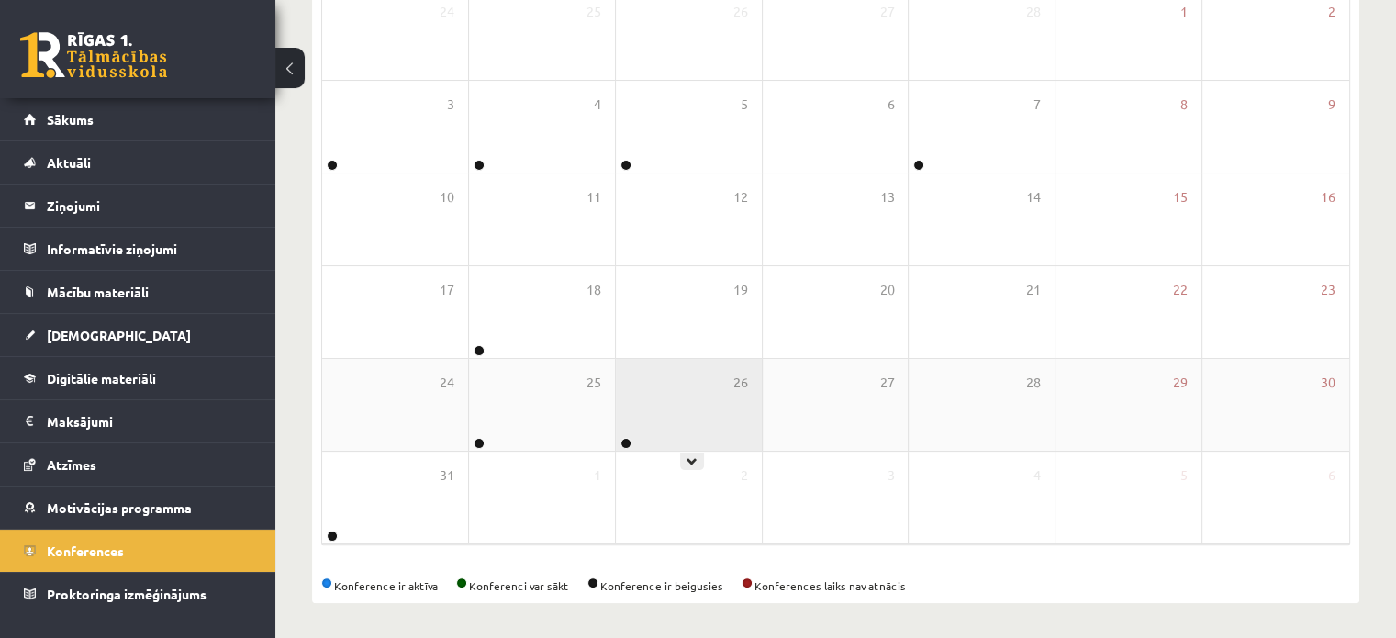
click at [651, 413] on div "26" at bounding box center [689, 405] width 146 height 92
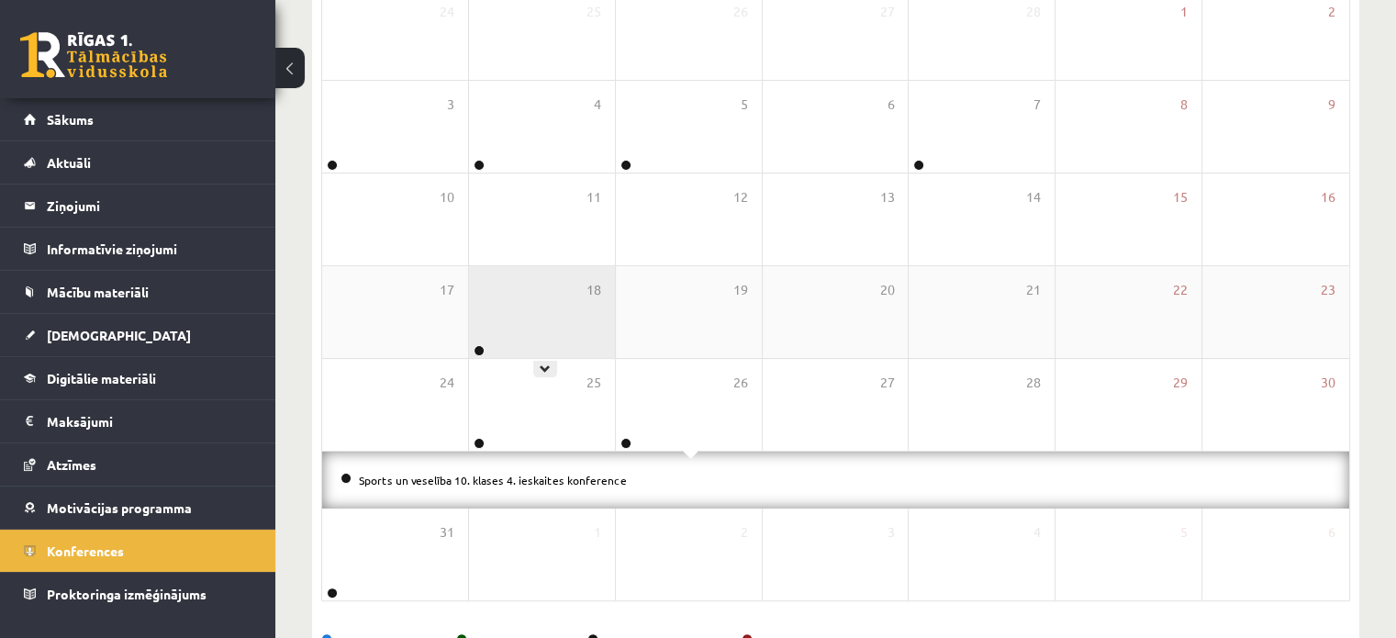
click at [553, 328] on div "18" at bounding box center [542, 312] width 146 height 92
